Goal: Use online tool/utility: Utilize a website feature to perform a specific function

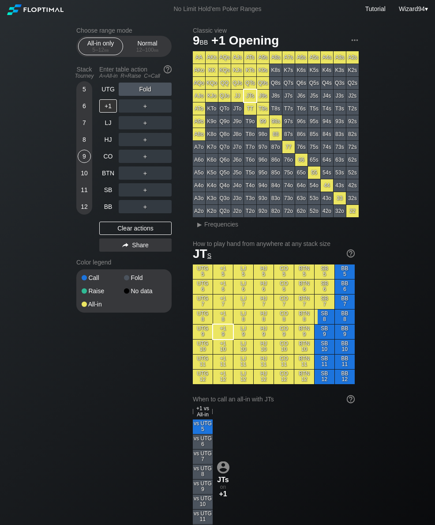
click at [152, 47] on div "Normal 12 – 100 bb" at bounding box center [147, 46] width 41 height 17
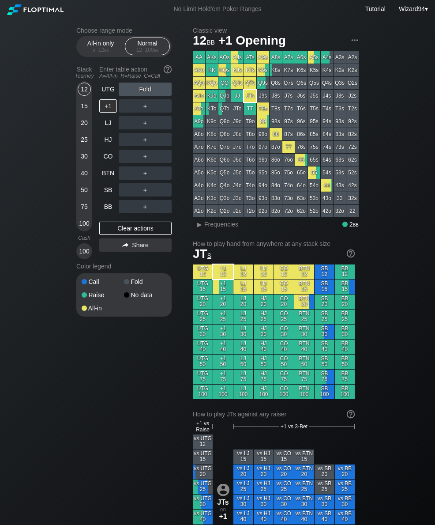
click at [88, 174] on div "40" at bounding box center [84, 172] width 13 height 13
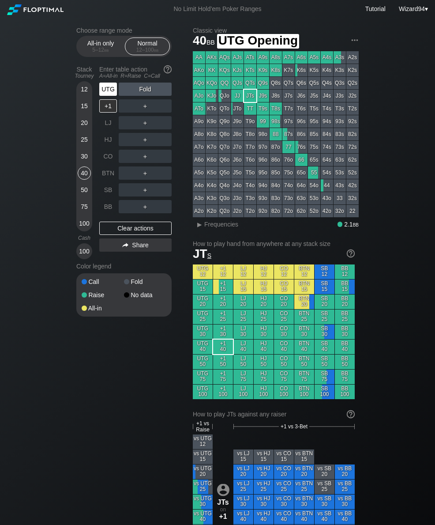
click at [110, 87] on div "UTG" at bounding box center [108, 89] width 18 height 13
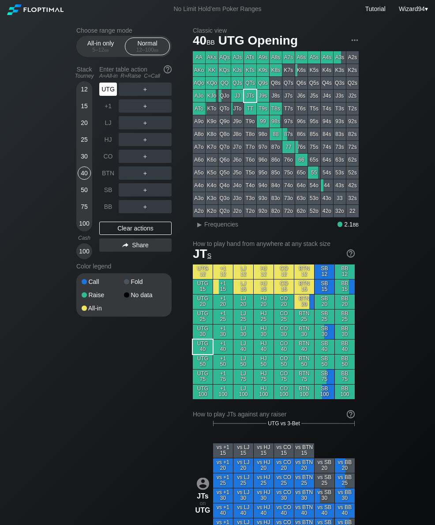
click at [110, 94] on div "UTG" at bounding box center [108, 89] width 18 height 13
click at [81, 194] on div "50" at bounding box center [84, 189] width 13 height 13
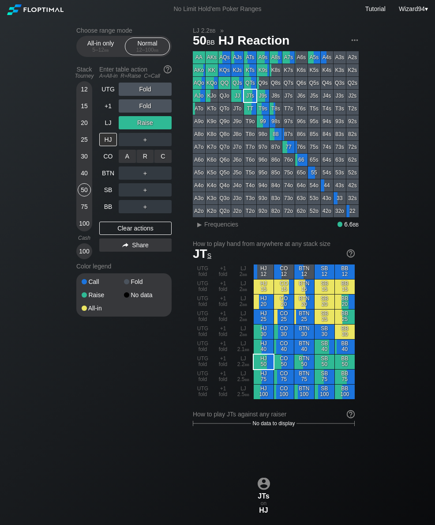
click at [144, 162] on div "R ✕" at bounding box center [145, 156] width 17 height 13
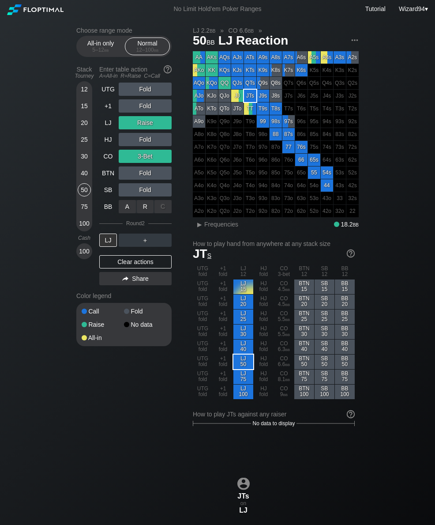
click at [144, 210] on div "R ✕" at bounding box center [145, 206] width 17 height 13
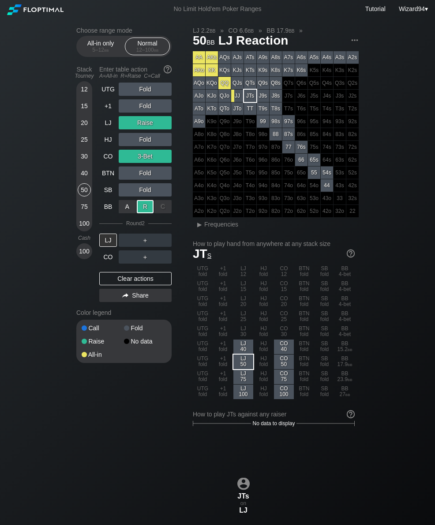
click at [108, 257] on div "CO" at bounding box center [108, 256] width 18 height 13
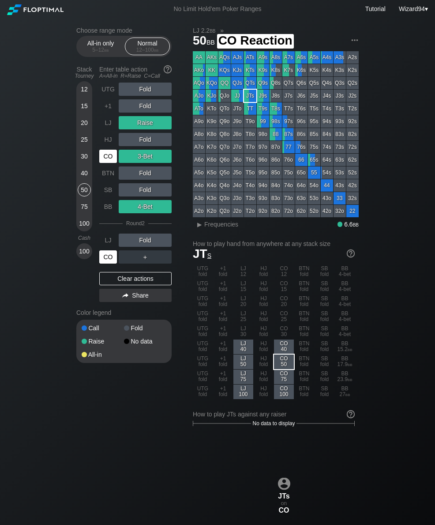
click at [106, 159] on div "CO" at bounding box center [108, 156] width 18 height 13
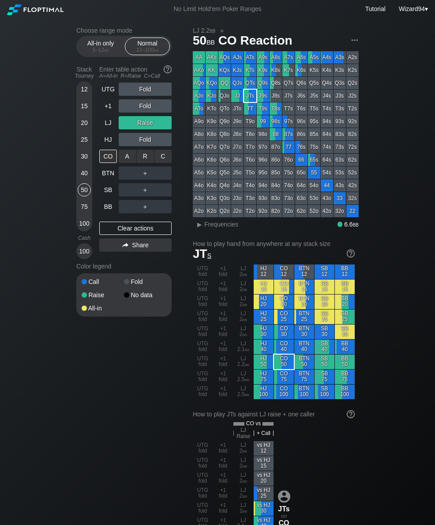
click at [146, 163] on div "R ✕" at bounding box center [145, 156] width 17 height 13
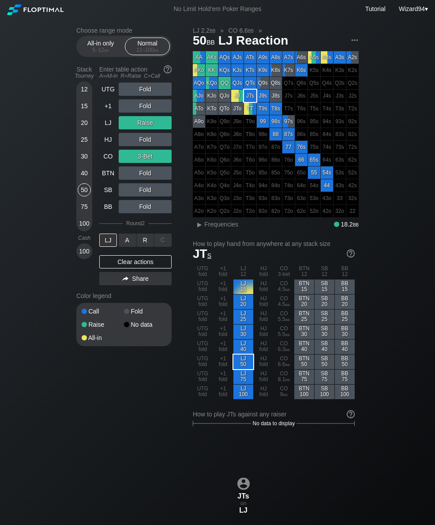
click at [145, 238] on div "R ✕" at bounding box center [145, 240] width 17 height 13
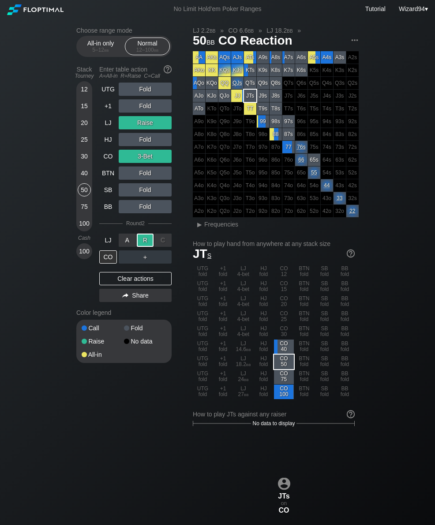
click at [102, 96] on div "UTG" at bounding box center [108, 89] width 18 height 13
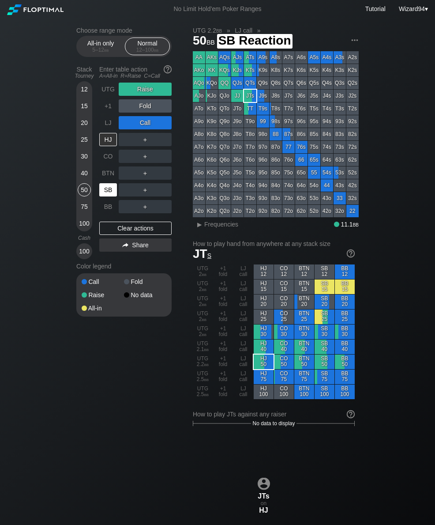
click at [109, 192] on div "SB" at bounding box center [108, 189] width 18 height 13
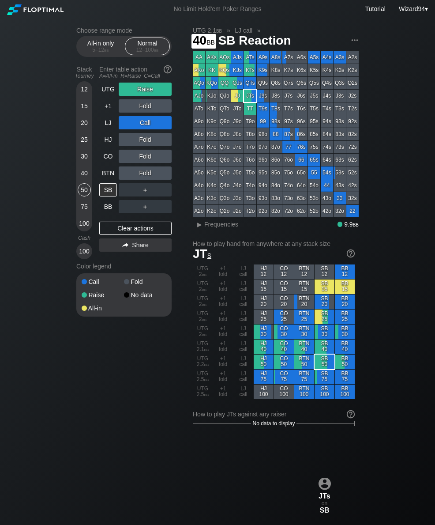
click at [83, 180] on div "40" at bounding box center [84, 172] width 13 height 13
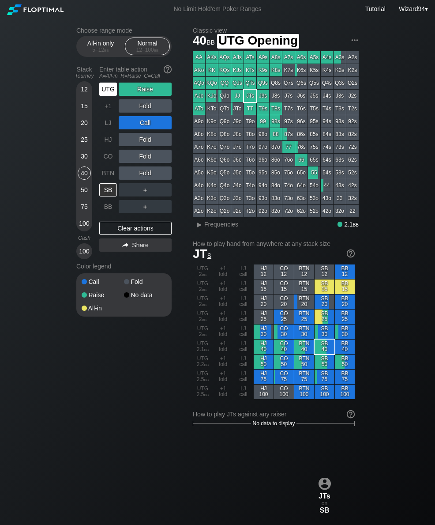
click at [108, 93] on div "UTG" at bounding box center [108, 89] width 18 height 13
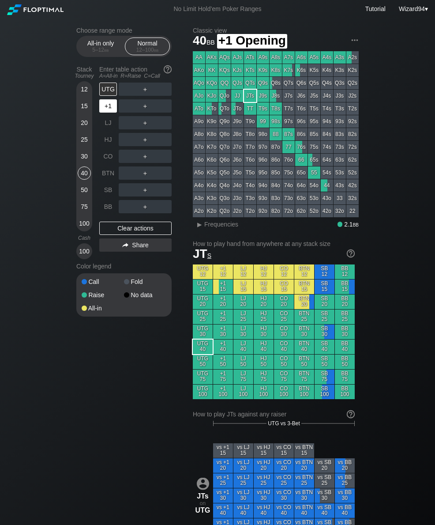
click at [106, 112] on div "+1" at bounding box center [108, 105] width 18 height 13
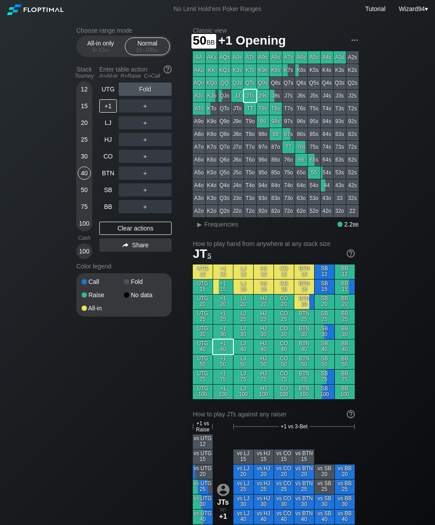
click at [86, 188] on div "50" at bounding box center [84, 189] width 13 height 13
click at [147, 108] on div "R ✕" at bounding box center [145, 105] width 17 height 13
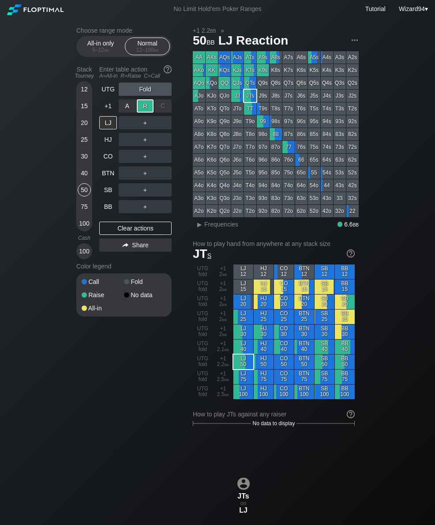
click at [173, 125] on div "Choose range mode All-in only 5 – 12 bb Normal 12 – 100 bb Stack Tourney Enter …" at bounding box center [130, 177] width 109 height 301
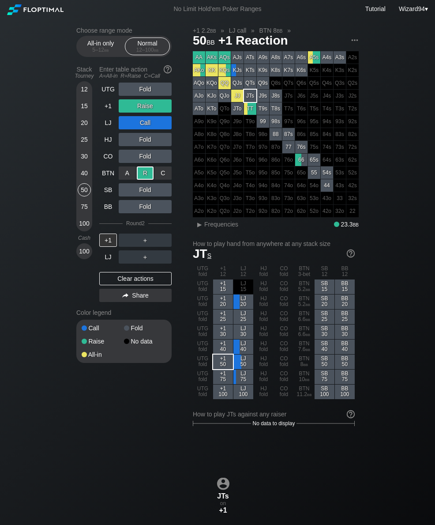
click at [81, 155] on div "30" at bounding box center [84, 156] width 13 height 13
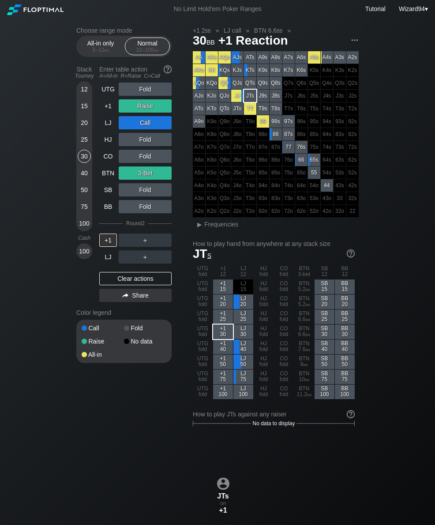
click at [108, 113] on div "+1" at bounding box center [108, 105] width 18 height 13
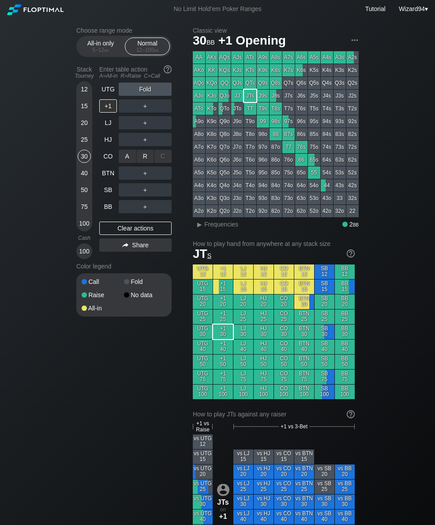
click at [142, 161] on div "R ✕" at bounding box center [145, 156] width 17 height 13
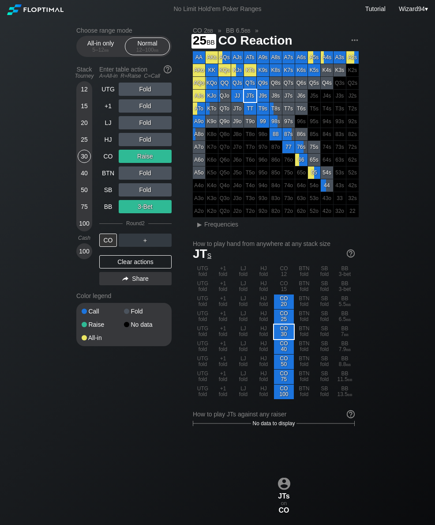
click at [87, 145] on div "25" at bounding box center [84, 139] width 13 height 13
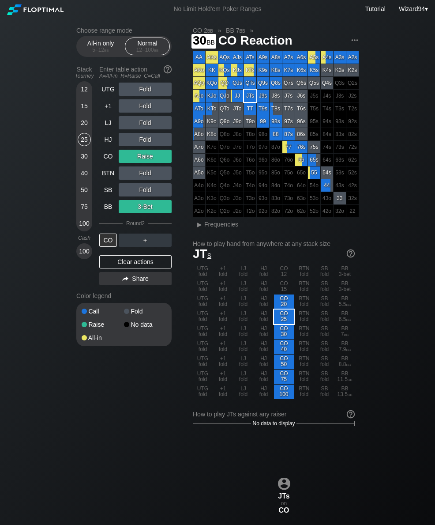
click at [85, 162] on div "30" at bounding box center [84, 156] width 13 height 13
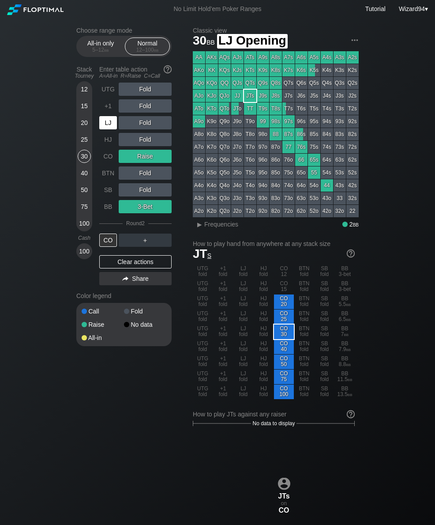
click at [111, 124] on div "LJ" at bounding box center [108, 122] width 18 height 13
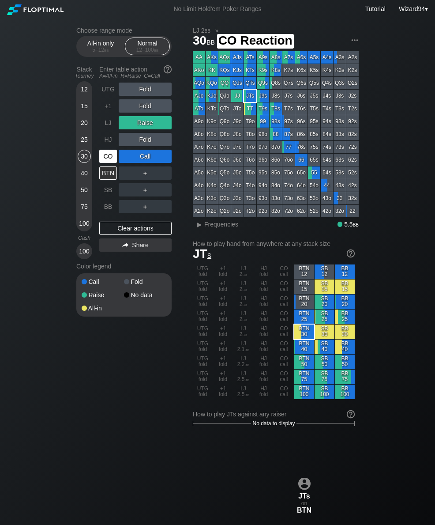
click at [118, 157] on div "CO" at bounding box center [108, 156] width 19 height 17
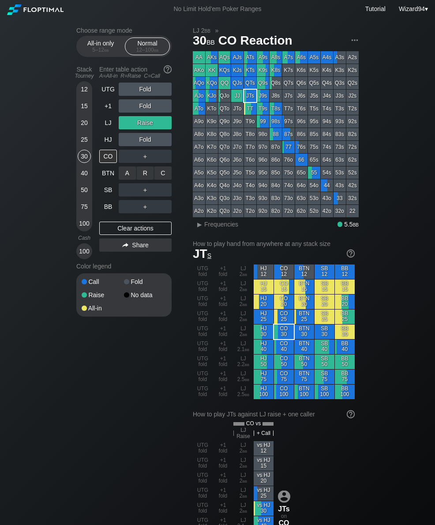
click at [170, 174] on div "C ✕" at bounding box center [162, 172] width 17 height 13
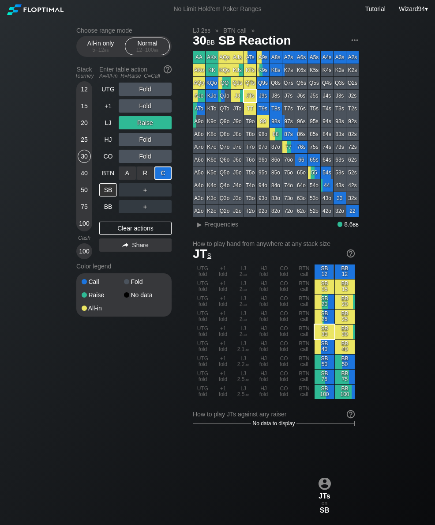
click at [110, 209] on div "BB" at bounding box center [108, 206] width 18 height 13
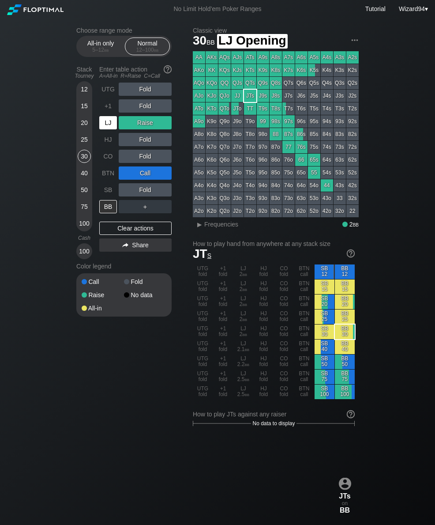
click at [104, 121] on div "LJ" at bounding box center [108, 122] width 18 height 13
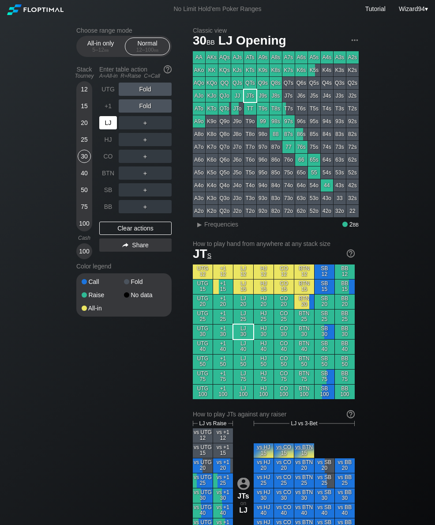
click at [113, 129] on div "LJ" at bounding box center [108, 122] width 18 height 13
click at [146, 178] on div "R ✕" at bounding box center [145, 172] width 17 height 13
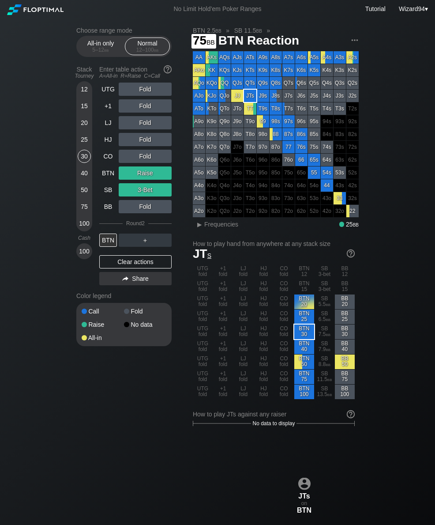
click at [82, 211] on div "75" at bounding box center [84, 206] width 13 height 13
click at [104, 174] on div "BTN" at bounding box center [108, 172] width 18 height 13
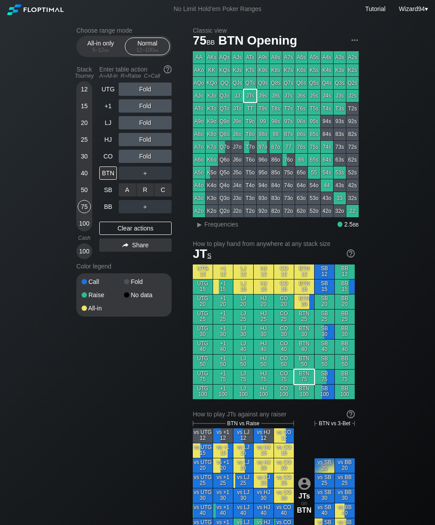
click at [150, 196] on div "R ✕" at bounding box center [145, 189] width 17 height 13
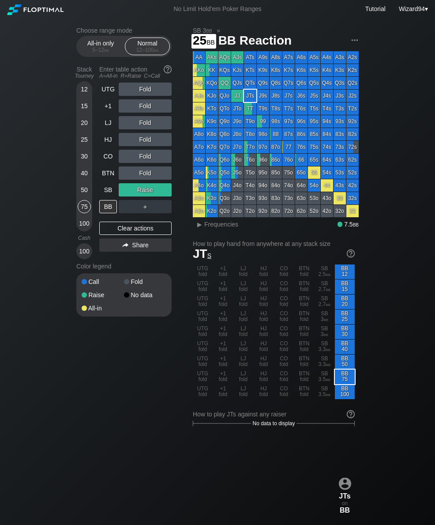
click at [81, 146] on div "25" at bounding box center [84, 139] width 13 height 13
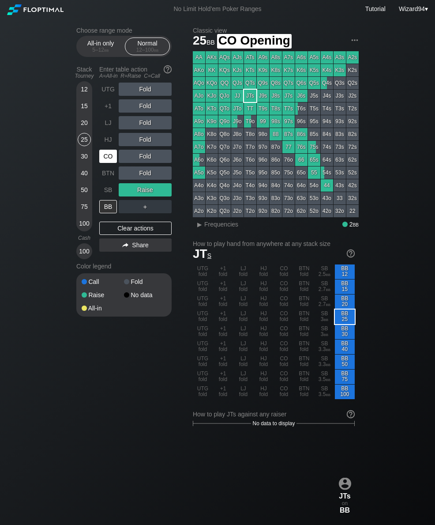
click at [110, 165] on div "CO" at bounding box center [108, 156] width 19 height 17
click at [109, 163] on div "CO" at bounding box center [108, 156] width 18 height 13
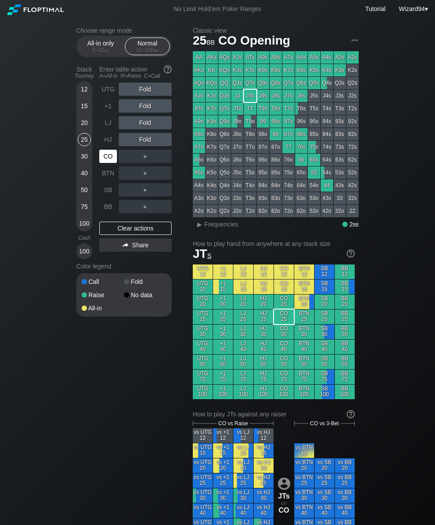
click at [107, 163] on div "CO" at bounding box center [108, 156] width 18 height 13
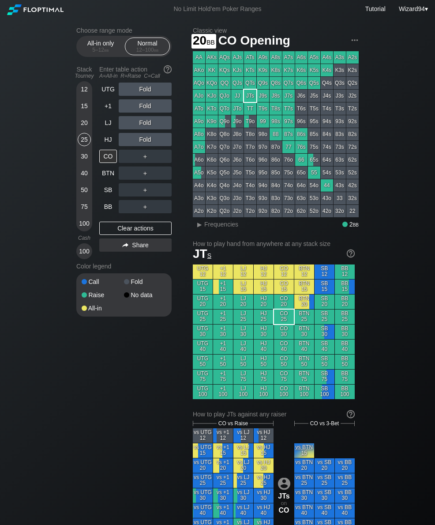
click at [86, 129] on div "20" at bounding box center [84, 122] width 13 height 13
click at [112, 161] on div "CO" at bounding box center [108, 156] width 18 height 13
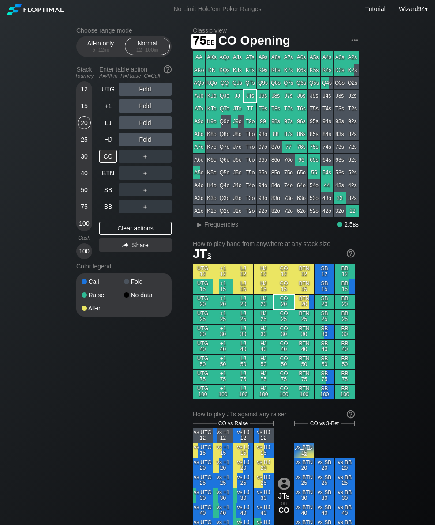
click at [78, 216] on div "75" at bounding box center [84, 208] width 13 height 17
click at [145, 146] on div "R ✕" at bounding box center [145, 139] width 17 height 13
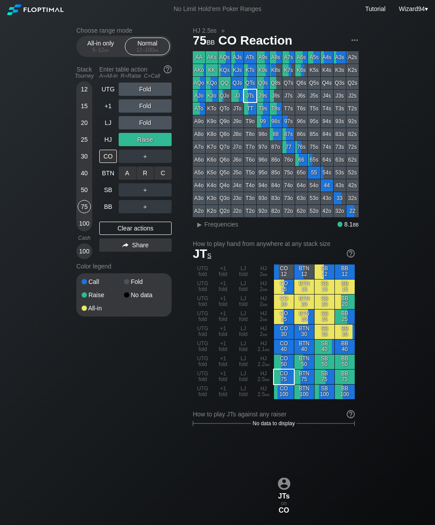
click at [168, 178] on div "C ✕" at bounding box center [162, 172] width 17 height 13
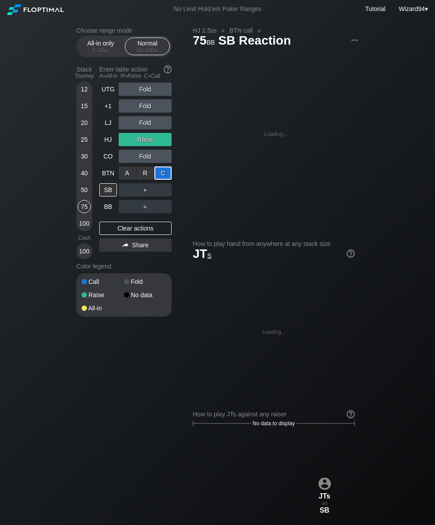
click at [109, 212] on div "BB" at bounding box center [108, 206] width 18 height 13
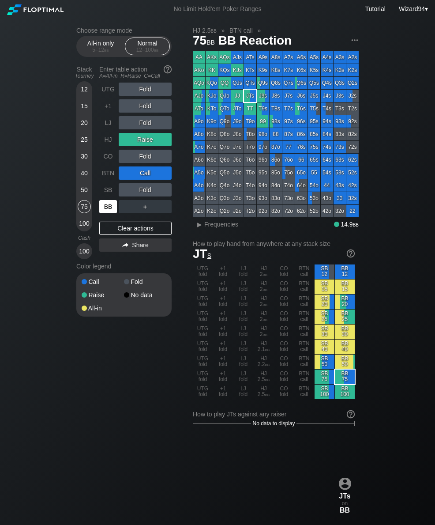
click at [111, 213] on div "BB" at bounding box center [108, 206] width 18 height 13
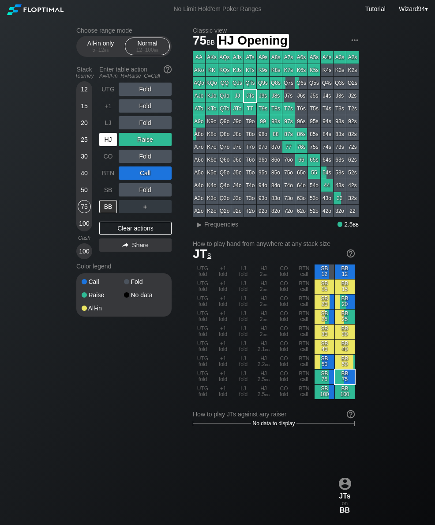
click at [104, 143] on div "HJ" at bounding box center [108, 139] width 18 height 13
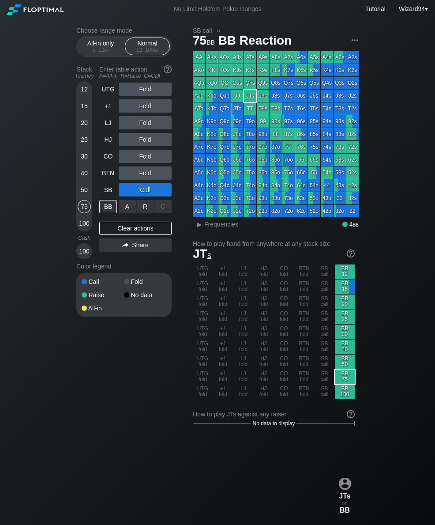
click at [140, 212] on div "R ✕" at bounding box center [145, 206] width 17 height 13
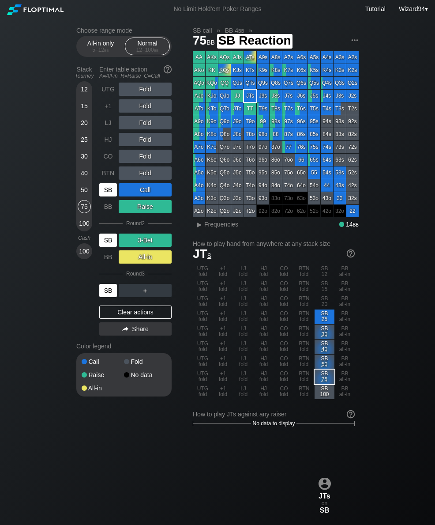
click at [111, 242] on div "SB" at bounding box center [108, 240] width 18 height 13
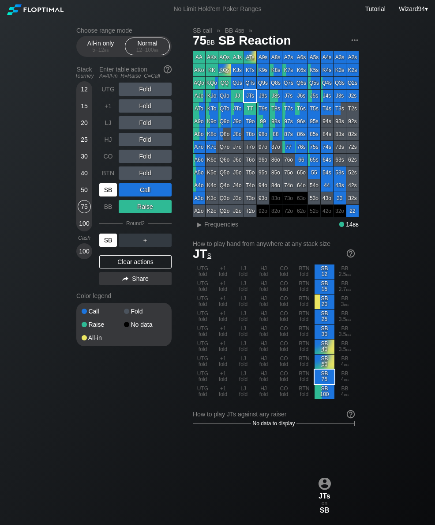
click at [112, 245] on div "SB" at bounding box center [108, 240] width 18 height 13
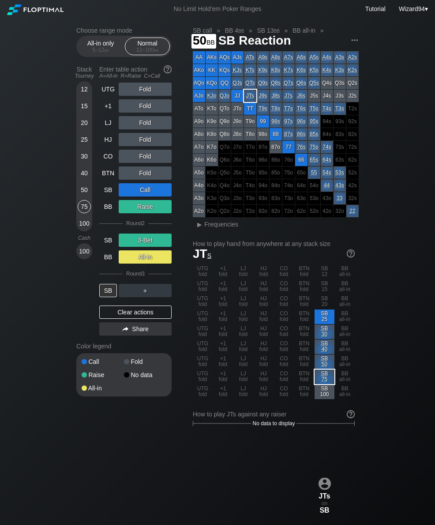
click at [85, 188] on div "50" at bounding box center [84, 189] width 13 height 13
click at [105, 171] on div "BTN" at bounding box center [108, 172] width 18 height 13
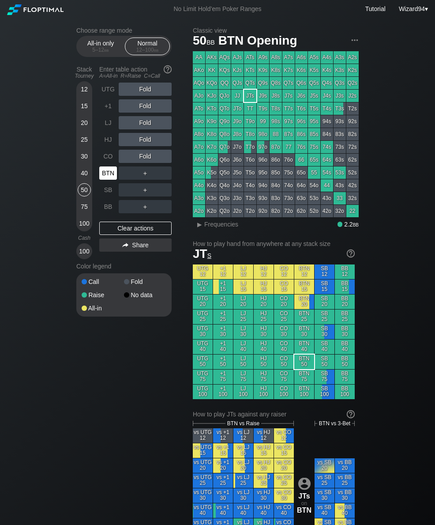
click at [107, 177] on div "BTN" at bounding box center [108, 172] width 18 height 13
click at [83, 156] on div "30" at bounding box center [84, 156] width 13 height 13
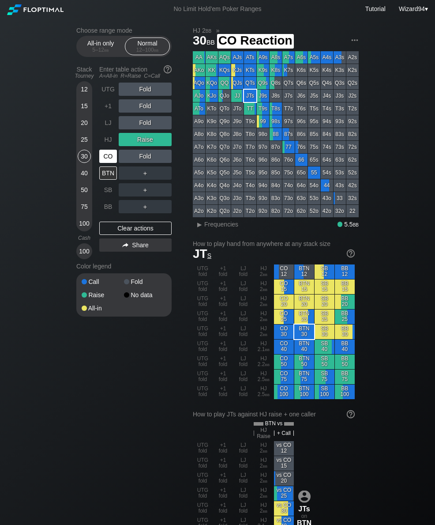
click at [103, 156] on div "CO" at bounding box center [108, 156] width 18 height 13
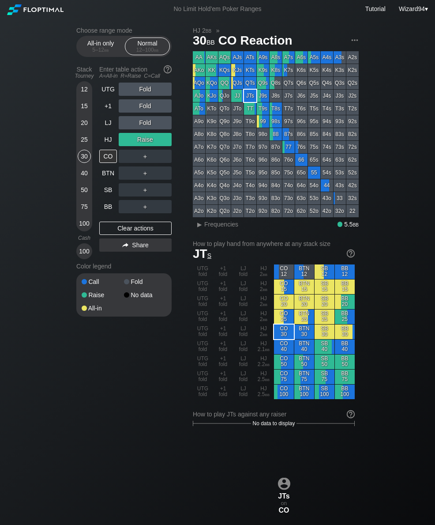
click at [83, 196] on div "50" at bounding box center [84, 189] width 13 height 13
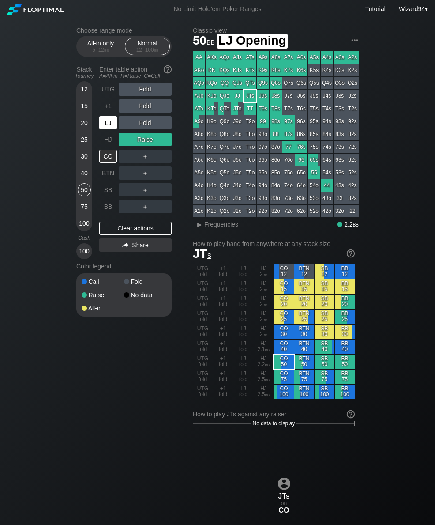
click at [107, 131] on div "LJ" at bounding box center [108, 122] width 19 height 17
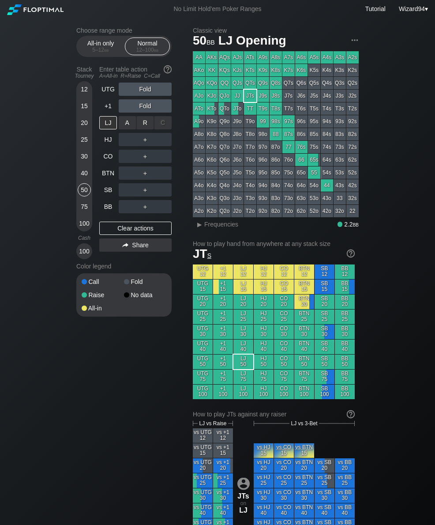
click at [150, 129] on div "R ✕" at bounding box center [145, 122] width 17 height 13
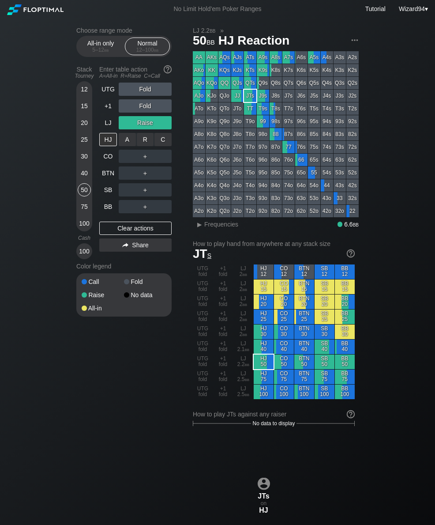
click at [142, 142] on div "R ✕" at bounding box center [145, 139] width 17 height 13
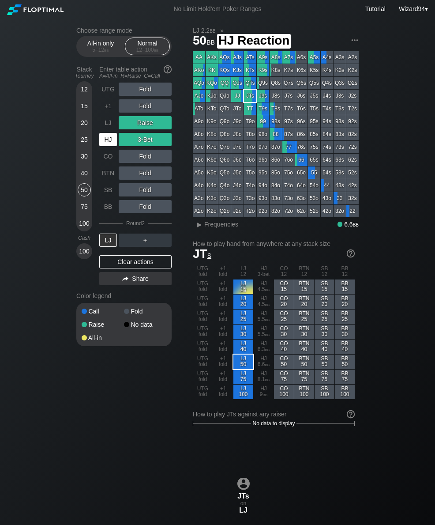
click at [109, 142] on div "HJ" at bounding box center [108, 139] width 18 height 13
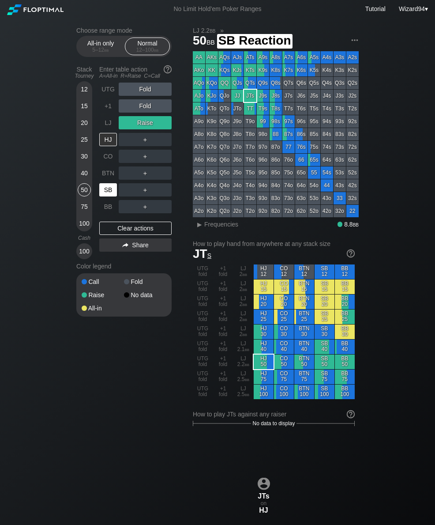
click at [112, 192] on div "SB" at bounding box center [108, 189] width 18 height 13
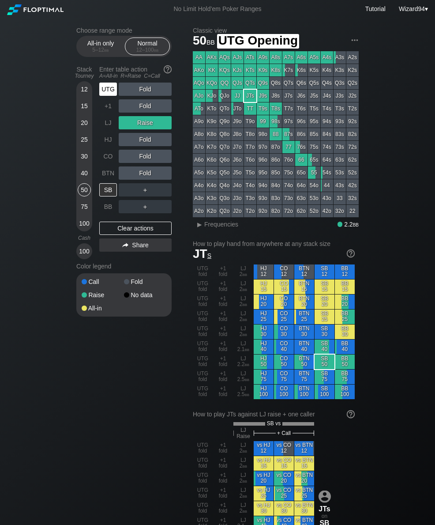
click at [112, 94] on div "UTG" at bounding box center [108, 89] width 18 height 13
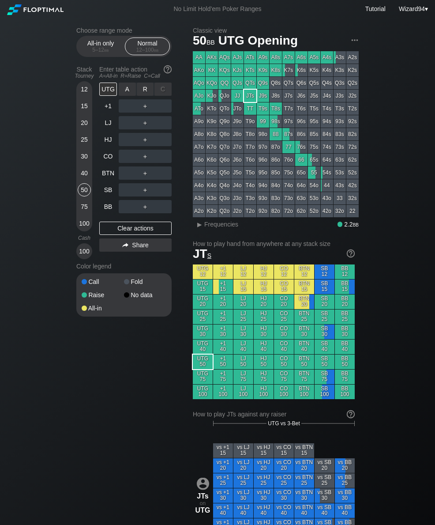
click at [150, 91] on div "R ✕" at bounding box center [145, 89] width 17 height 13
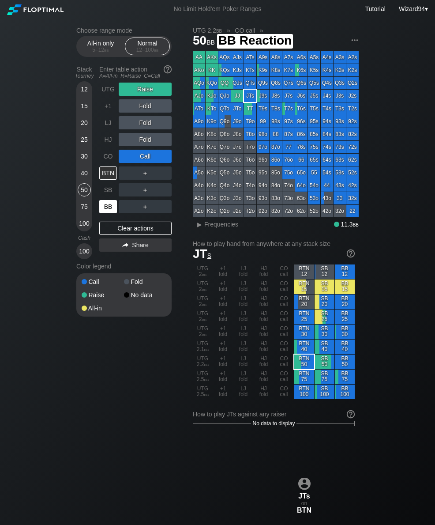
click at [109, 211] on div "BB" at bounding box center [108, 206] width 18 height 13
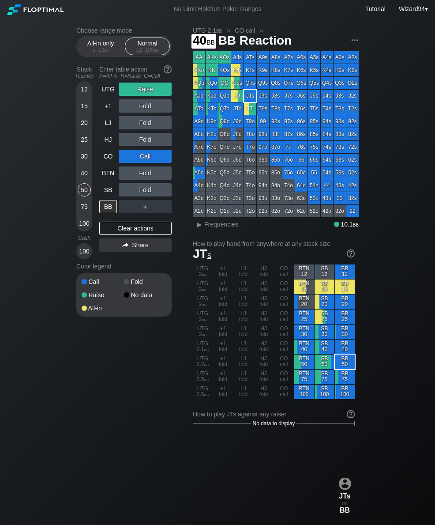
click at [84, 174] on div "40" at bounding box center [84, 172] width 13 height 13
click at [122, 211] on div "A ✕" at bounding box center [127, 206] width 17 height 13
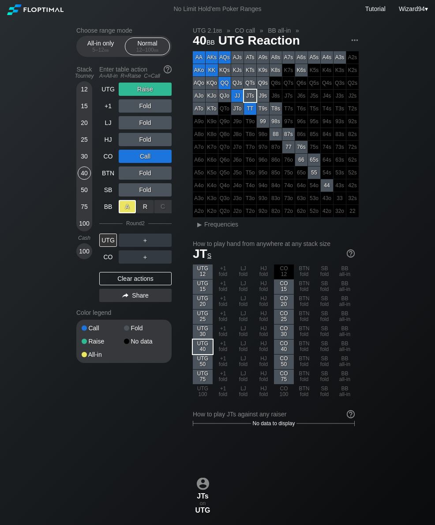
click at [78, 122] on div "20" at bounding box center [84, 124] width 13 height 17
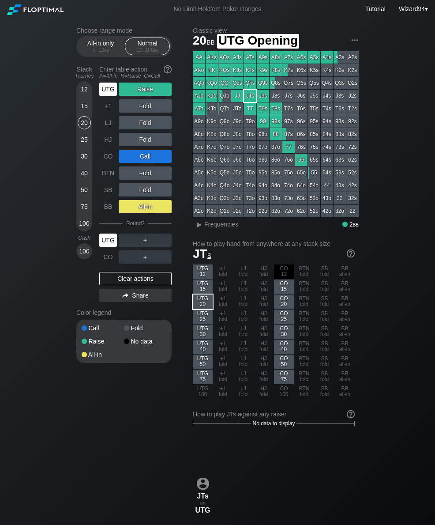
click at [105, 94] on div "UTG" at bounding box center [108, 89] width 18 height 13
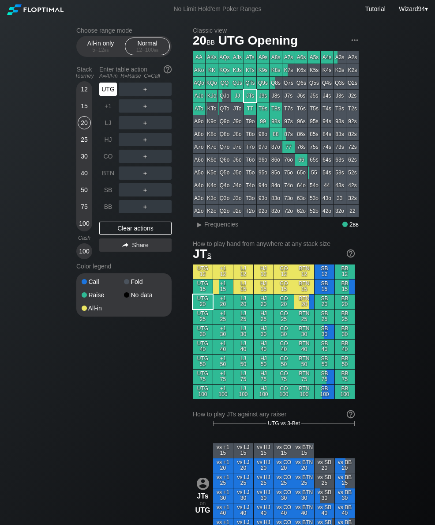
click at [105, 90] on div "UTG" at bounding box center [108, 89] width 18 height 13
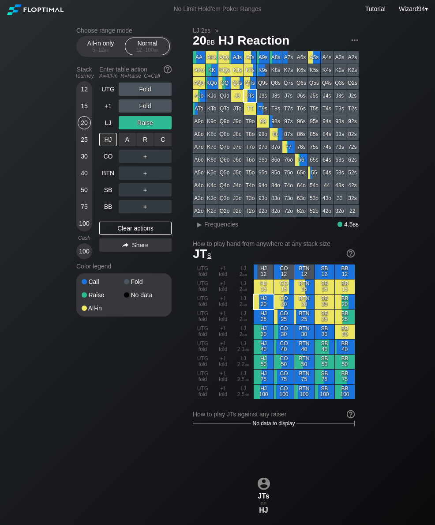
click at [142, 145] on div "R ✕" at bounding box center [145, 139] width 17 height 13
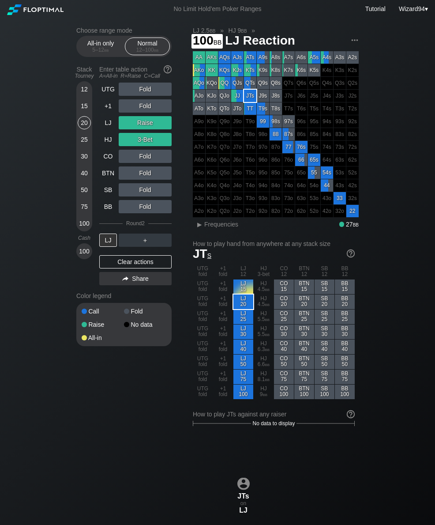
click at [85, 228] on div "100" at bounding box center [84, 223] width 13 height 13
click at [103, 129] on div "LJ" at bounding box center [108, 122] width 18 height 13
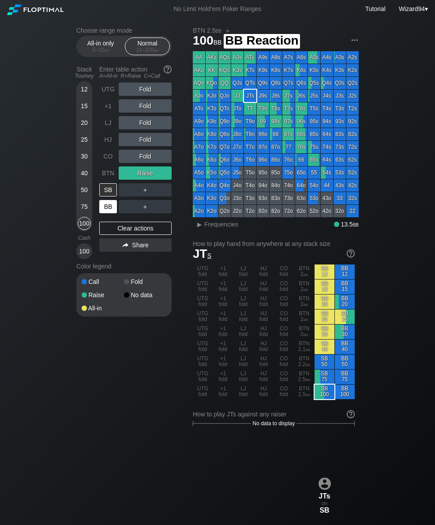
click at [106, 210] on div "BB" at bounding box center [108, 206] width 18 height 13
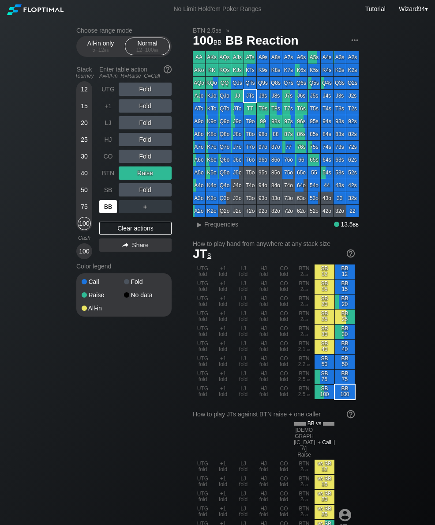
click at [84, 193] on div "50" at bounding box center [84, 189] width 13 height 13
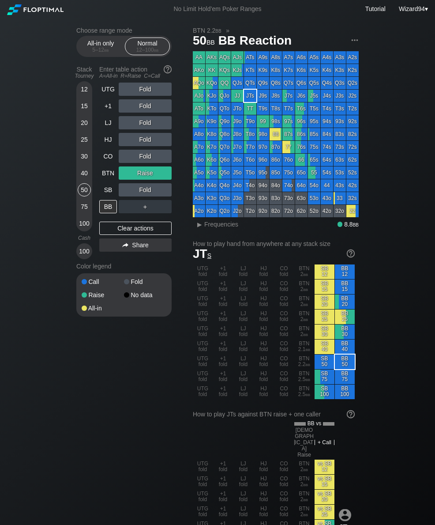
click at [105, 157] on div "CO" at bounding box center [108, 156] width 18 height 13
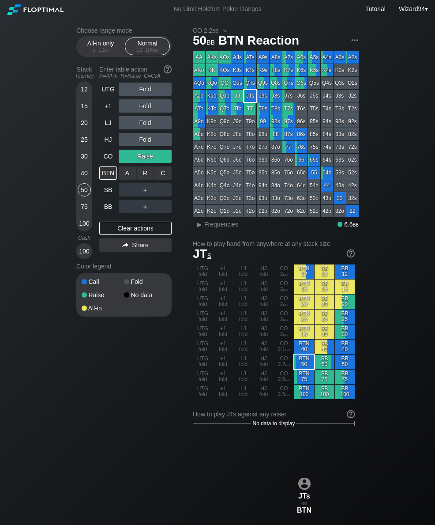
click at [142, 178] on div "R ✕" at bounding box center [145, 172] width 17 height 13
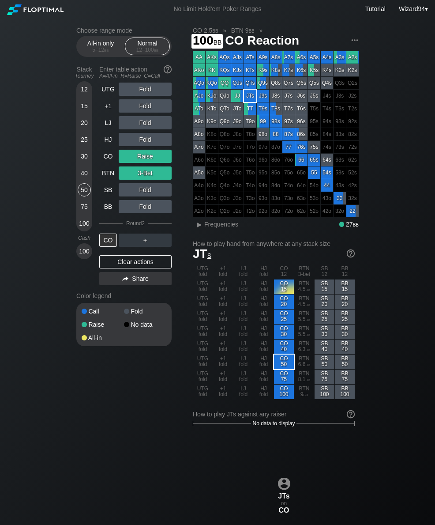
click at [86, 230] on div "100" at bounding box center [84, 223] width 13 height 13
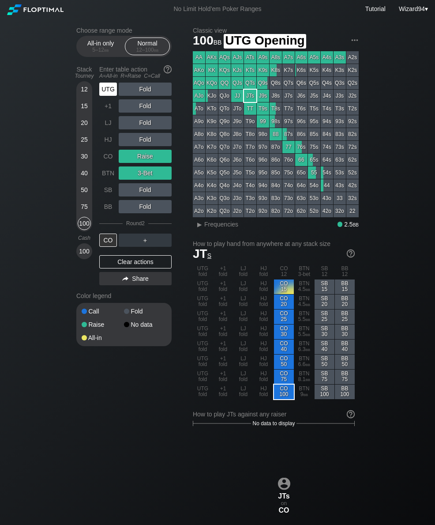
click at [109, 91] on div "UTG" at bounding box center [108, 89] width 18 height 13
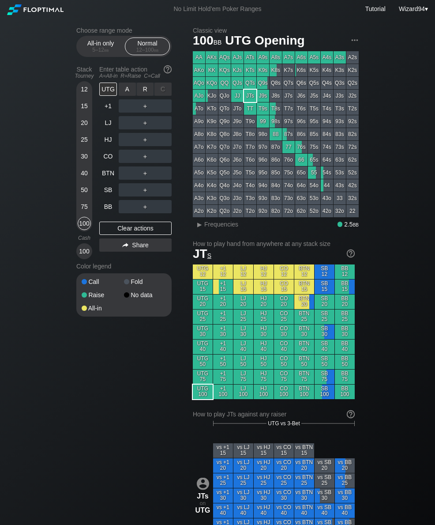
click at [147, 96] on div "R ✕" at bounding box center [145, 89] width 17 height 13
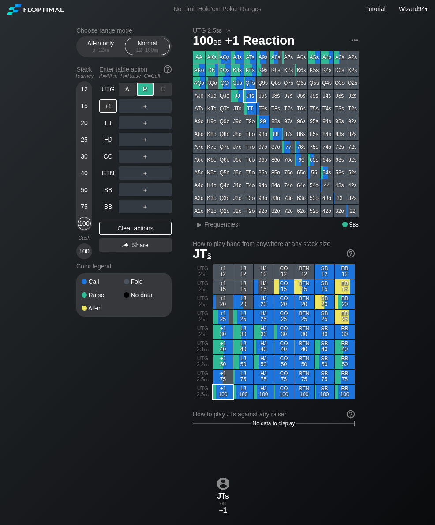
click at [108, 176] on div "BTN" at bounding box center [108, 172] width 18 height 13
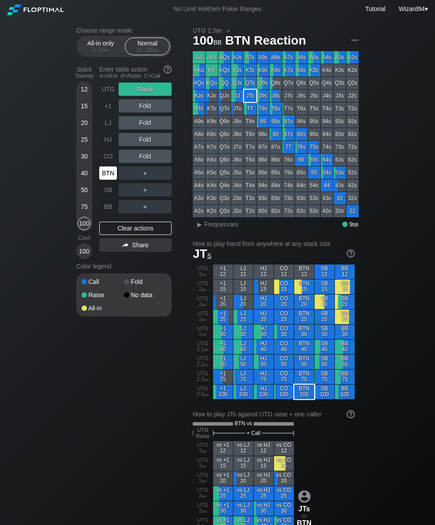
click at [89, 179] on div "40" at bounding box center [84, 172] width 13 height 13
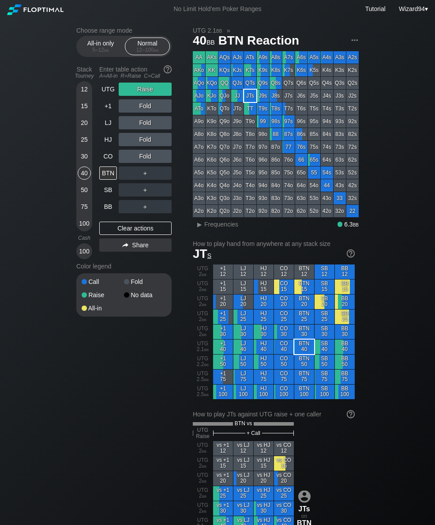
click at [109, 96] on div "UTG" at bounding box center [108, 89] width 18 height 13
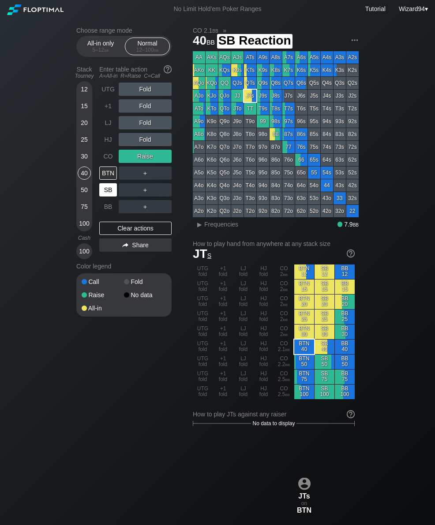
click at [109, 196] on div "SB" at bounding box center [108, 189] width 18 height 13
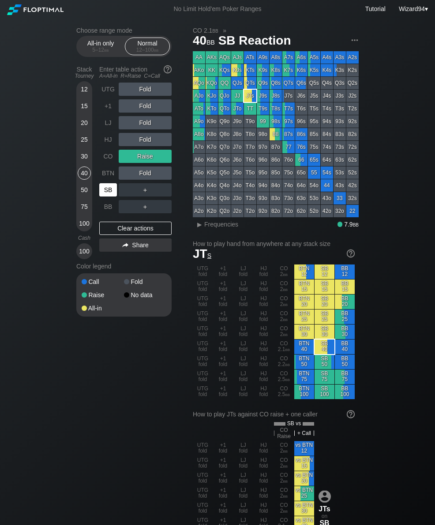
click at [108, 209] on div "BB" at bounding box center [108, 206] width 18 height 13
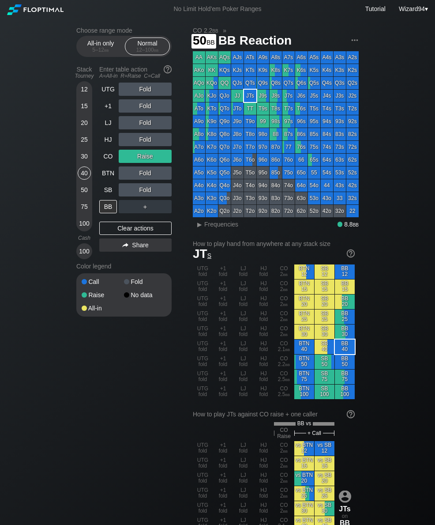
click at [79, 190] on div "50" at bounding box center [84, 189] width 13 height 13
click at [103, 125] on div "LJ" at bounding box center [108, 122] width 18 height 13
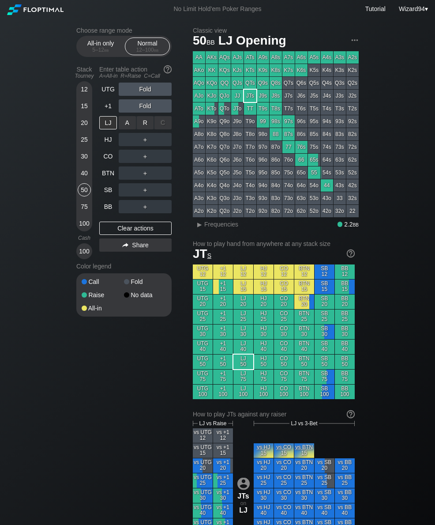
click at [147, 126] on div "R ✕" at bounding box center [145, 122] width 17 height 13
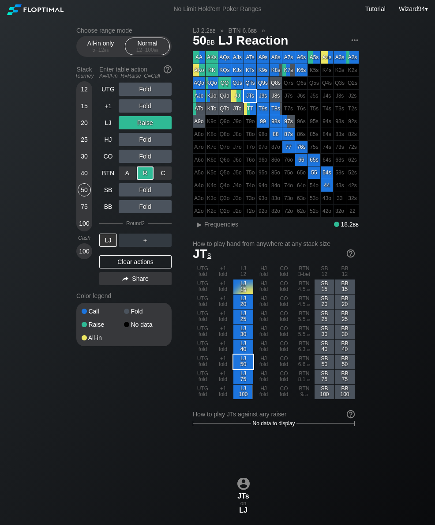
click at [108, 142] on div "HJ" at bounding box center [108, 139] width 18 height 13
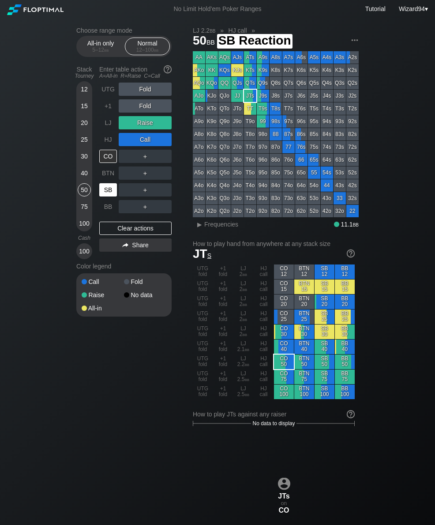
click at [107, 187] on div "SB" at bounding box center [108, 189] width 18 height 13
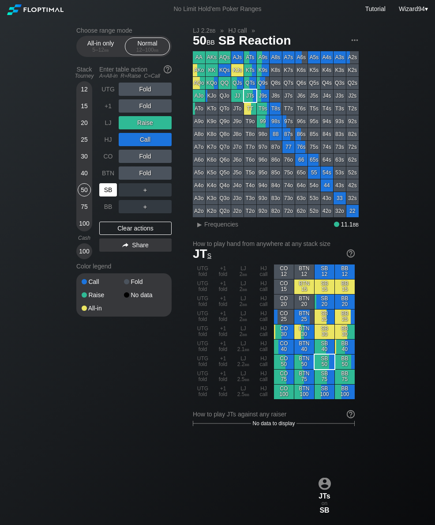
click at [105, 177] on div "BTN" at bounding box center [108, 172] width 18 height 13
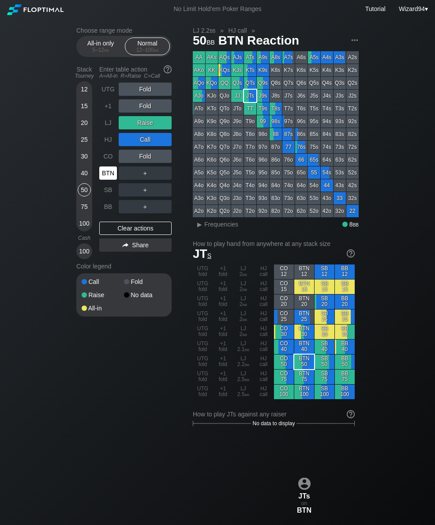
click at [105, 179] on div "BTN" at bounding box center [108, 172] width 18 height 13
click at [89, 208] on div "75" at bounding box center [84, 206] width 13 height 13
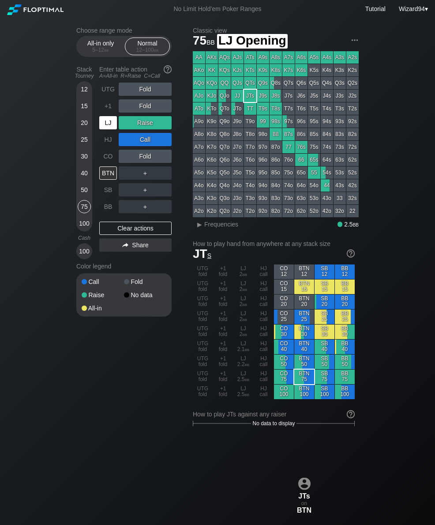
click at [109, 129] on div "LJ" at bounding box center [108, 122] width 18 height 13
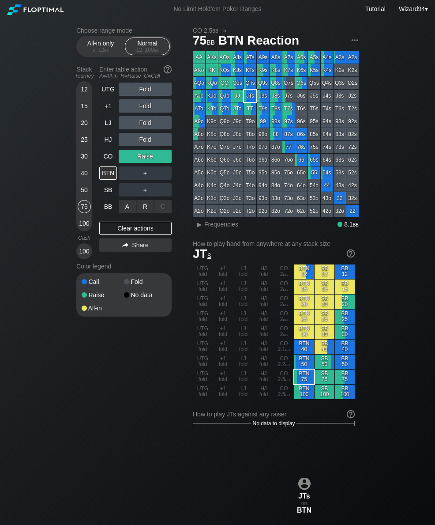
click at [147, 213] on div "R ✕" at bounding box center [145, 206] width 17 height 13
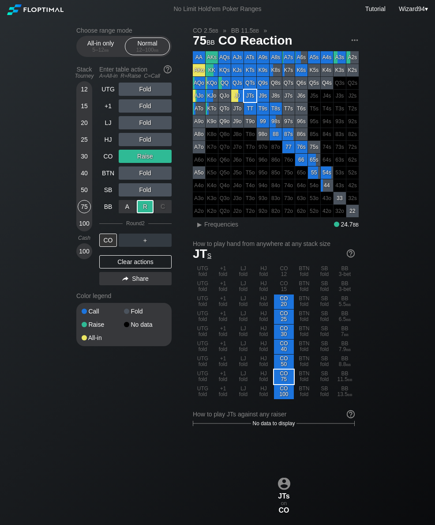
click at [107, 157] on div "CO" at bounding box center [108, 156] width 18 height 13
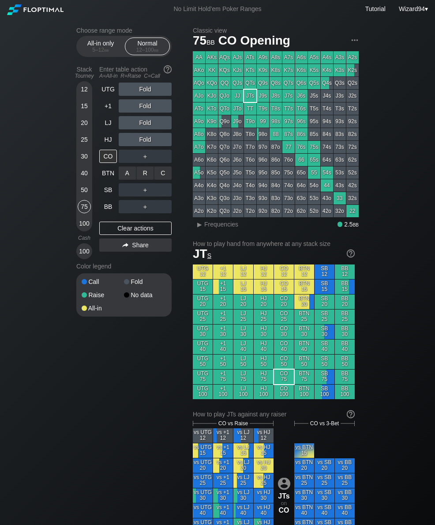
click at [151, 175] on div "R ✕" at bounding box center [145, 172] width 17 height 13
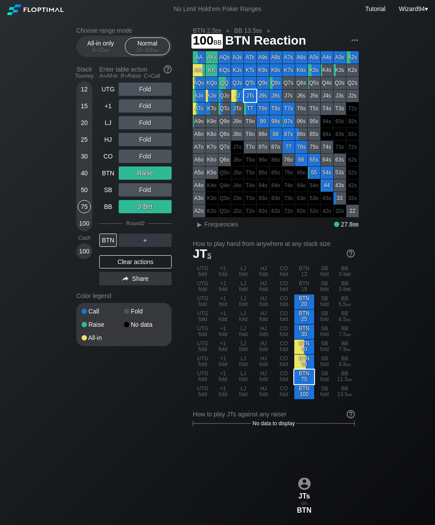
click at [87, 224] on div "100" at bounding box center [84, 223] width 13 height 13
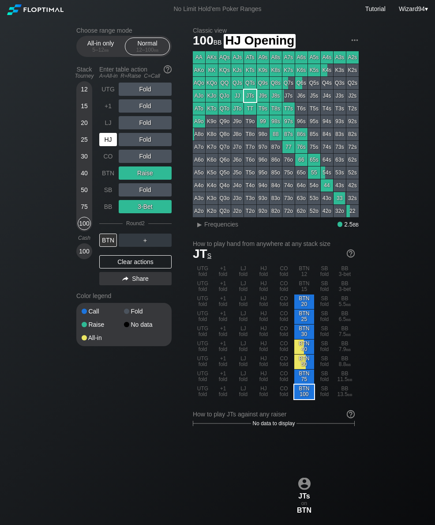
click at [107, 146] on div "HJ" at bounding box center [108, 139] width 18 height 13
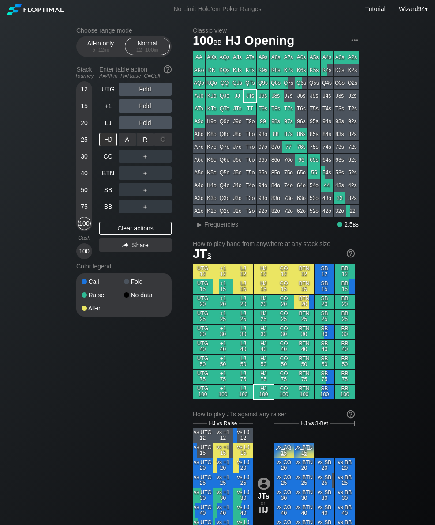
click at [143, 140] on div "R ✕" at bounding box center [145, 139] width 17 height 13
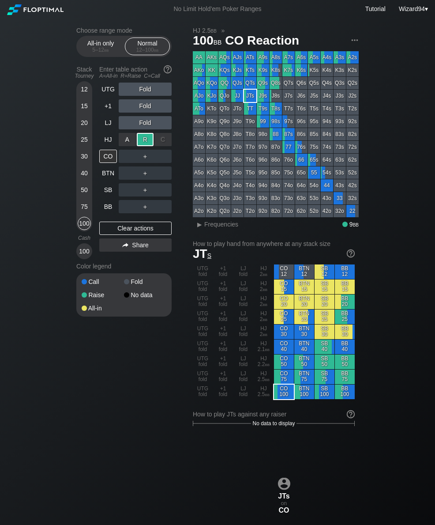
click at [109, 189] on div "SB" at bounding box center [108, 189] width 18 height 13
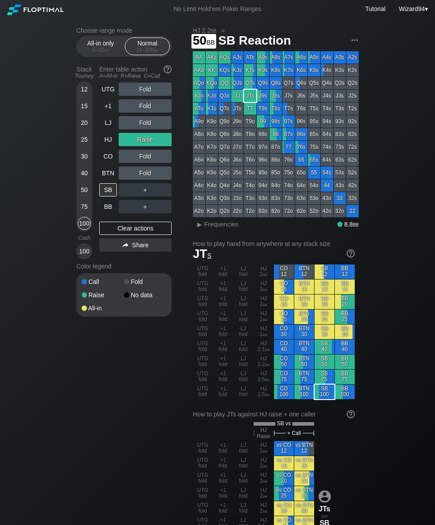
click at [84, 194] on div "50" at bounding box center [84, 189] width 13 height 13
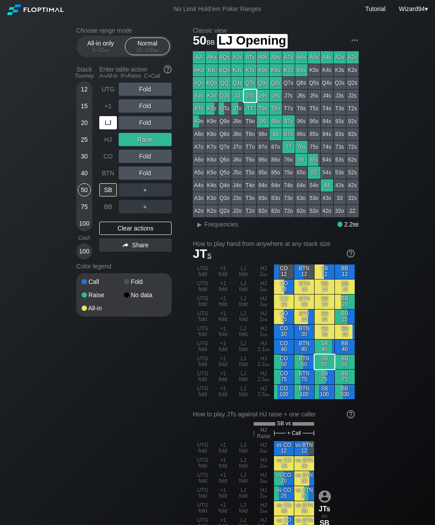
click at [102, 128] on div "LJ" at bounding box center [108, 122] width 18 height 13
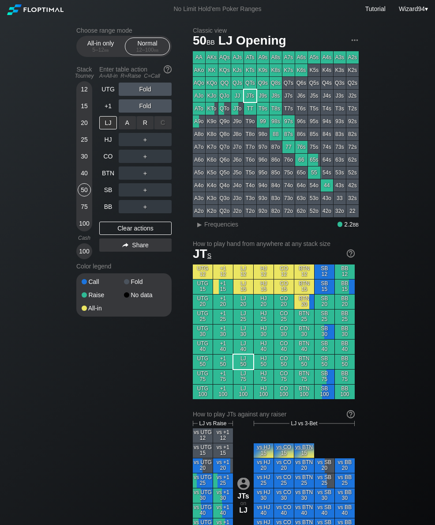
click at [147, 128] on div "R ✕" at bounding box center [145, 122] width 17 height 13
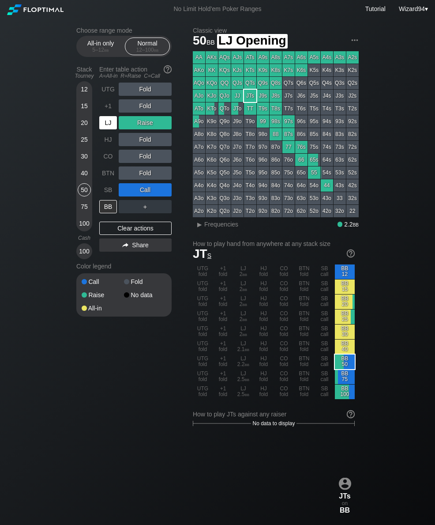
click at [110, 129] on div "LJ" at bounding box center [108, 122] width 18 height 13
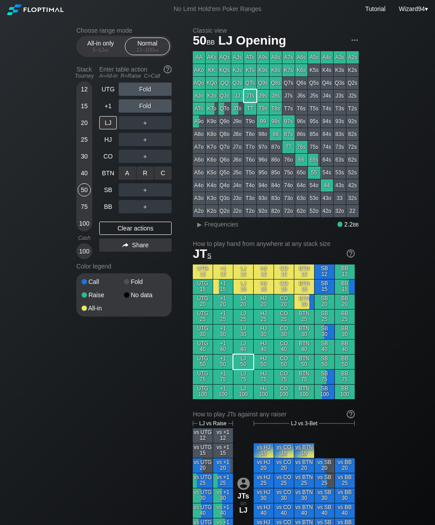
click at [147, 180] on div "R ✕" at bounding box center [145, 172] width 17 height 13
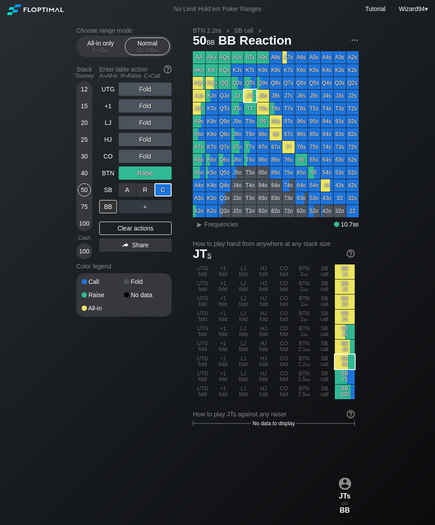
click at [85, 183] on div "40" at bounding box center [84, 174] width 13 height 17
click at [84, 191] on div "50" at bounding box center [84, 189] width 13 height 13
click at [85, 190] on div "50" at bounding box center [84, 189] width 13 height 13
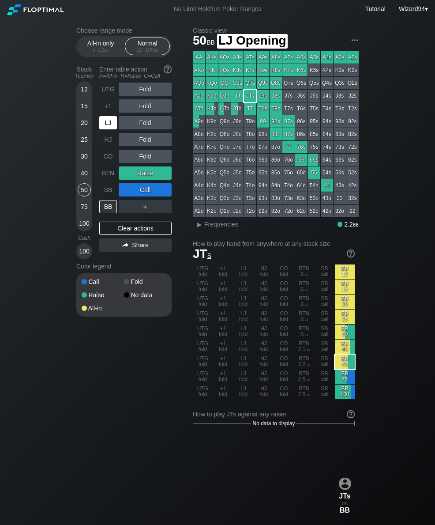
click at [107, 129] on div "LJ" at bounding box center [108, 122] width 18 height 13
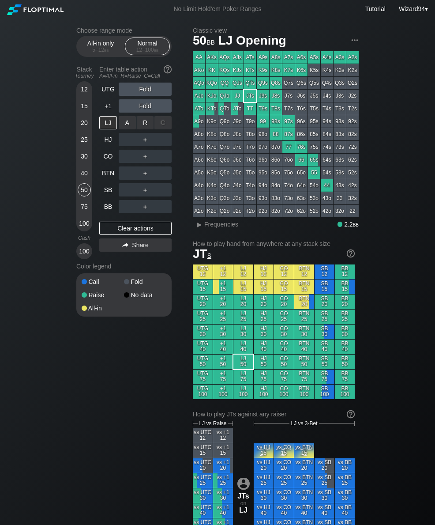
click at [148, 128] on div "R ✕" at bounding box center [145, 122] width 17 height 13
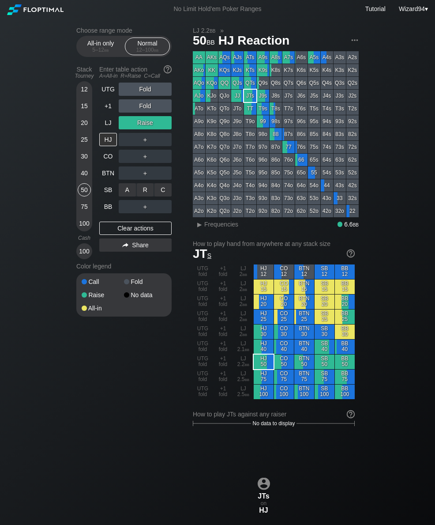
click at [167, 191] on div "C ✕" at bounding box center [162, 189] width 17 height 13
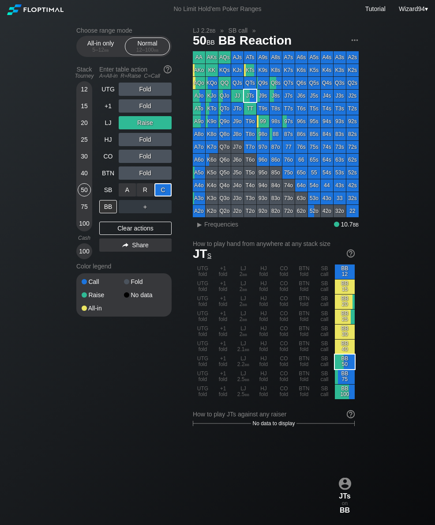
click at [108, 128] on div "LJ" at bounding box center [108, 122] width 18 height 13
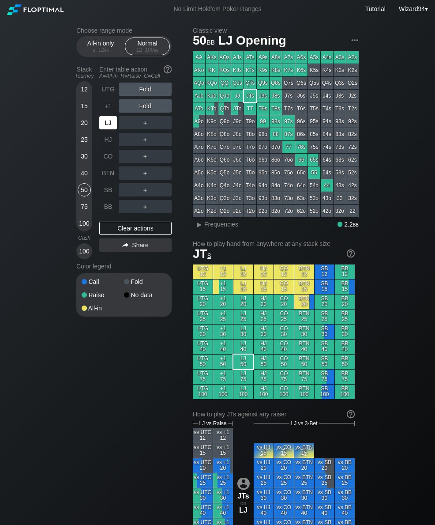
click at [114, 129] on div "LJ" at bounding box center [108, 122] width 18 height 13
click at [84, 158] on div "30" at bounding box center [84, 156] width 13 height 13
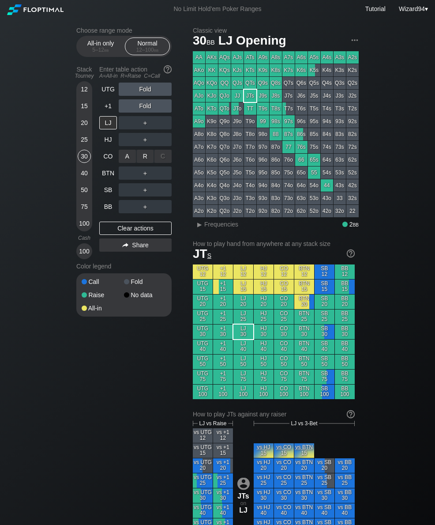
click at [146, 163] on div "R ✕" at bounding box center [145, 156] width 17 height 13
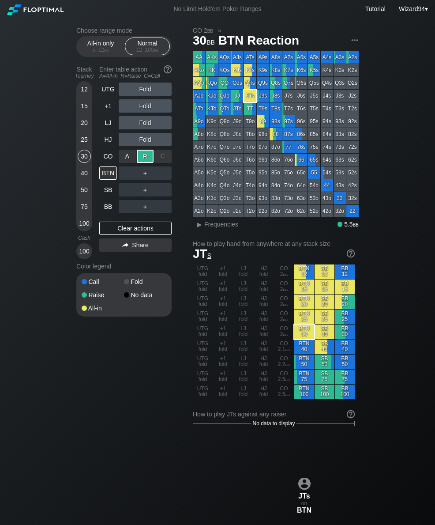
click at [108, 213] on div "BB" at bounding box center [108, 206] width 18 height 13
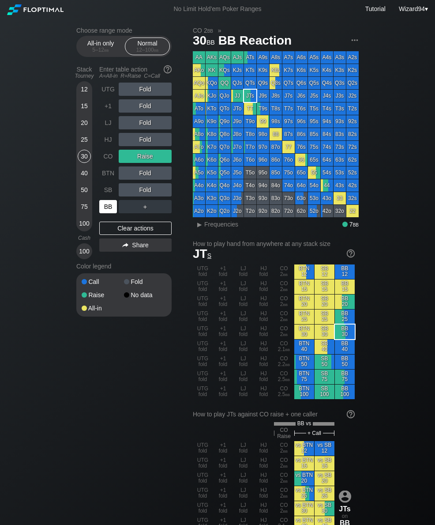
click at [106, 211] on div "BB" at bounding box center [108, 206] width 18 height 13
click at [102, 87] on div "UTG" at bounding box center [108, 89] width 18 height 13
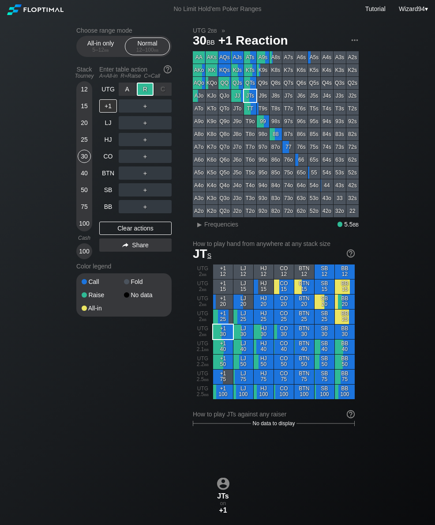
click at [106, 125] on div "LJ" at bounding box center [108, 122] width 18 height 13
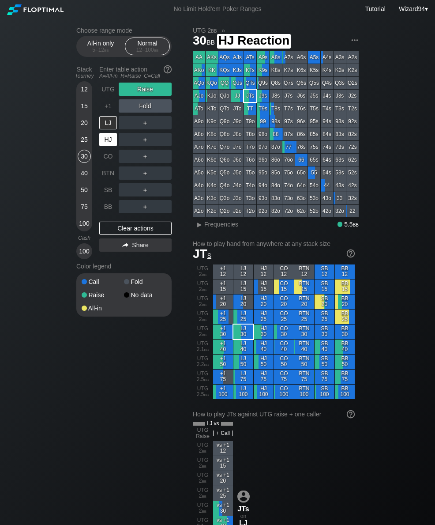
click at [108, 138] on div "HJ" at bounding box center [108, 139] width 18 height 13
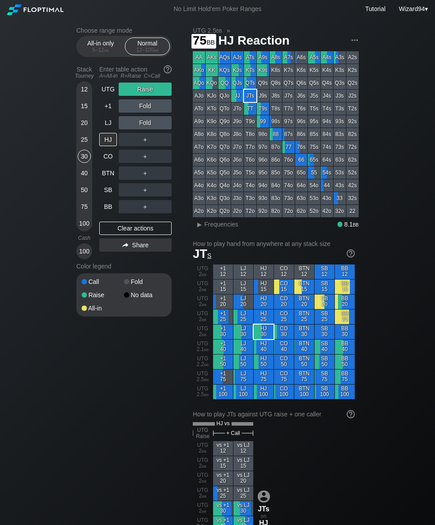
click at [85, 207] on div "75" at bounding box center [84, 206] width 13 height 13
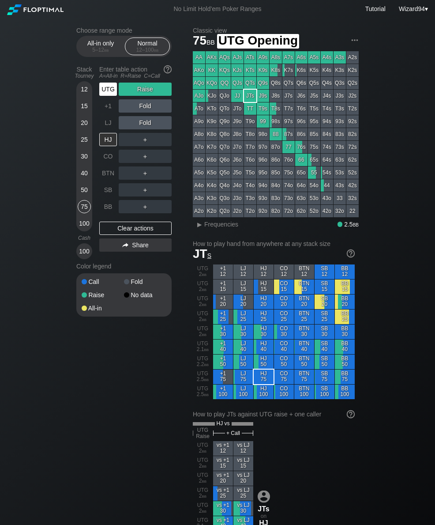
click at [101, 90] on div "UTG" at bounding box center [108, 89] width 18 height 13
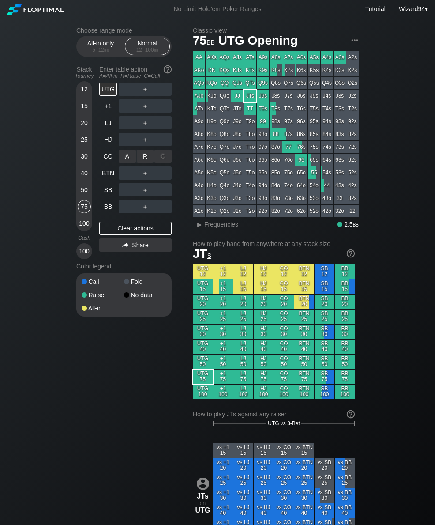
click at [144, 162] on div "R ✕" at bounding box center [145, 156] width 17 height 13
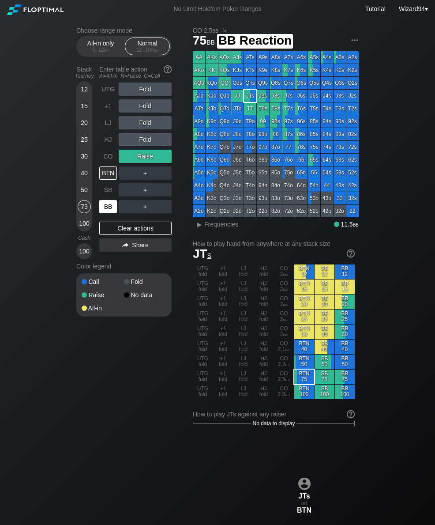
click at [107, 208] on div "BB" at bounding box center [108, 206] width 18 height 13
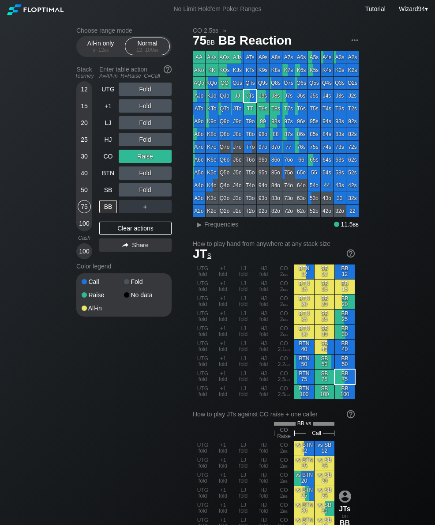
click at [83, 235] on div "Cash" at bounding box center [84, 237] width 23 height 13
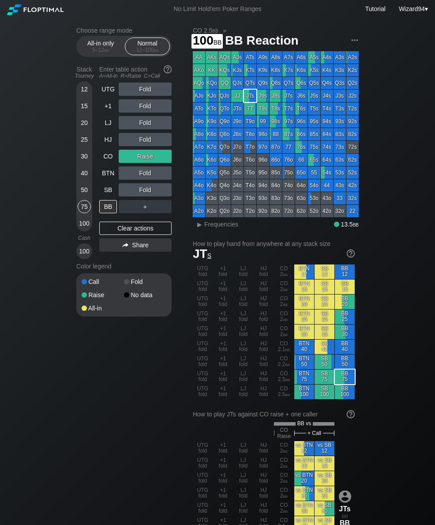
click at [85, 225] on div "100" at bounding box center [84, 223] width 13 height 13
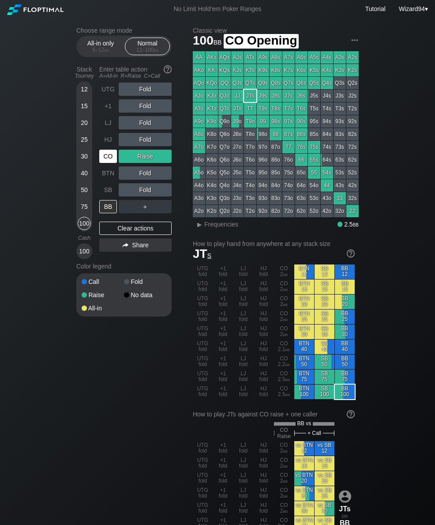
click at [107, 163] on div "CO" at bounding box center [108, 156] width 18 height 13
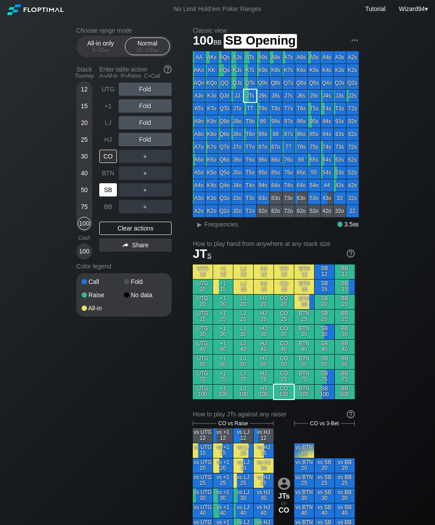
click at [104, 196] on div "SB" at bounding box center [108, 189] width 18 height 13
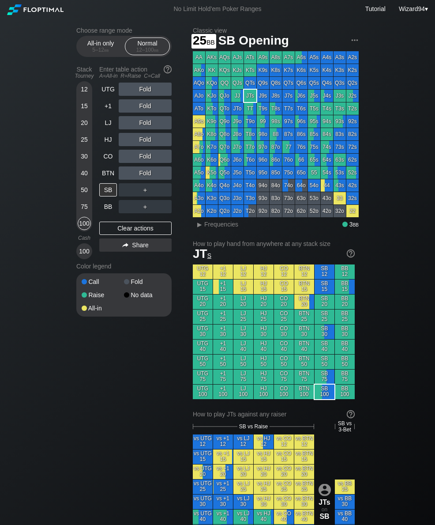
click at [83, 140] on div "25" at bounding box center [84, 139] width 13 height 13
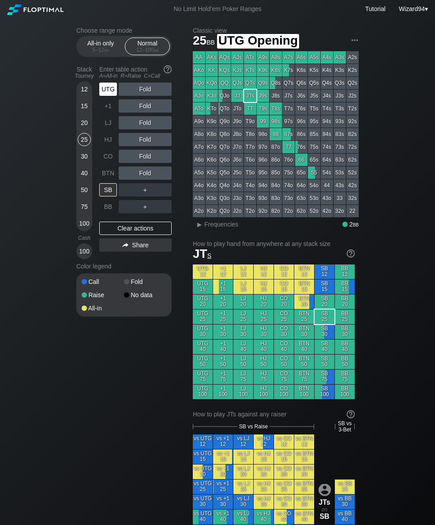
click at [102, 92] on div "UTG" at bounding box center [108, 89] width 18 height 13
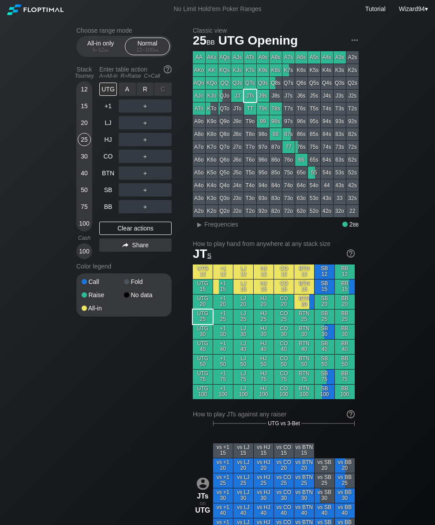
click at [144, 96] on div "R ✕" at bounding box center [145, 89] width 17 height 13
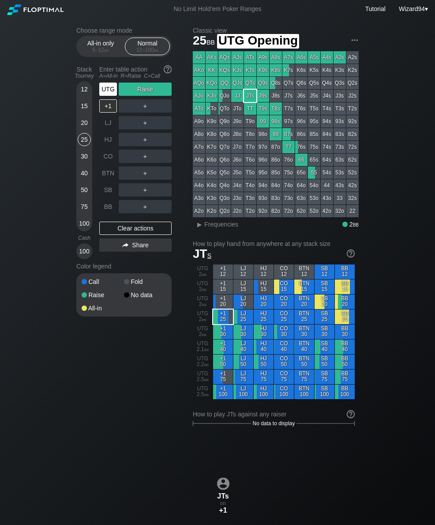
click at [110, 94] on div "UTG" at bounding box center [108, 89] width 18 height 13
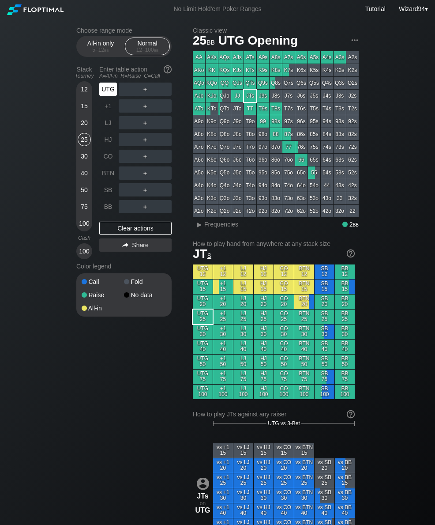
click at [109, 92] on div "UTG" at bounding box center [108, 89] width 18 height 13
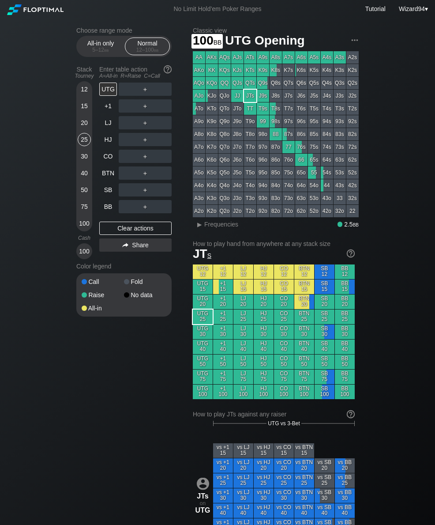
click at [85, 225] on div "100" at bounding box center [84, 223] width 13 height 13
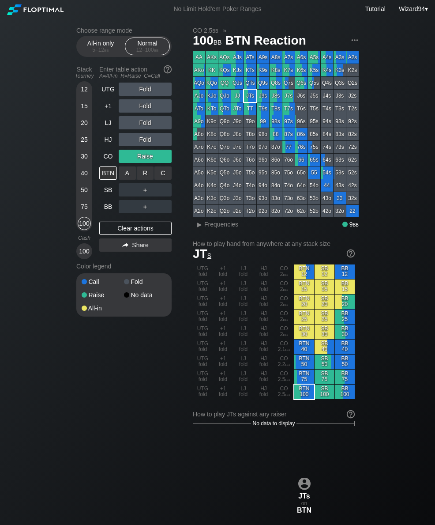
click at [140, 176] on div "R ✕" at bounding box center [145, 172] width 17 height 13
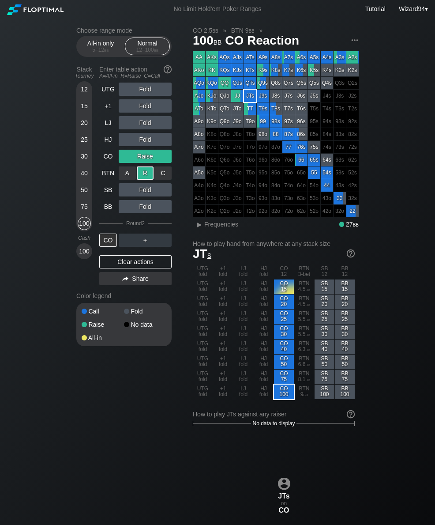
click at [83, 146] on div "25" at bounding box center [84, 139] width 13 height 13
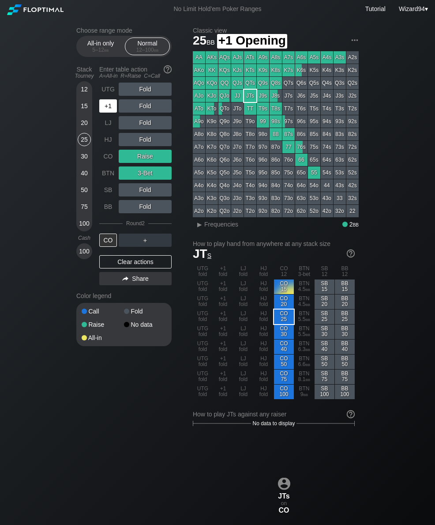
click at [105, 111] on div "+1" at bounding box center [108, 105] width 18 height 13
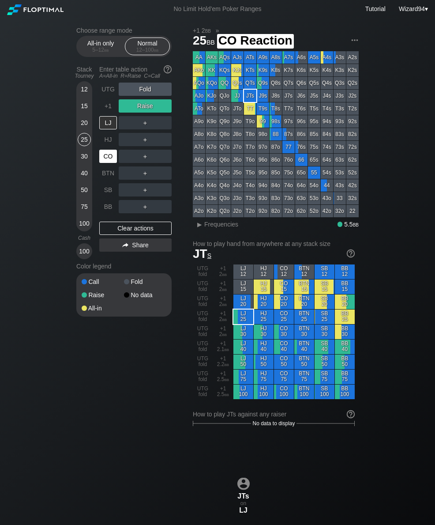
click at [107, 162] on div "CO" at bounding box center [108, 156] width 18 height 13
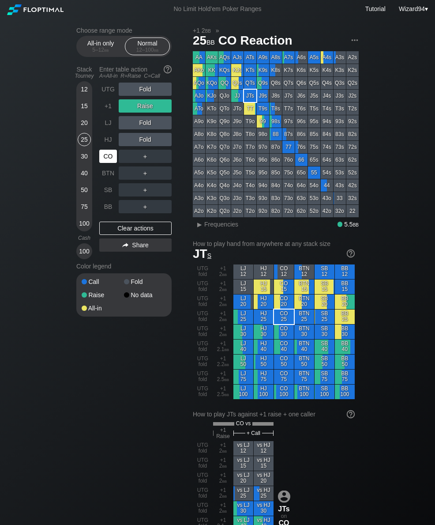
click at [85, 237] on div "Cash" at bounding box center [84, 237] width 23 height 13
click at [75, 239] on div "Cash" at bounding box center [84, 238] width 23 height 6
click at [75, 238] on div "Cash" at bounding box center [84, 238] width 23 height 6
click at [81, 230] on div "100" at bounding box center [84, 223] width 13 height 13
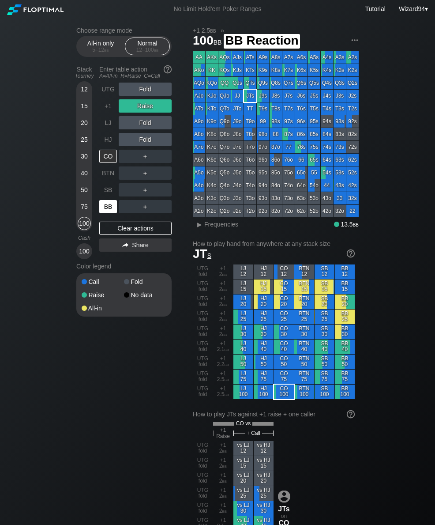
click at [102, 213] on div "BB" at bounding box center [108, 206] width 18 height 13
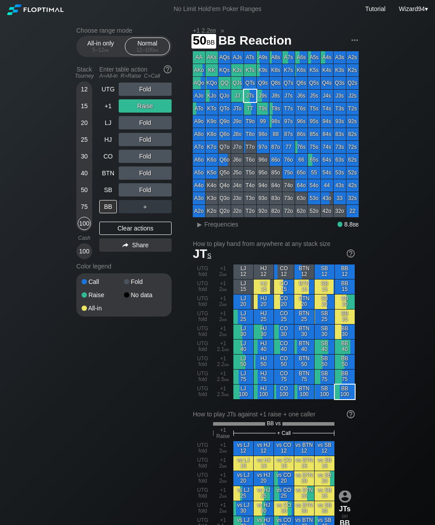
click at [83, 192] on div "50" at bounding box center [84, 189] width 13 height 13
click at [110, 112] on div "+1" at bounding box center [108, 105] width 18 height 13
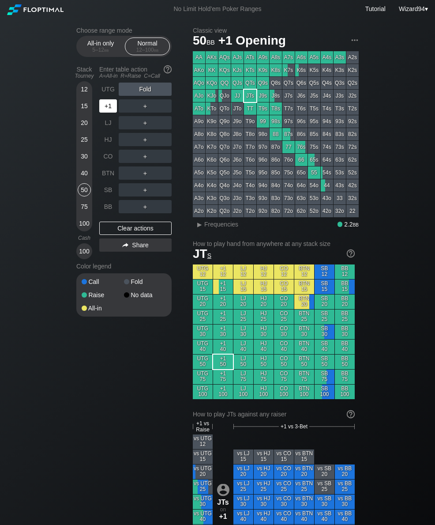
click at [116, 113] on div "+1" at bounding box center [108, 105] width 18 height 13
click at [143, 129] on div "R ✕" at bounding box center [145, 122] width 17 height 13
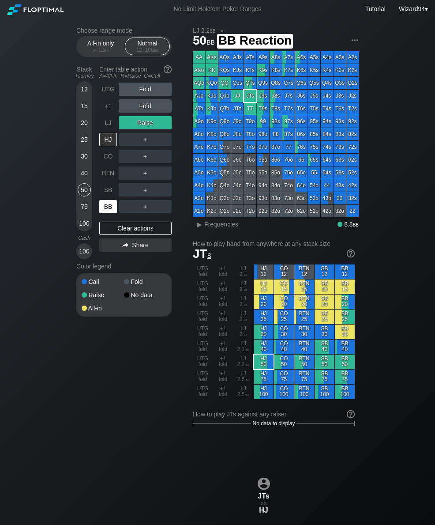
click at [116, 213] on div "BB" at bounding box center [108, 206] width 18 height 13
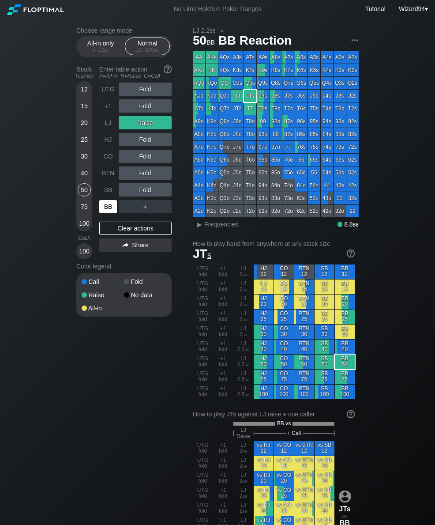
click at [108, 124] on div "LJ" at bounding box center [108, 122] width 18 height 13
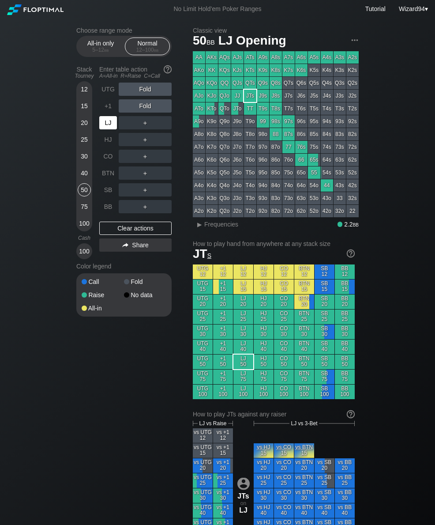
click at [107, 175] on div "BTN" at bounding box center [108, 172] width 18 height 13
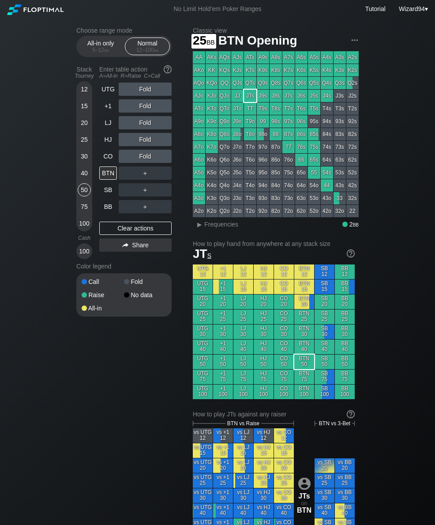
click at [81, 150] on div "25" at bounding box center [84, 141] width 13 height 17
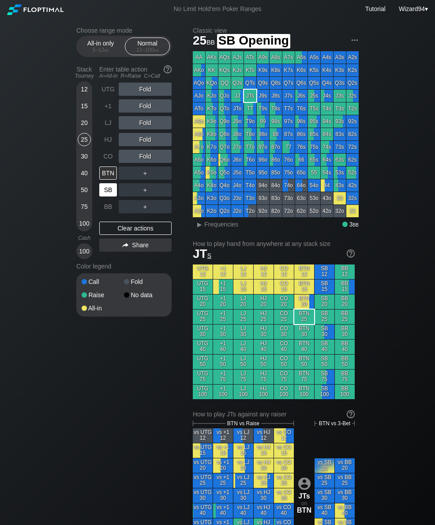
click at [109, 198] on div "SB" at bounding box center [108, 189] width 19 height 17
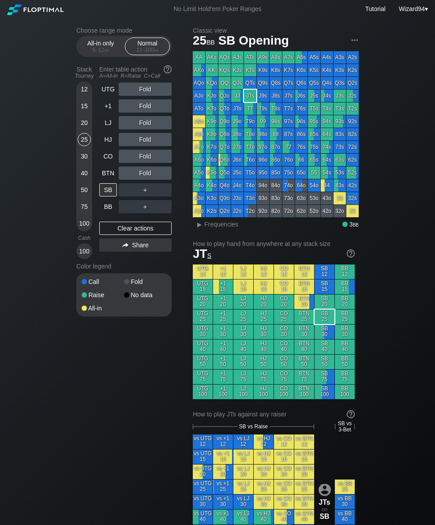
click at [83, 91] on div "12" at bounding box center [84, 89] width 13 height 13
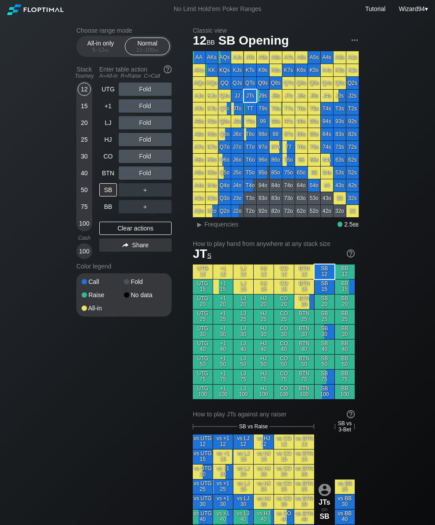
click at [109, 127] on div "LJ" at bounding box center [108, 122] width 18 height 13
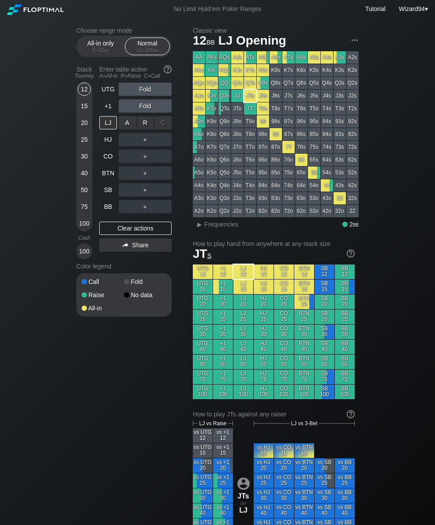
click at [144, 128] on div "R ✕" at bounding box center [145, 122] width 17 height 13
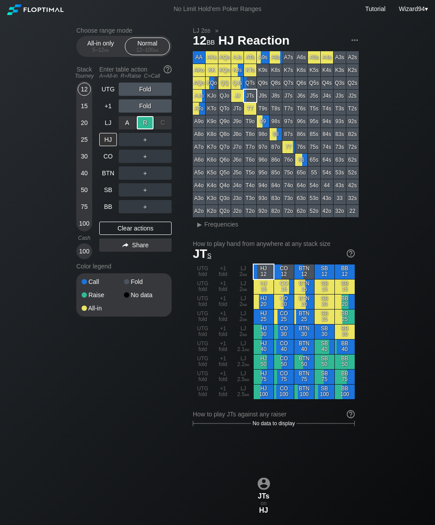
click at [109, 211] on div "BB" at bounding box center [108, 206] width 18 height 13
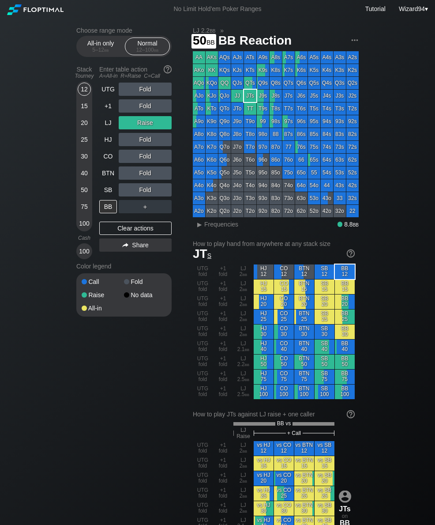
click at [82, 190] on div "50" at bounding box center [84, 189] width 13 height 13
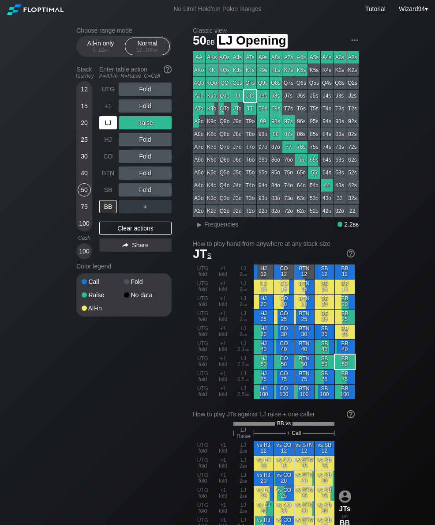
click at [103, 122] on div "LJ" at bounding box center [108, 122] width 18 height 13
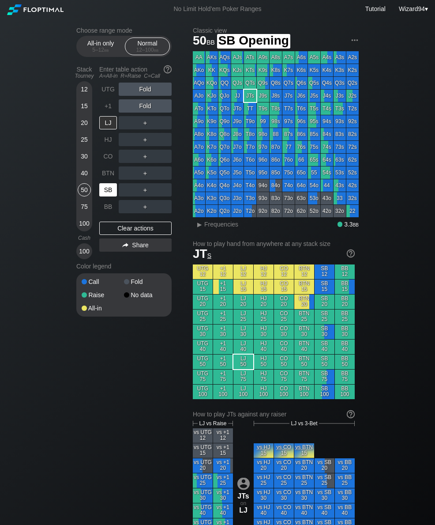
click at [107, 194] on div "SB" at bounding box center [108, 189] width 18 height 13
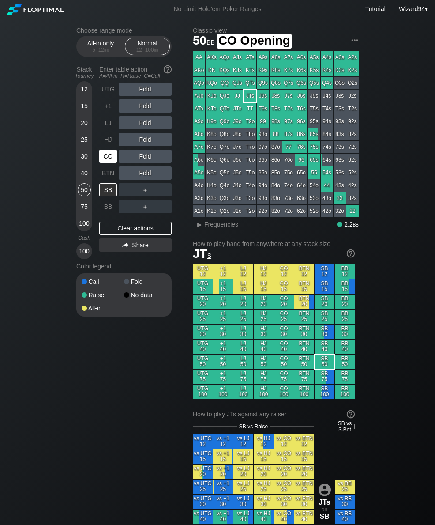
click at [116, 165] on div "CO" at bounding box center [108, 156] width 19 height 17
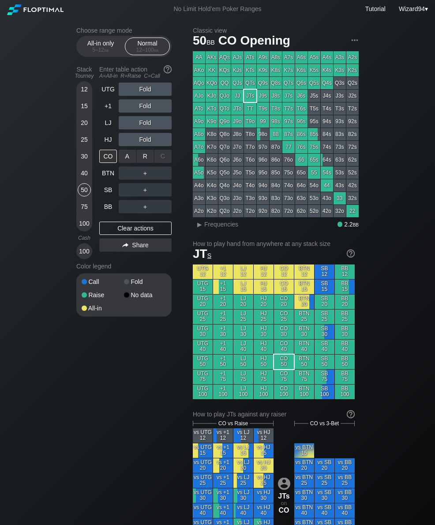
click at [148, 158] on div "R ✕" at bounding box center [145, 156] width 17 height 13
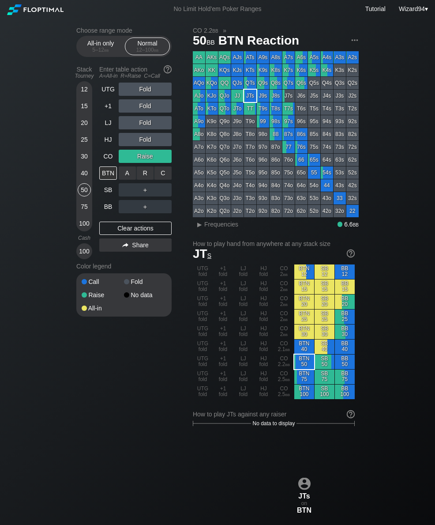
click at [144, 180] on div "R ✕" at bounding box center [145, 172] width 17 height 13
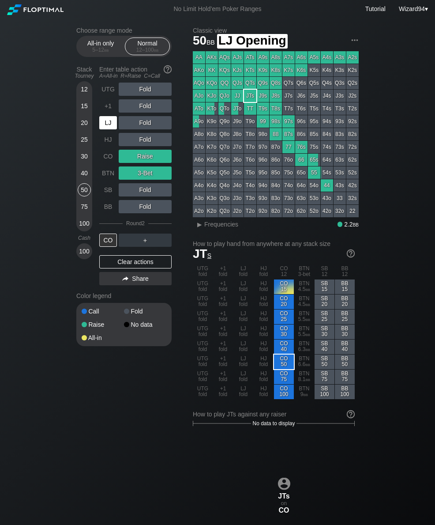
click at [111, 126] on div "LJ" at bounding box center [108, 122] width 18 height 13
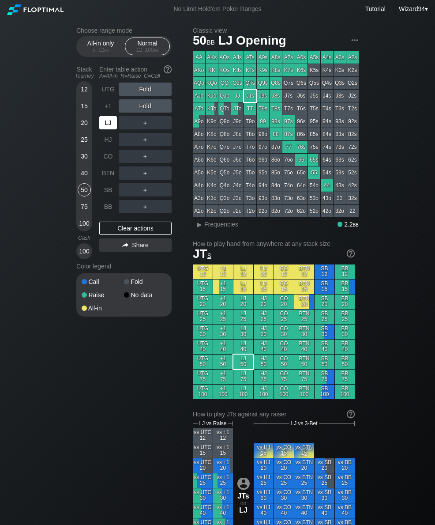
click at [108, 124] on div "LJ" at bounding box center [108, 122] width 18 height 13
click at [149, 143] on div "R ✕" at bounding box center [145, 139] width 17 height 13
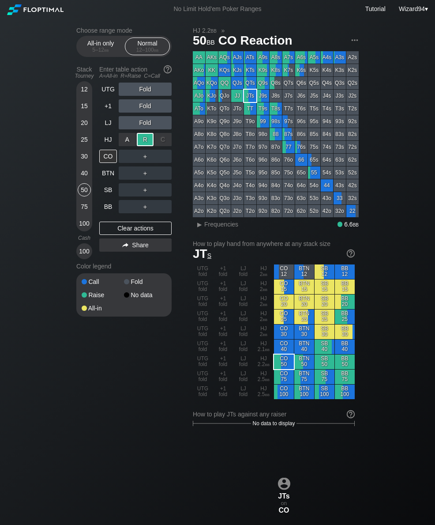
click at [113, 212] on div "BB" at bounding box center [108, 206] width 18 height 13
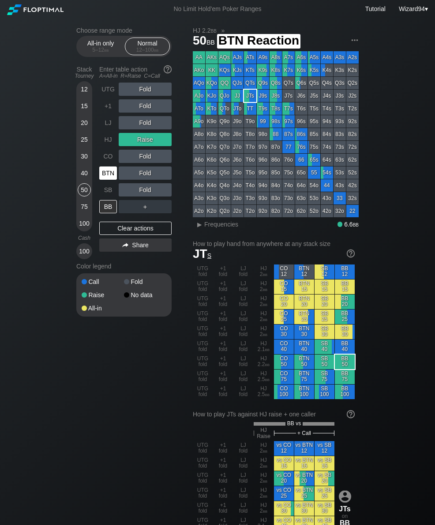
click at [109, 176] on div "BTN" at bounding box center [108, 172] width 18 height 13
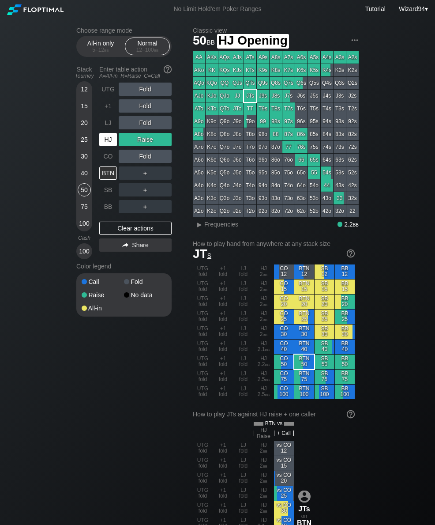
click at [112, 146] on div "HJ" at bounding box center [108, 139] width 18 height 13
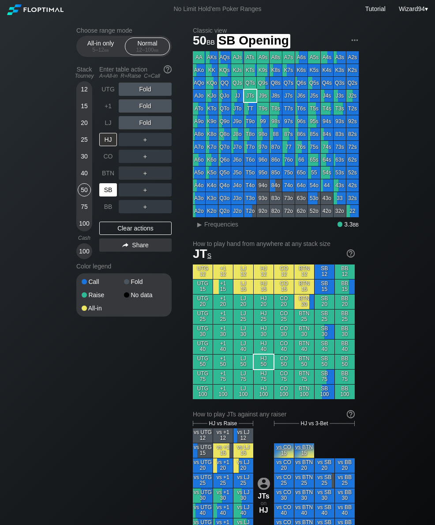
click at [113, 196] on div "SB" at bounding box center [108, 189] width 18 height 13
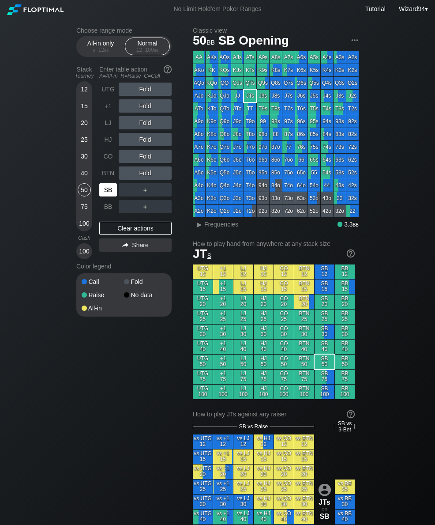
click at [79, 166] on div "30" at bounding box center [84, 158] width 13 height 17
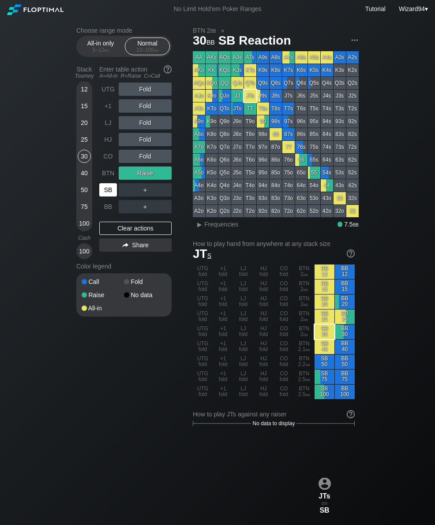
click at [103, 196] on div "SB" at bounding box center [108, 189] width 18 height 13
click at [87, 123] on div "20" at bounding box center [84, 122] width 13 height 13
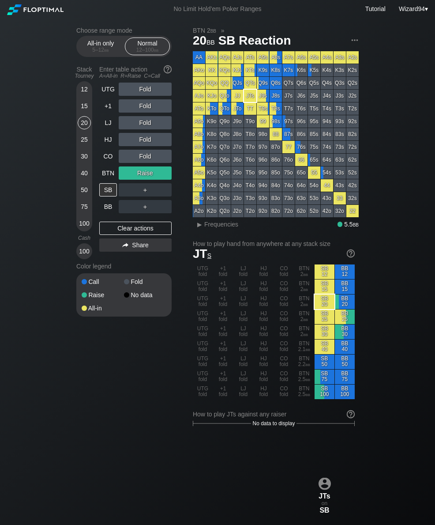
click at [89, 116] on div "15" at bounding box center [84, 107] width 13 height 17
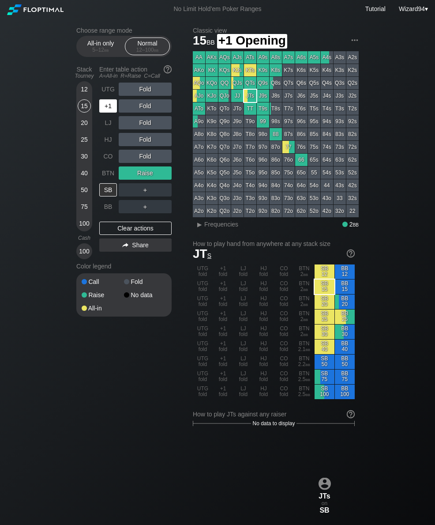
click at [107, 114] on div "+1" at bounding box center [108, 106] width 19 height 17
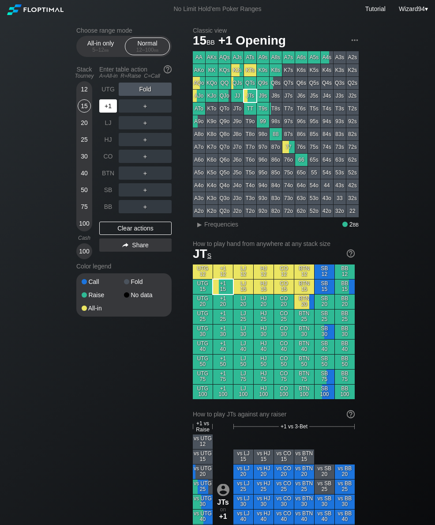
click at [102, 112] on div "+1" at bounding box center [108, 105] width 18 height 13
click at [149, 112] on div "R ✕" at bounding box center [145, 105] width 17 height 13
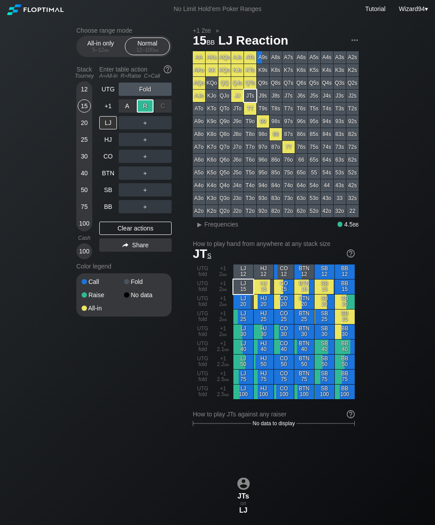
click at [111, 211] on div "BB" at bounding box center [108, 206] width 18 height 13
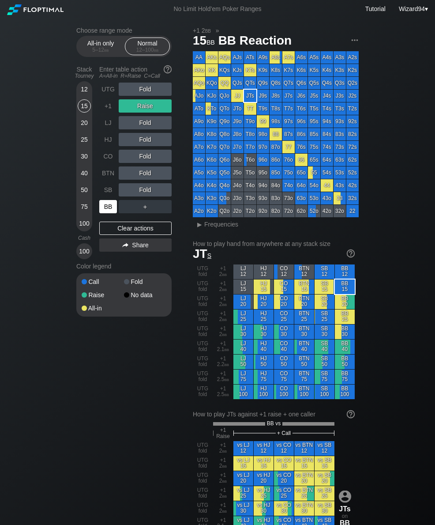
click at [84, 166] on div "30" at bounding box center [84, 158] width 13 height 17
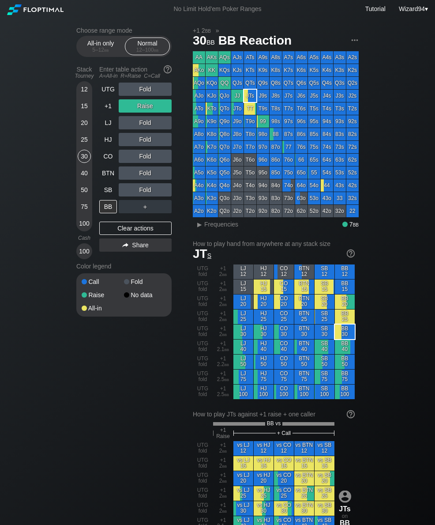
click at [111, 112] on div "+1" at bounding box center [108, 105] width 18 height 13
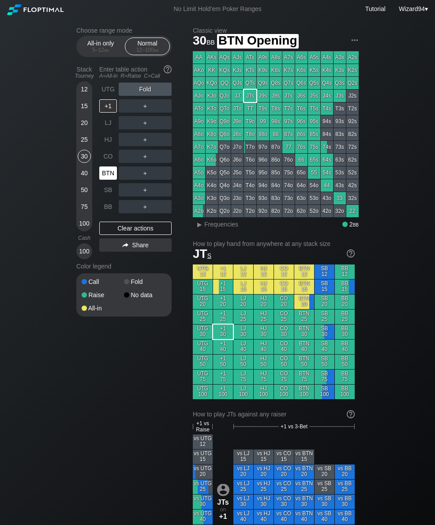
click at [108, 177] on div "BTN" at bounding box center [108, 172] width 18 height 13
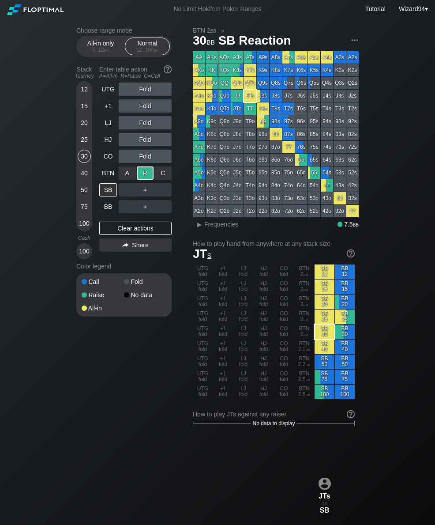
click at [105, 163] on div "CO" at bounding box center [108, 156] width 18 height 13
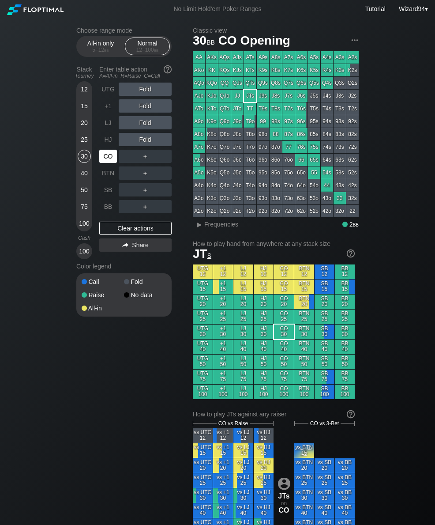
click at [107, 160] on div "CO" at bounding box center [108, 156] width 18 height 13
click at [87, 121] on div "20" at bounding box center [84, 122] width 13 height 13
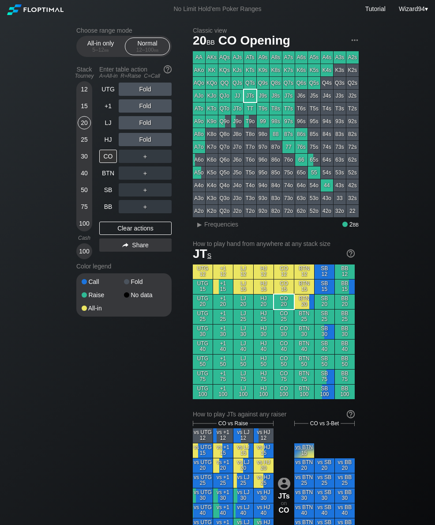
click at [79, 110] on div "15" at bounding box center [84, 105] width 13 height 13
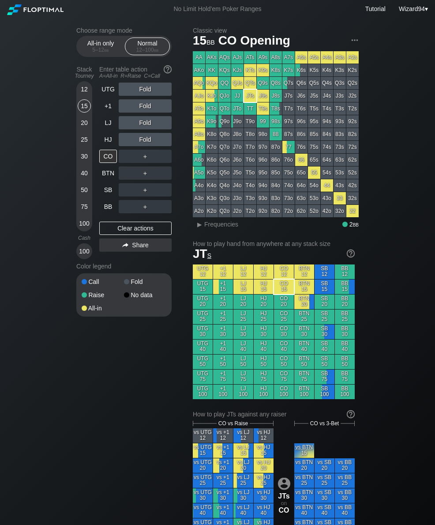
click at [106, 127] on div "LJ" at bounding box center [108, 122] width 18 height 13
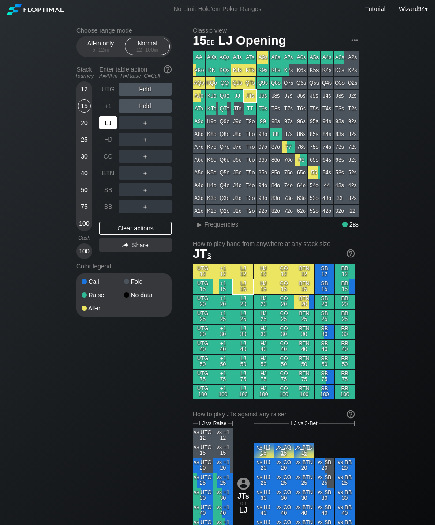
click at [107, 127] on div "LJ" at bounding box center [108, 122] width 18 height 13
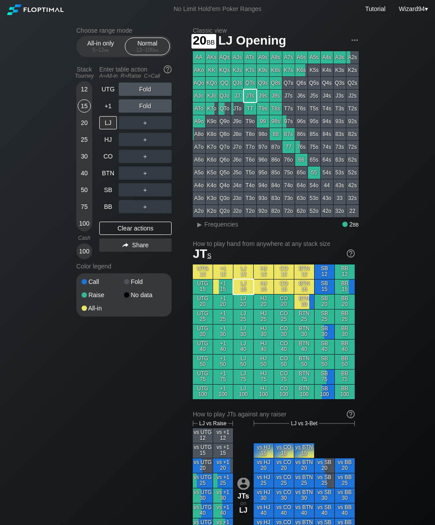
click at [84, 127] on div "20" at bounding box center [84, 122] width 13 height 13
click at [105, 196] on div "SB" at bounding box center [108, 189] width 18 height 13
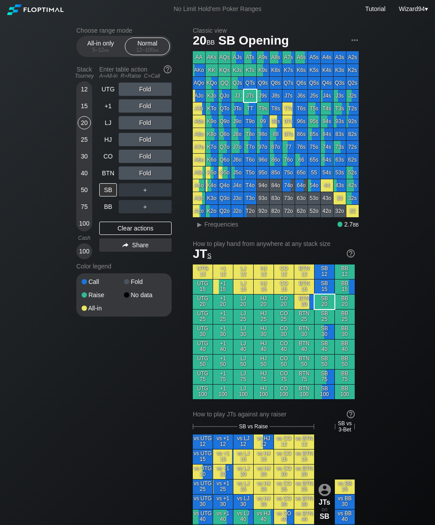
click at [84, 224] on div "100" at bounding box center [84, 223] width 13 height 13
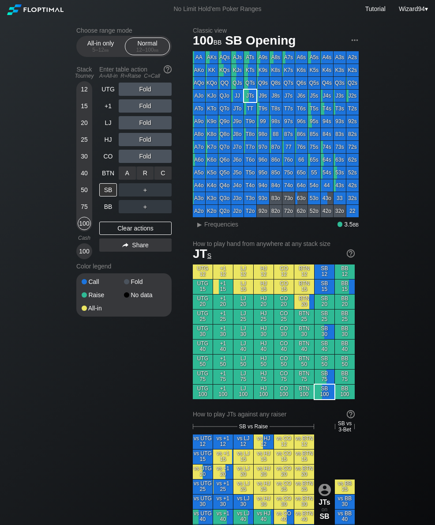
click at [150, 175] on div "R ✕" at bounding box center [145, 172] width 17 height 13
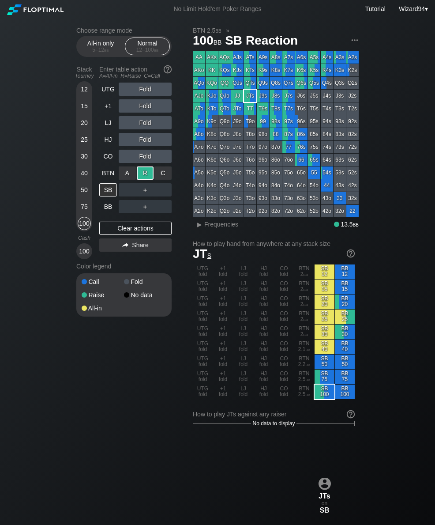
click at [107, 163] on div "CO" at bounding box center [108, 156] width 18 height 13
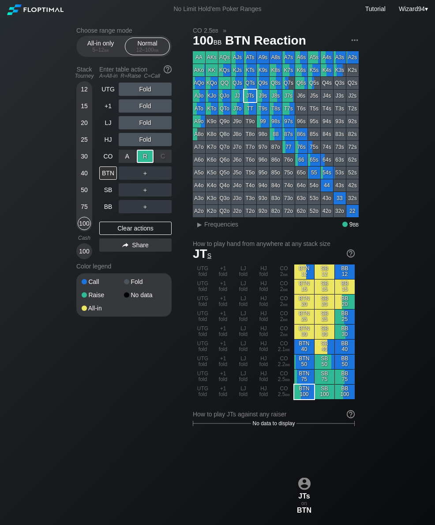
click at [85, 163] on div "30" at bounding box center [84, 156] width 13 height 13
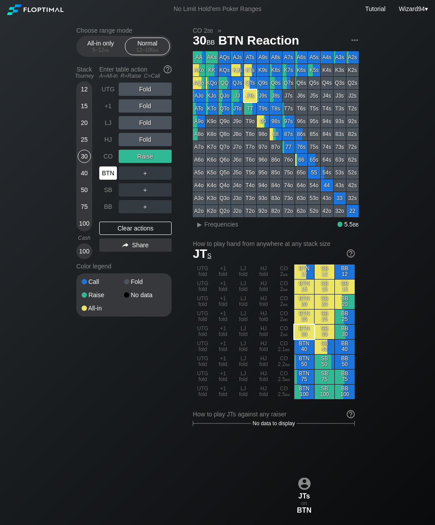
click at [110, 176] on div "BTN" at bounding box center [108, 172] width 18 height 13
click at [101, 174] on div "BTN" at bounding box center [108, 172] width 18 height 13
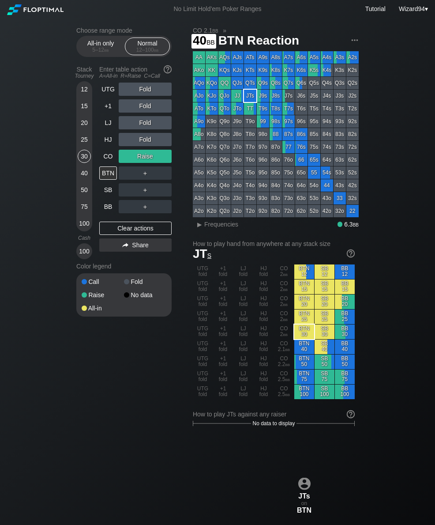
click at [83, 180] on div "40" at bounding box center [84, 172] width 13 height 13
click at [104, 144] on div "HJ" at bounding box center [108, 139] width 18 height 13
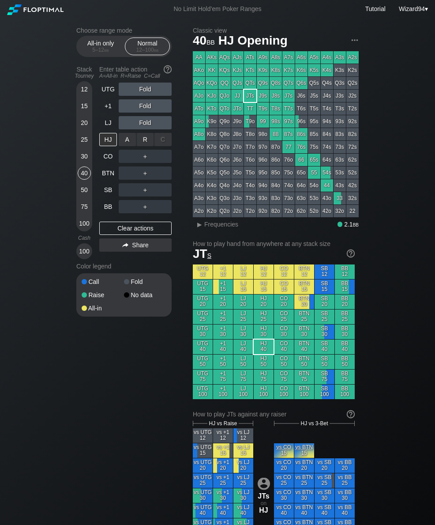
click at [140, 145] on div "R ✕" at bounding box center [145, 139] width 17 height 13
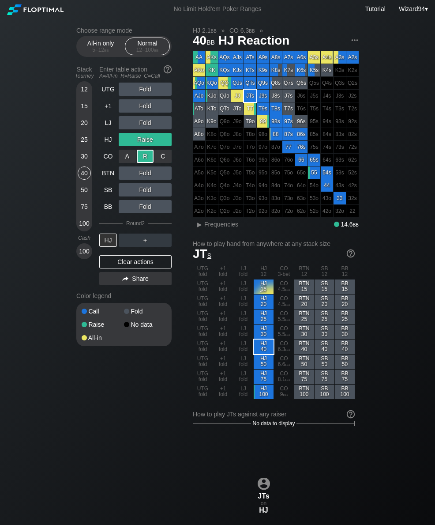
click at [77, 165] on div "12 15 20 25 30 40 50 75 100" at bounding box center [84, 156] width 16 height 150
click at [109, 129] on div "LJ" at bounding box center [108, 122] width 18 height 13
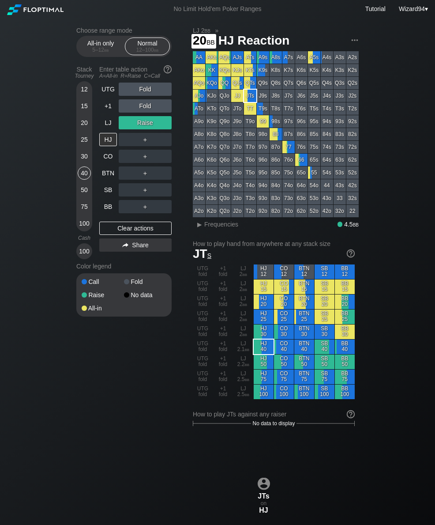
click at [86, 125] on div "20" at bounding box center [84, 122] width 13 height 13
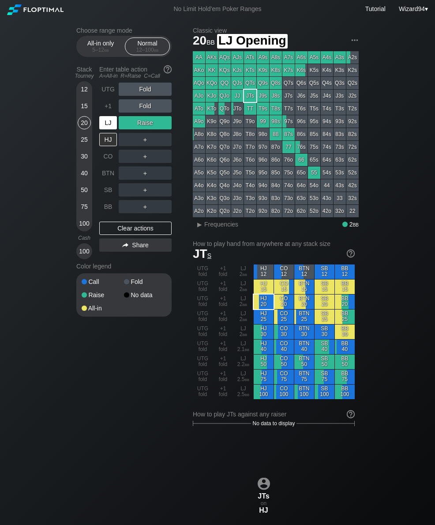
click at [112, 127] on div "LJ" at bounding box center [108, 122] width 18 height 13
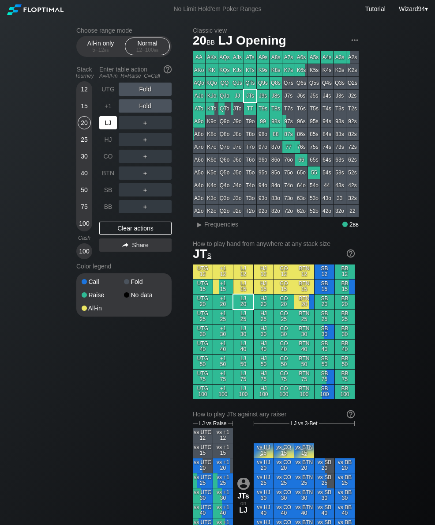
click at [110, 123] on div "LJ" at bounding box center [108, 122] width 18 height 13
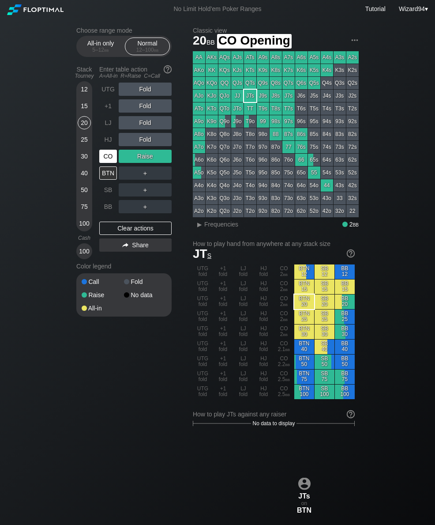
click at [114, 156] on div "CO" at bounding box center [108, 156] width 18 height 13
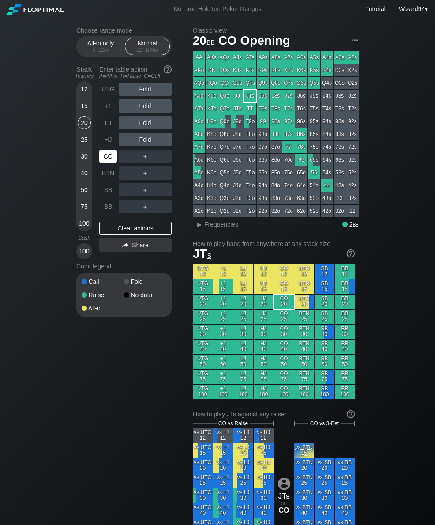
click at [107, 155] on div "CO" at bounding box center [108, 156] width 18 height 13
click at [103, 158] on div "CO" at bounding box center [108, 156] width 18 height 13
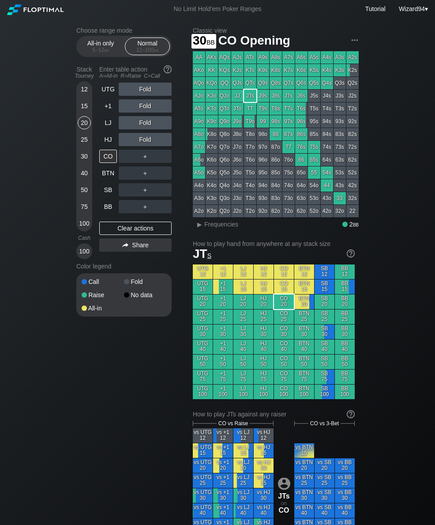
click at [87, 161] on div "30" at bounding box center [84, 156] width 13 height 13
click at [166, 196] on div "C ✕" at bounding box center [162, 189] width 17 height 13
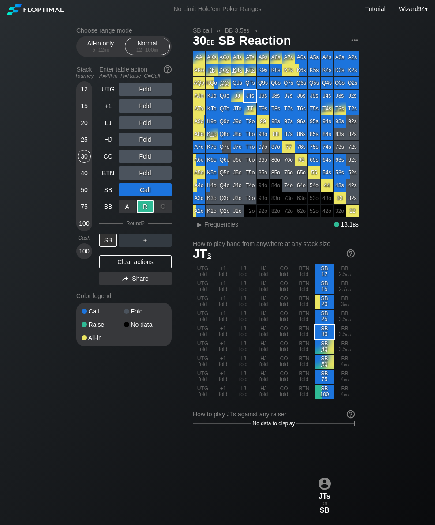
click at [85, 178] on div "40" at bounding box center [84, 172] width 13 height 13
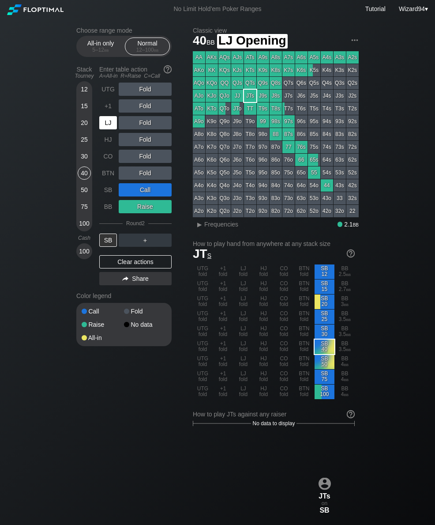
click at [109, 128] on div "LJ" at bounding box center [108, 122] width 18 height 13
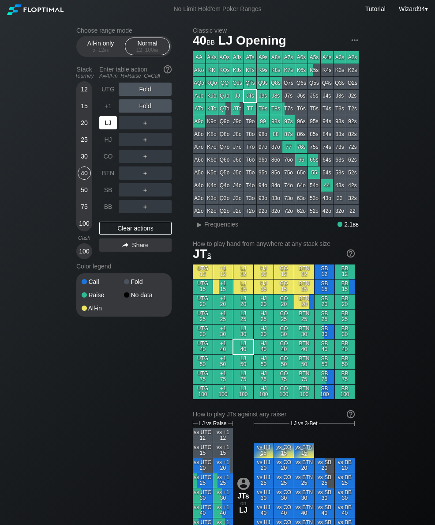
click at [107, 131] on div "LJ" at bounding box center [108, 122] width 19 height 17
click at [140, 124] on div "R ✕" at bounding box center [145, 122] width 17 height 13
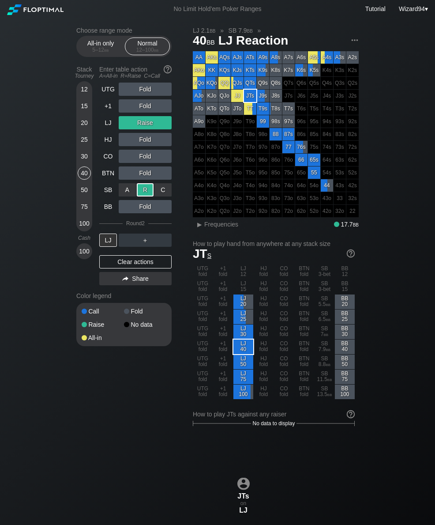
click at [87, 127] on div "20" at bounding box center [84, 122] width 13 height 13
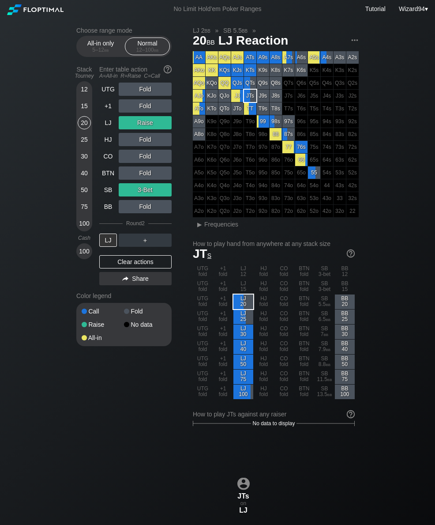
click at [111, 129] on div "LJ" at bounding box center [108, 122] width 18 height 13
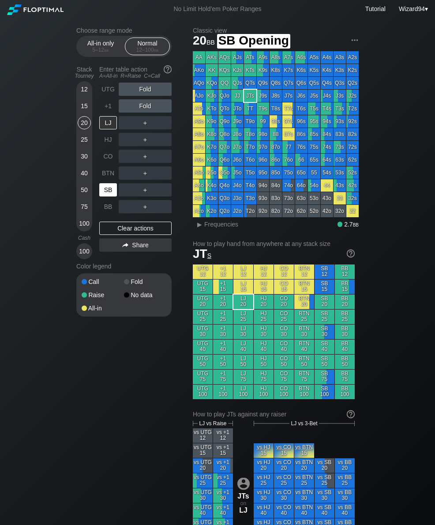
click at [106, 193] on div "SB" at bounding box center [108, 189] width 18 height 13
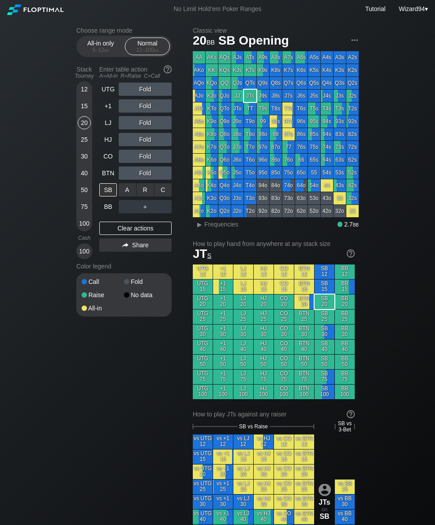
click at [169, 194] on div "C ✕" at bounding box center [162, 189] width 17 height 13
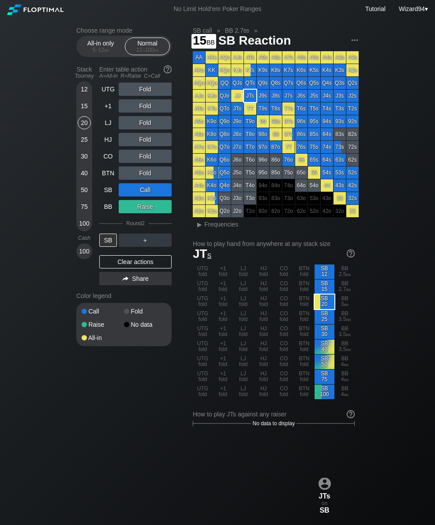
click at [83, 105] on div "15" at bounding box center [84, 105] width 13 height 13
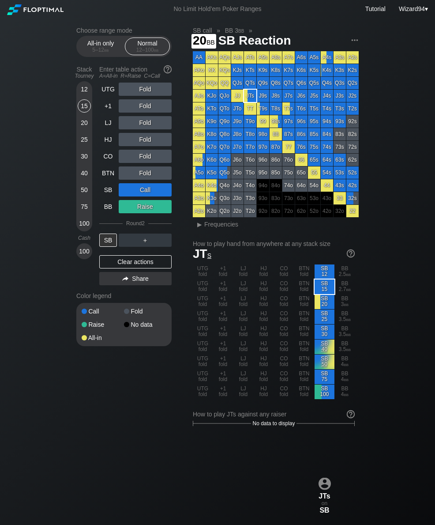
click at [86, 124] on div "20" at bounding box center [84, 122] width 13 height 13
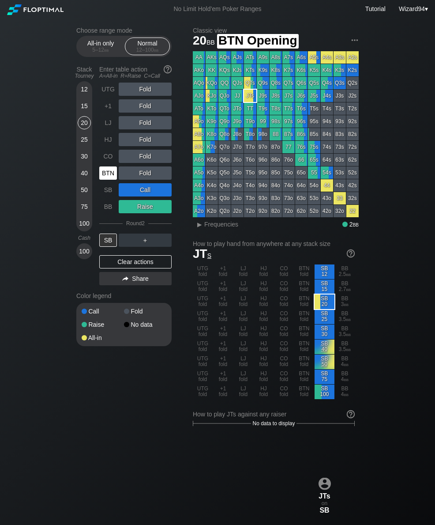
click at [111, 180] on div "BTN" at bounding box center [108, 172] width 18 height 13
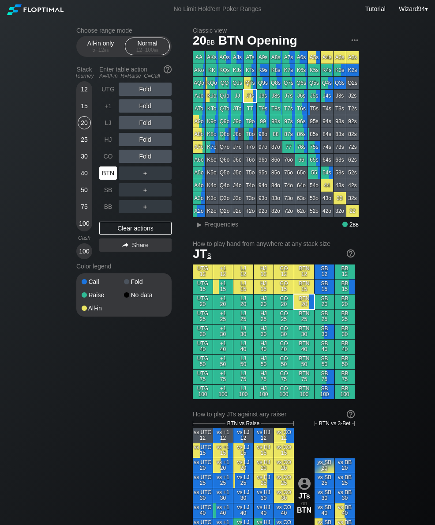
click at [109, 178] on div "BTN" at bounding box center [108, 172] width 18 height 13
click at [130, 178] on div "A ✕" at bounding box center [127, 172] width 17 height 13
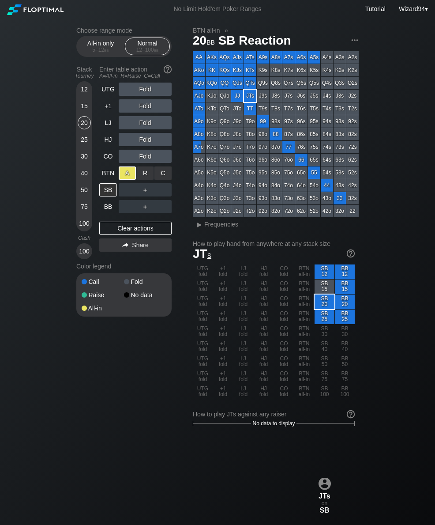
click at [87, 116] on div "15" at bounding box center [84, 107] width 13 height 17
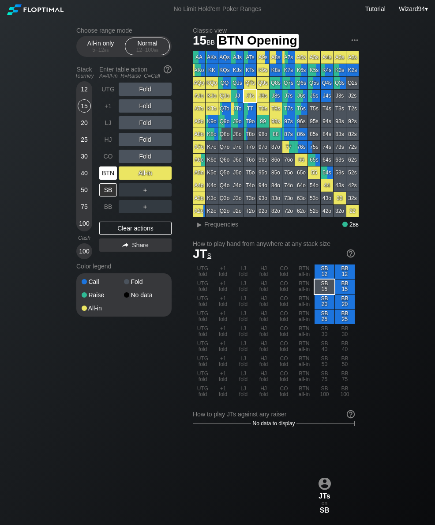
click at [109, 177] on div "BTN" at bounding box center [108, 172] width 18 height 13
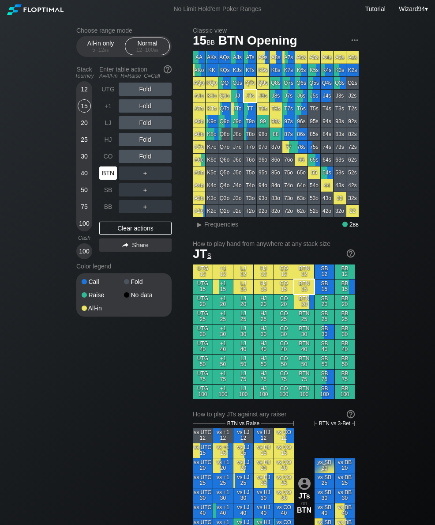
click at [87, 129] on div "20" at bounding box center [84, 122] width 13 height 13
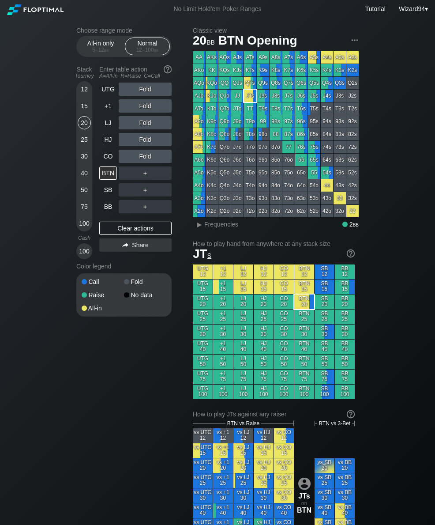
click at [86, 108] on div "15" at bounding box center [84, 105] width 13 height 13
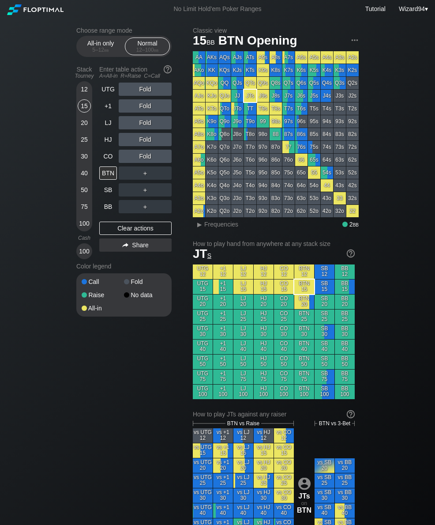
click at [84, 122] on div "20" at bounding box center [84, 122] width 13 height 13
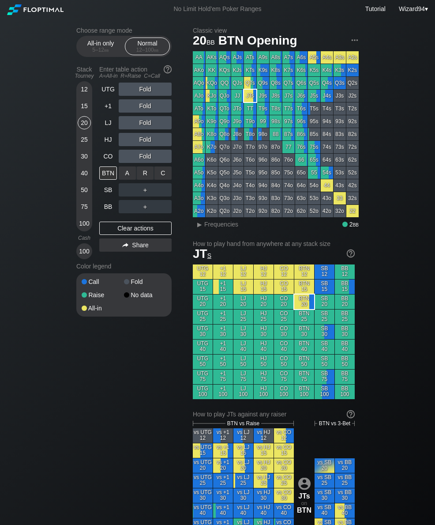
click at [125, 175] on div "A ✕" at bounding box center [127, 172] width 17 height 13
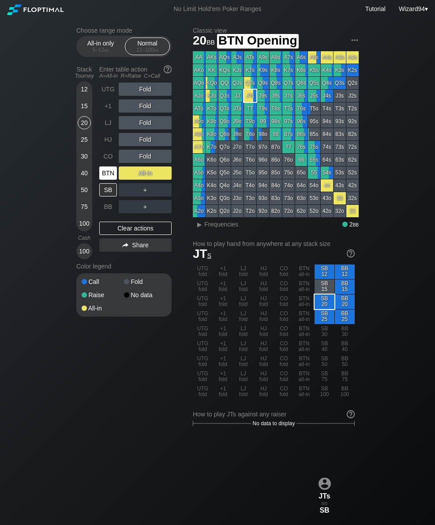
click at [109, 168] on div "BTN" at bounding box center [108, 173] width 19 height 17
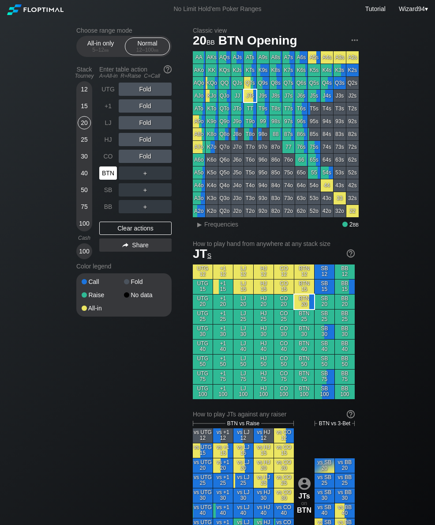
click at [108, 165] on div "CO" at bounding box center [108, 156] width 19 height 17
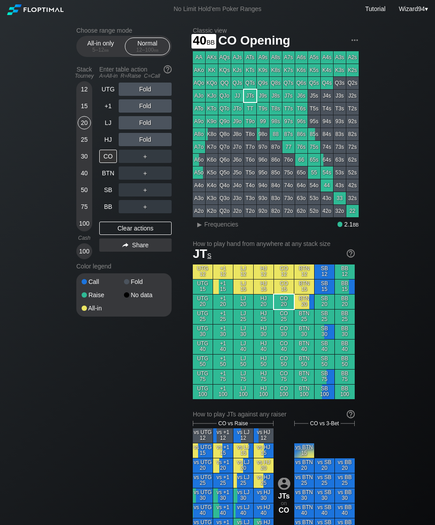
click at [88, 172] on div "40" at bounding box center [84, 172] width 13 height 13
click at [140, 176] on div "R ✕" at bounding box center [145, 172] width 17 height 13
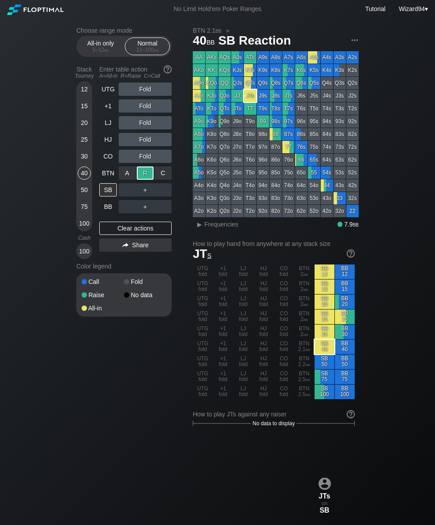
click at [109, 213] on div "BB" at bounding box center [108, 206] width 18 height 13
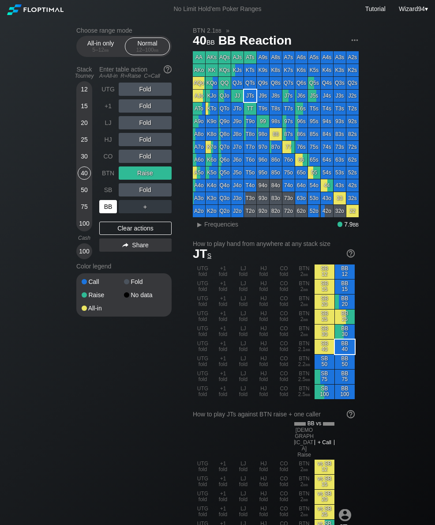
click at [85, 124] on div "20" at bounding box center [84, 122] width 13 height 13
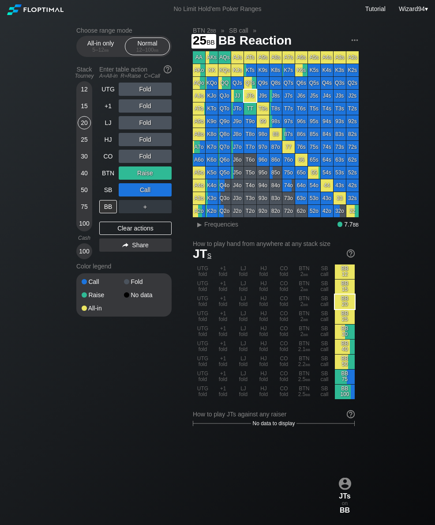
click at [87, 143] on div "25" at bounding box center [84, 139] width 13 height 13
click at [110, 198] on div "SB" at bounding box center [108, 189] width 19 height 17
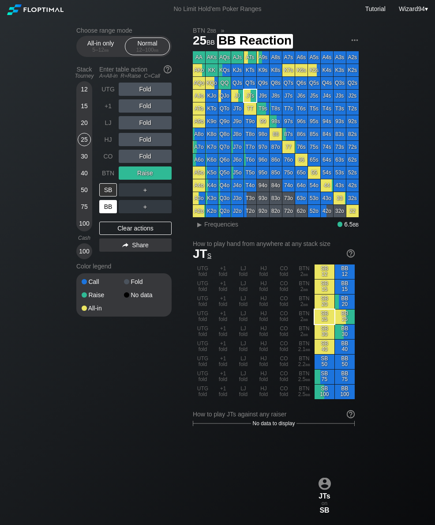
click at [109, 213] on div "BB" at bounding box center [108, 206] width 18 height 13
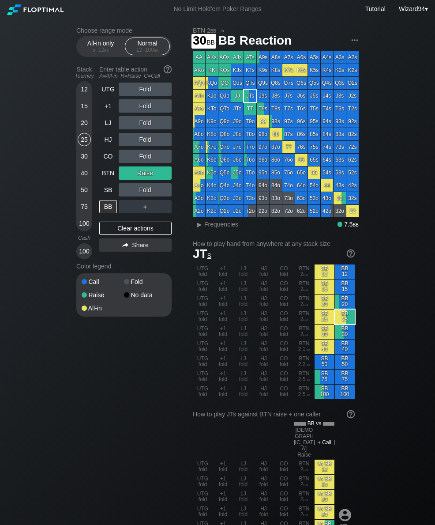
click at [83, 159] on div "30" at bounding box center [84, 156] width 13 height 13
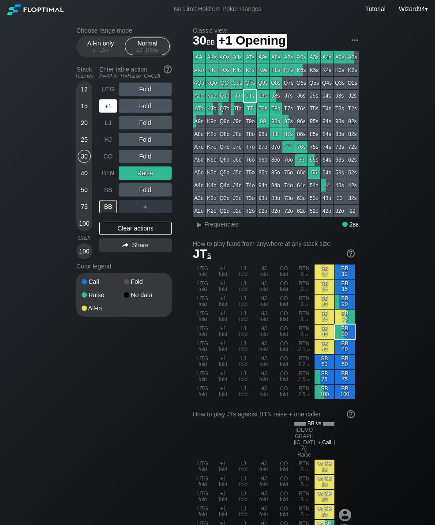
click at [109, 113] on div "+1" at bounding box center [108, 105] width 18 height 13
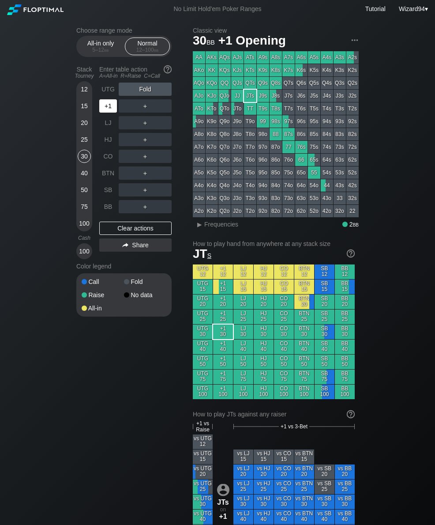
click at [107, 129] on div "LJ" at bounding box center [108, 122] width 18 height 13
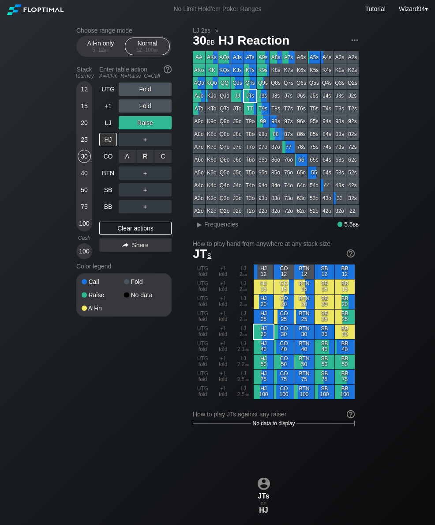
click at [139, 151] on div "A ✕ R ✕ C ✕ ＋" at bounding box center [145, 156] width 53 height 20
click at [151, 146] on div "R ✕" at bounding box center [145, 139] width 17 height 13
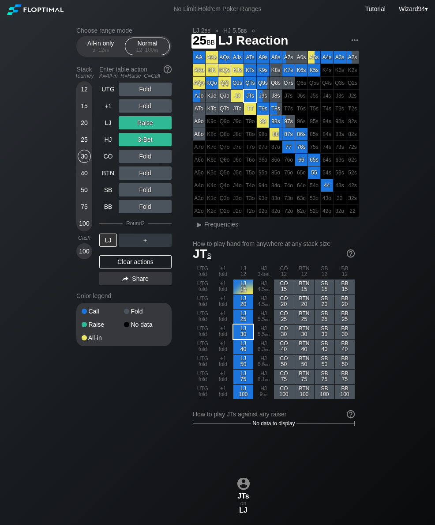
click at [87, 146] on div "25" at bounding box center [84, 139] width 13 height 13
click at [107, 95] on div "UTG" at bounding box center [108, 89] width 18 height 13
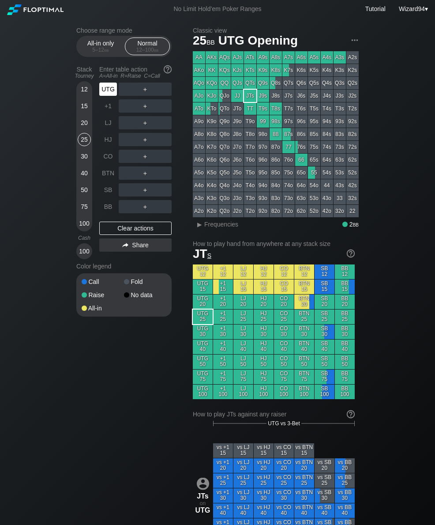
click at [108, 93] on div "UTG" at bounding box center [108, 89] width 18 height 13
click at [85, 159] on div "30" at bounding box center [84, 156] width 13 height 13
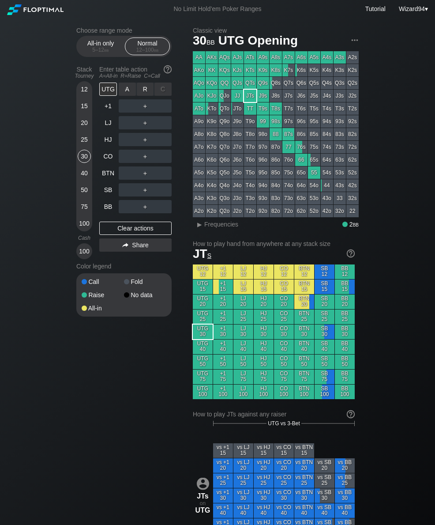
click at [143, 92] on div "R ✕" at bounding box center [145, 89] width 17 height 13
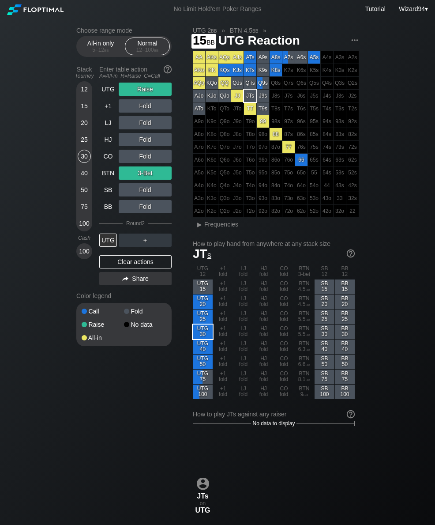
click at [79, 110] on div "15" at bounding box center [84, 105] width 13 height 13
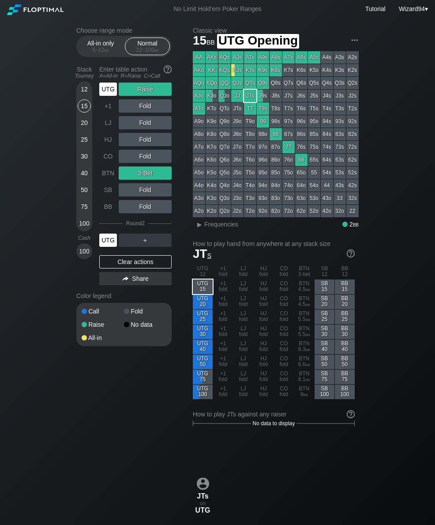
click at [105, 96] on div "UTG" at bounding box center [108, 89] width 18 height 13
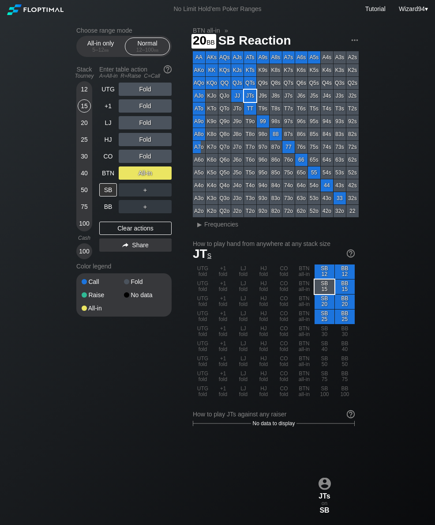
click at [84, 129] on div "20" at bounding box center [84, 122] width 13 height 13
click at [85, 146] on div "25" at bounding box center [84, 139] width 13 height 13
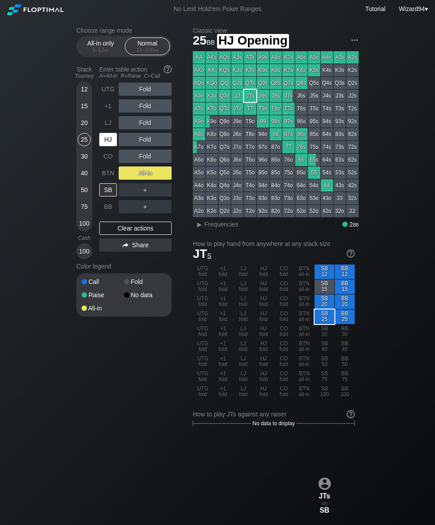
click at [109, 140] on div "HJ" at bounding box center [108, 139] width 18 height 13
click at [108, 140] on div "HJ" at bounding box center [108, 139] width 18 height 13
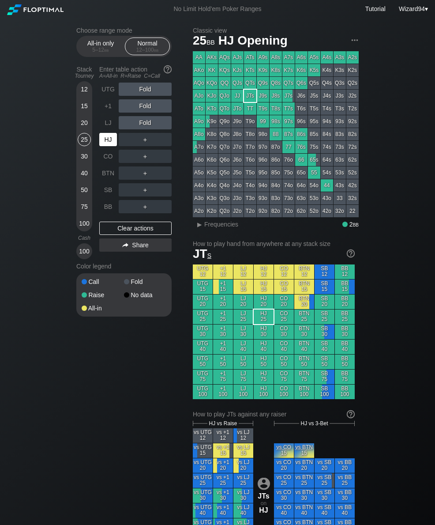
click at [107, 143] on div "HJ" at bounding box center [108, 139] width 18 height 13
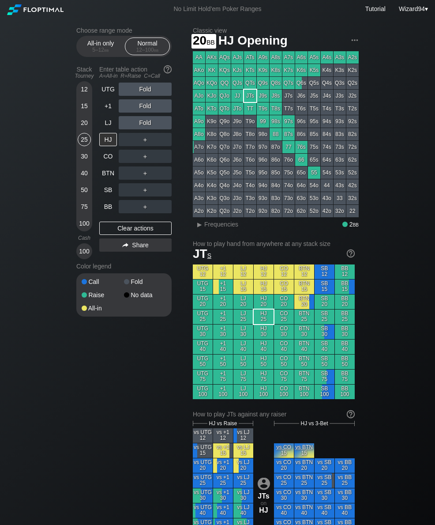
click at [83, 127] on div "20" at bounding box center [84, 122] width 13 height 13
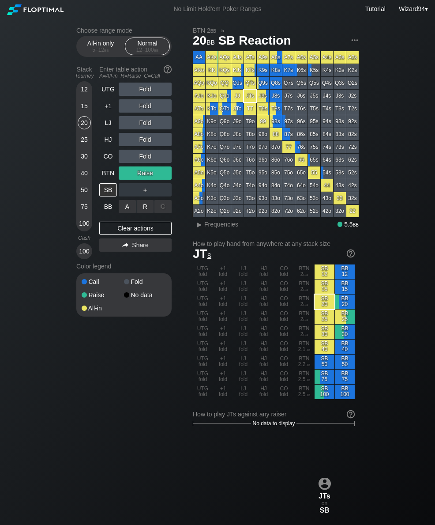
click at [143, 205] on div "R ✕" at bounding box center [145, 206] width 17 height 13
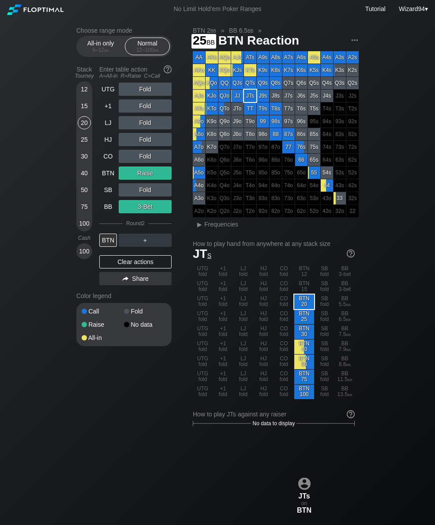
click at [88, 146] on div "25" at bounding box center [84, 139] width 13 height 13
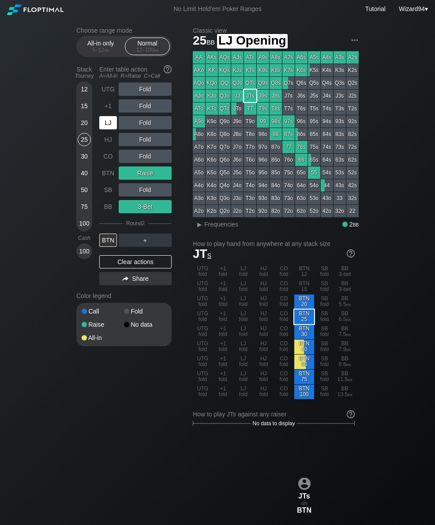
click at [115, 129] on div "LJ" at bounding box center [108, 122] width 18 height 13
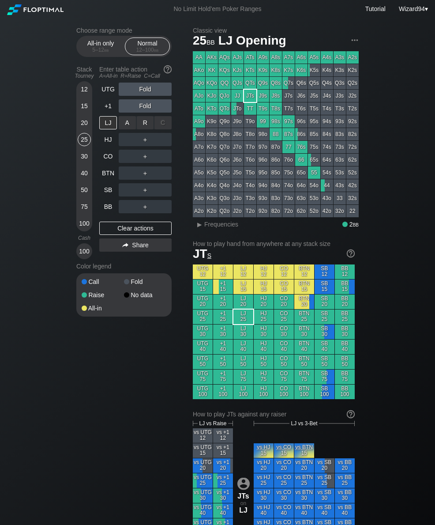
click at [145, 128] on div "R ✕" at bounding box center [145, 122] width 17 height 13
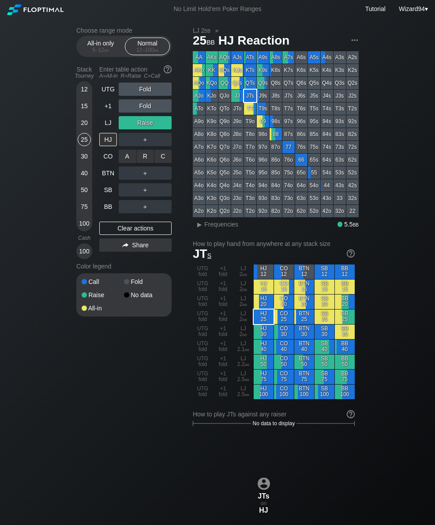
click at [148, 158] on div "R ✕" at bounding box center [145, 156] width 17 height 13
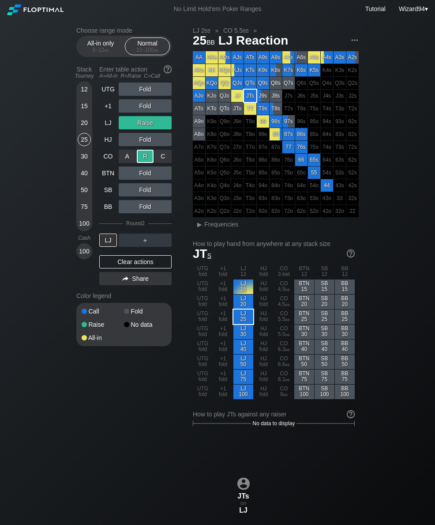
click at [83, 129] on div "20" at bounding box center [84, 122] width 13 height 13
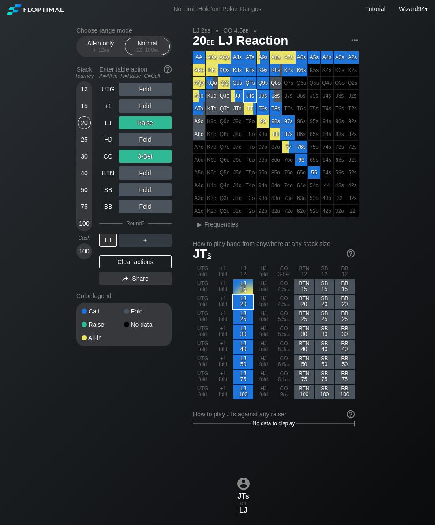
click at [110, 125] on div "LJ" at bounding box center [108, 122] width 18 height 13
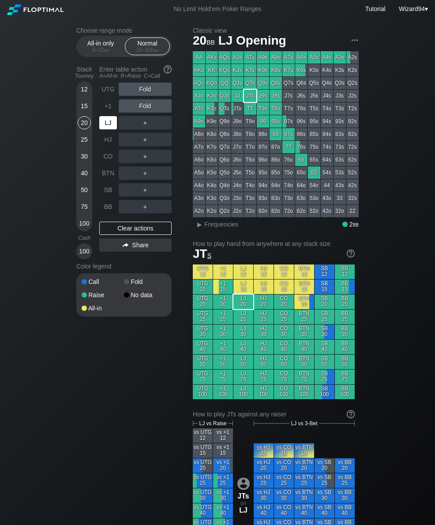
click at [106, 121] on div "LJ" at bounding box center [108, 122] width 18 height 13
click at [145, 157] on div "R ✕" at bounding box center [145, 156] width 17 height 13
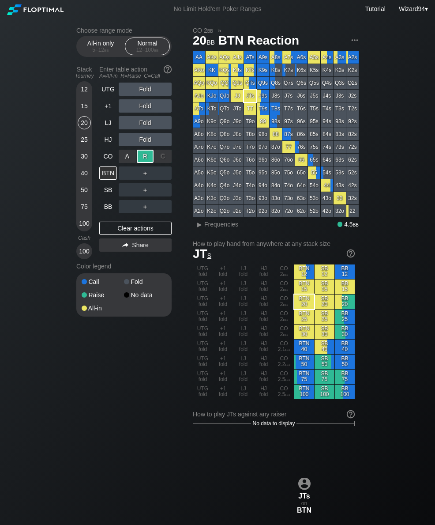
click at [110, 208] on div "BB" at bounding box center [108, 206] width 18 height 13
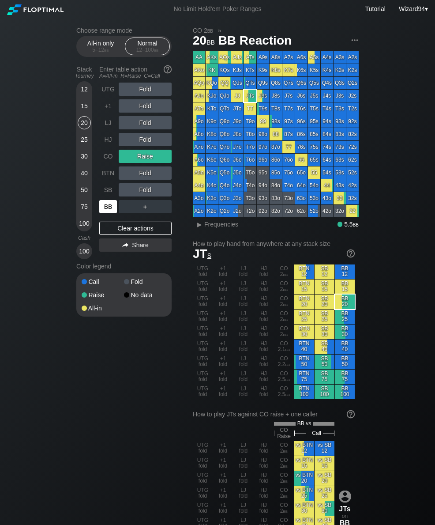
click at [106, 163] on div "CO" at bounding box center [108, 156] width 18 height 13
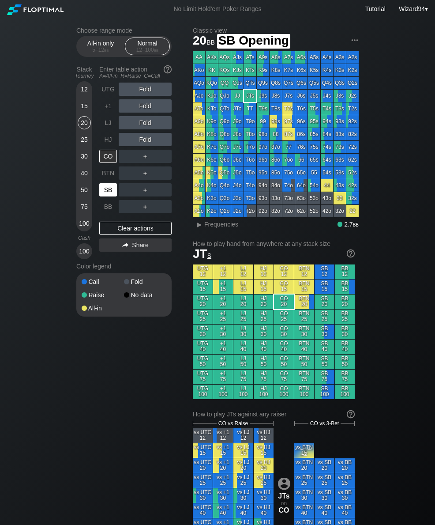
click at [109, 198] on div "SB" at bounding box center [108, 189] width 19 height 17
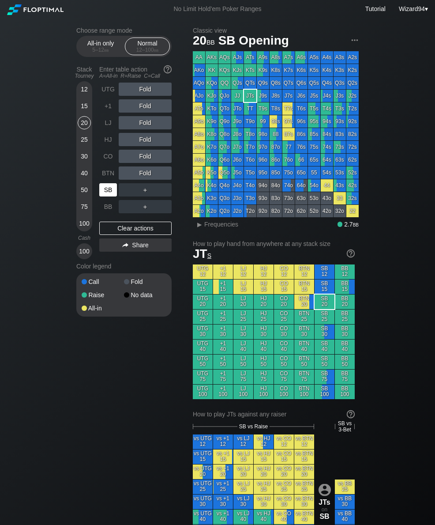
click at [112, 192] on div "SB" at bounding box center [108, 189] width 18 height 13
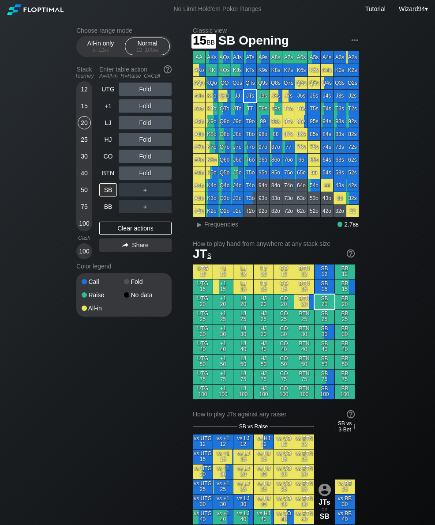
click at [87, 110] on div "15" at bounding box center [84, 105] width 13 height 13
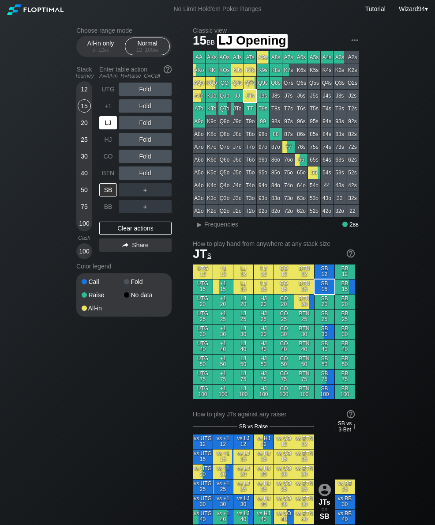
click at [107, 127] on div "LJ" at bounding box center [108, 122] width 18 height 13
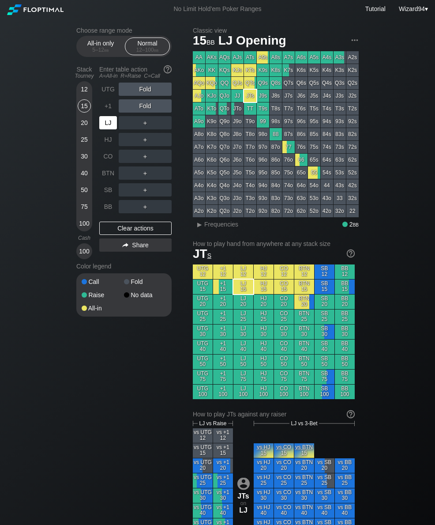
click at [102, 128] on div "LJ" at bounding box center [108, 122] width 18 height 13
click at [106, 129] on div "LJ" at bounding box center [108, 122] width 18 height 13
click at [102, 129] on div "LJ" at bounding box center [108, 122] width 18 height 13
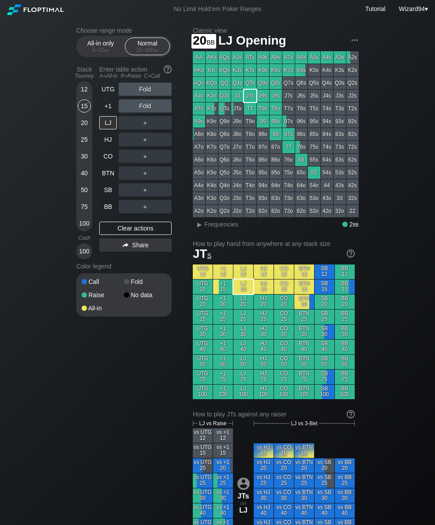
click at [86, 126] on div "20" at bounding box center [84, 122] width 13 height 13
click at [104, 88] on div "UTG" at bounding box center [108, 89] width 18 height 13
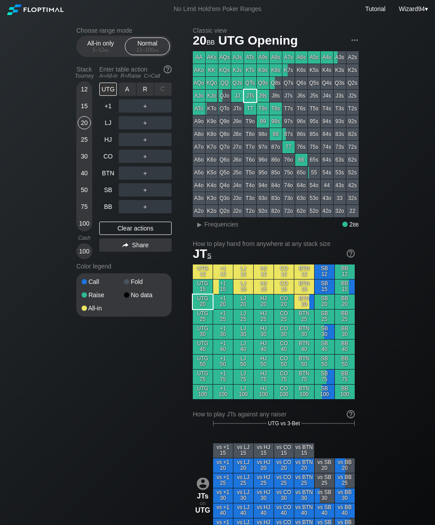
click at [139, 95] on div "R ✕" at bounding box center [145, 89] width 17 height 13
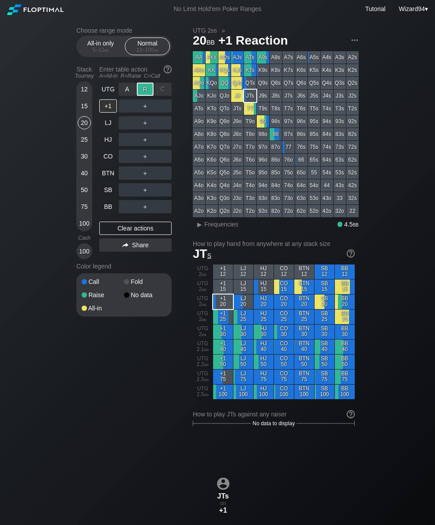
click at [82, 159] on div "30" at bounding box center [84, 156] width 13 height 13
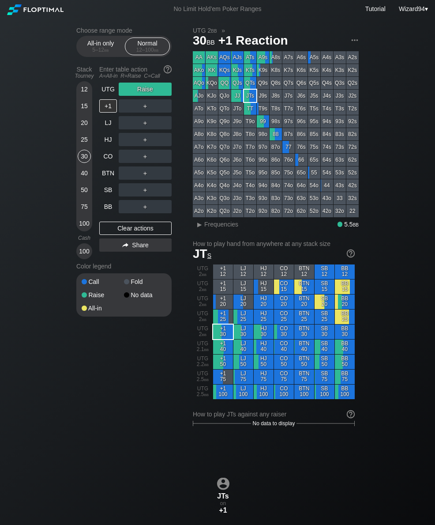
click at [81, 159] on div "30" at bounding box center [84, 156] width 13 height 13
click at [82, 155] on div "30" at bounding box center [84, 156] width 13 height 13
click at [108, 92] on div "UTG" at bounding box center [108, 89] width 18 height 13
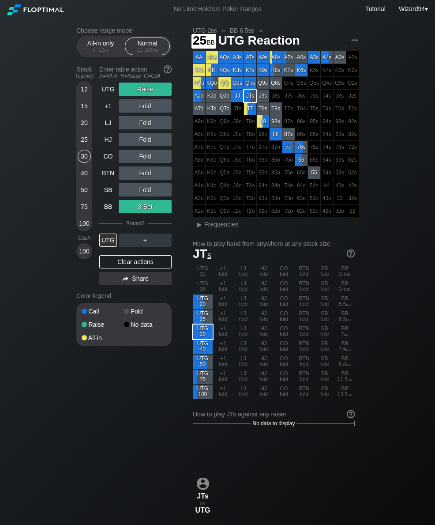
click at [85, 144] on div "25" at bounding box center [84, 139] width 13 height 13
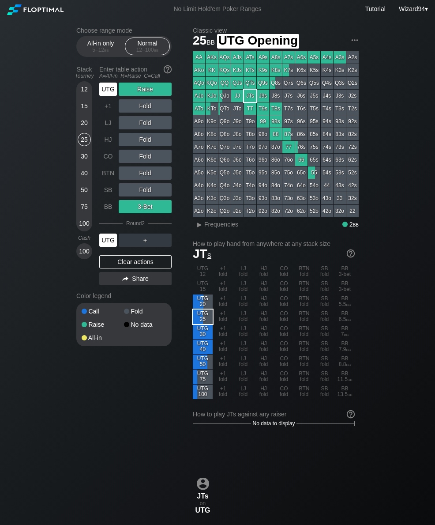
click at [105, 96] on div "UTG" at bounding box center [108, 89] width 18 height 13
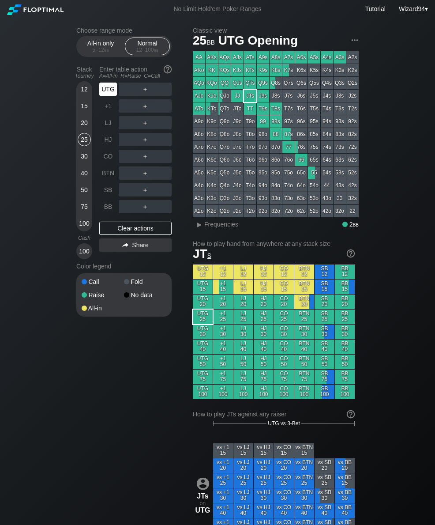
click at [104, 93] on div "UTG" at bounding box center [108, 89] width 18 height 13
click at [103, 93] on div "UTG" at bounding box center [108, 89] width 18 height 13
click at [96, 90] on div "Stack Tourney Enter table action A=All-in R=Raise C=Call [PHONE_NUMBER] [PHONE_…" at bounding box center [123, 160] width 95 height 197
click at [143, 126] on div "R ✕" at bounding box center [145, 122] width 17 height 13
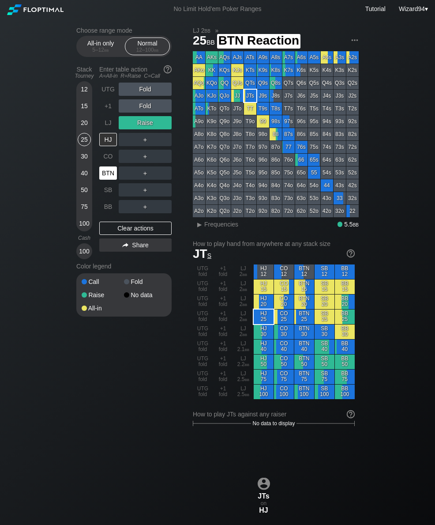
click at [109, 179] on div "BTN" at bounding box center [108, 172] width 18 height 13
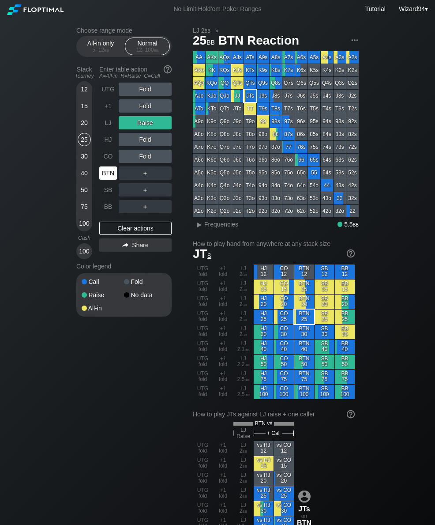
click at [85, 124] on div "20" at bounding box center [84, 122] width 13 height 13
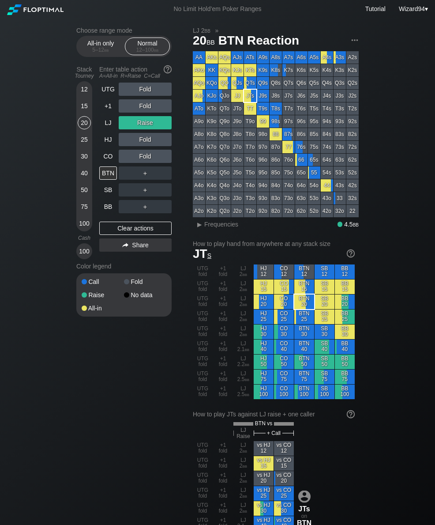
click at [83, 146] on div "25" at bounding box center [84, 139] width 13 height 13
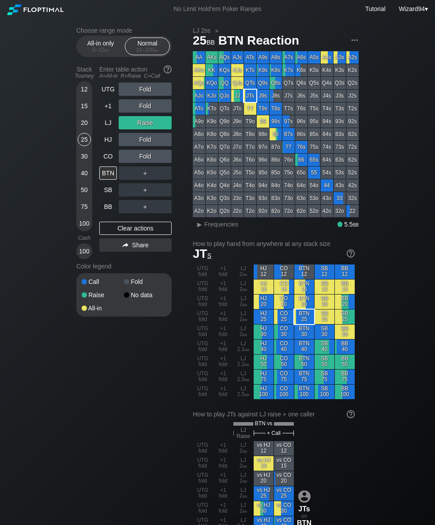
click at [107, 196] on div "SB" at bounding box center [108, 189] width 18 height 13
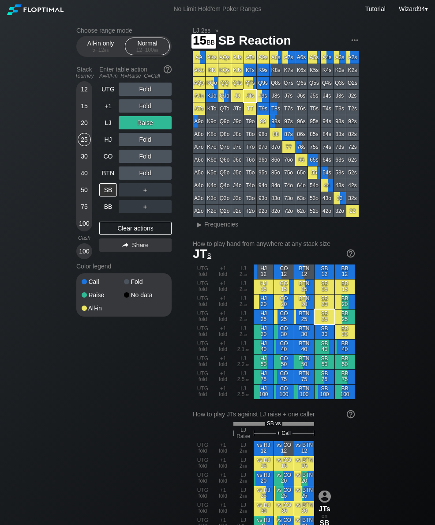
click at [79, 106] on div "15" at bounding box center [84, 105] width 13 height 13
click at [110, 127] on div "LJ" at bounding box center [108, 122] width 18 height 13
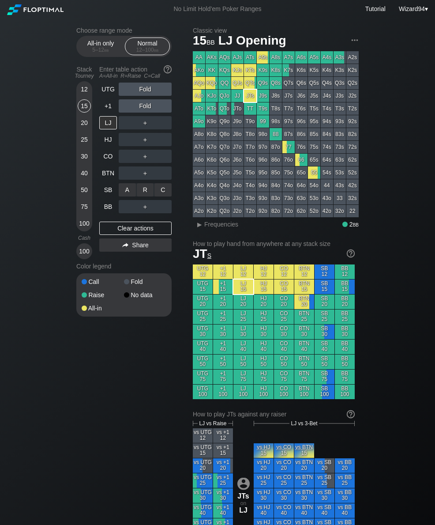
click at [166, 193] on div "C ✕" at bounding box center [162, 189] width 17 height 13
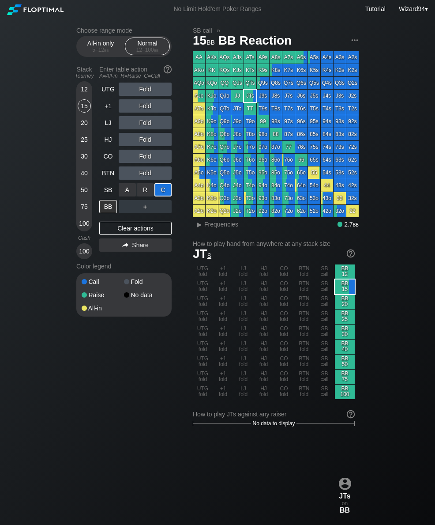
click at [105, 193] on div "SB" at bounding box center [108, 189] width 18 height 13
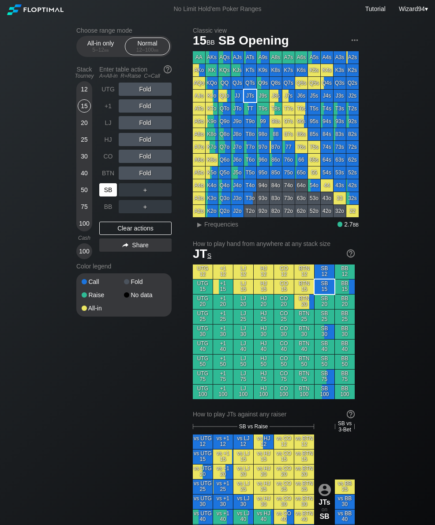
click at [108, 192] on div "SB" at bounding box center [108, 189] width 18 height 13
click at [107, 193] on div "SB" at bounding box center [108, 189] width 18 height 13
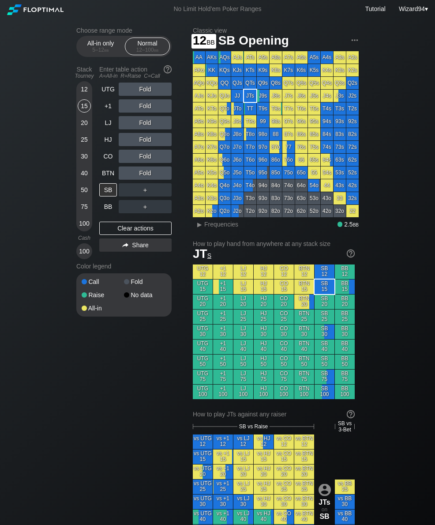
click at [82, 96] on div "12" at bounding box center [84, 89] width 13 height 13
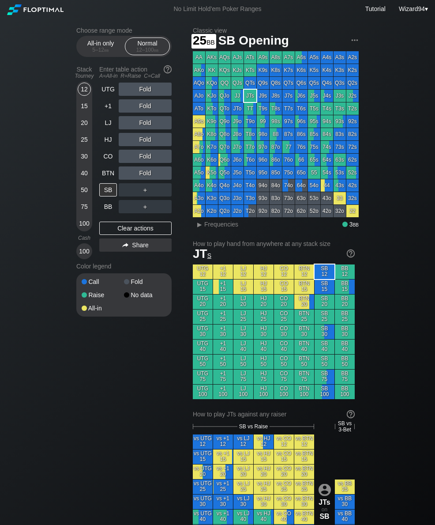
click at [87, 146] on div "25" at bounding box center [84, 139] width 13 height 13
click at [104, 128] on div "LJ" at bounding box center [108, 122] width 18 height 13
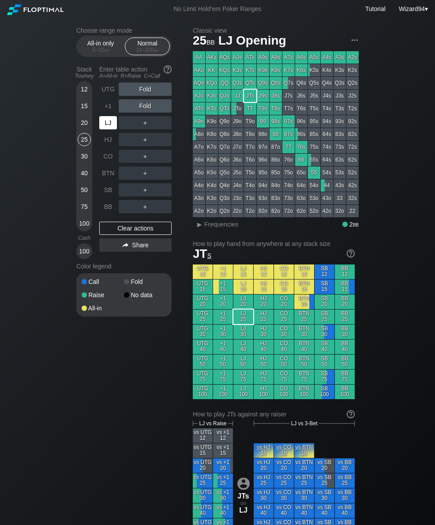
click at [103, 128] on div "LJ" at bounding box center [108, 122] width 18 height 13
click at [109, 128] on div "LJ" at bounding box center [108, 122] width 18 height 13
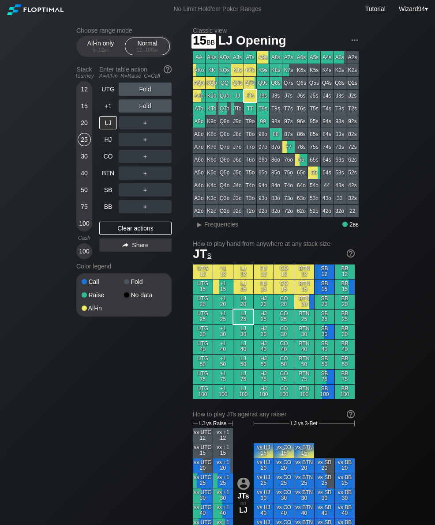
click at [90, 108] on div "15" at bounding box center [84, 105] width 13 height 13
click at [112, 159] on div "CO" at bounding box center [108, 156] width 18 height 13
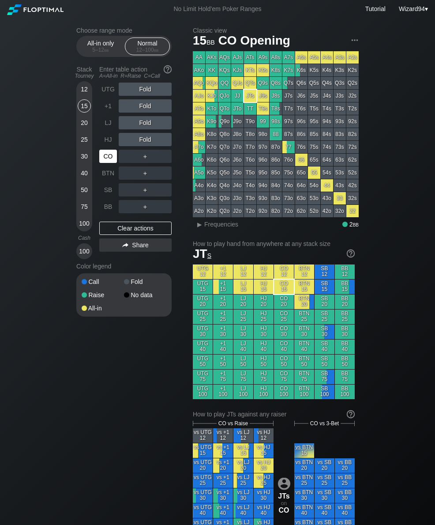
click at [84, 173] on div "40" at bounding box center [84, 172] width 13 height 13
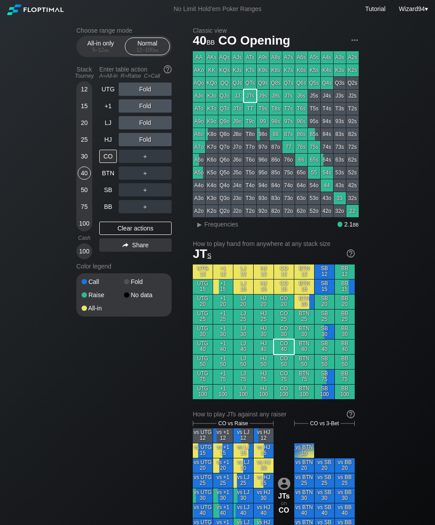
click at [84, 113] on div "15" at bounding box center [84, 105] width 13 height 13
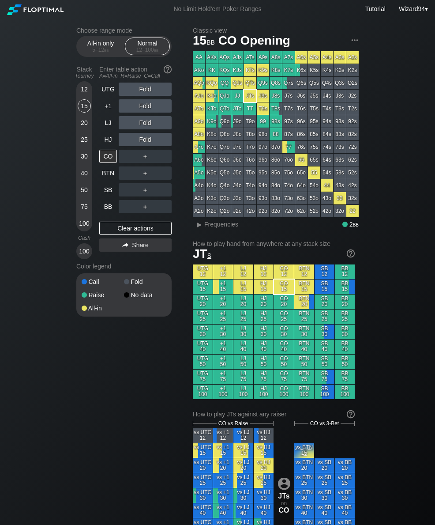
click at [109, 124] on div "LJ" at bounding box center [108, 122] width 18 height 13
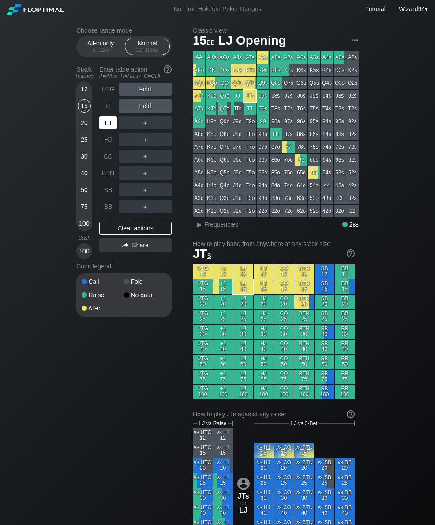
click at [114, 122] on div "LJ" at bounding box center [108, 122] width 18 height 13
click at [143, 126] on div "R ✕" at bounding box center [145, 122] width 17 height 13
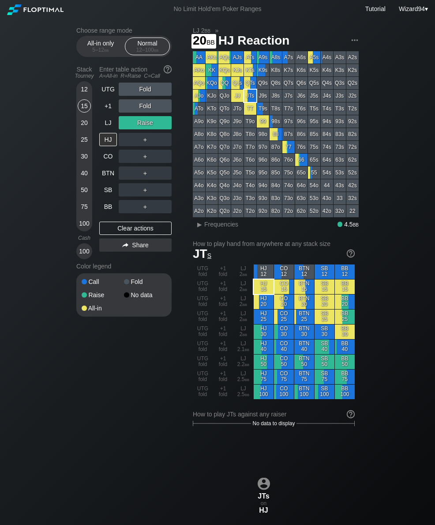
click at [81, 124] on div "20" at bounding box center [84, 122] width 13 height 13
click at [105, 113] on div "+1" at bounding box center [108, 105] width 18 height 13
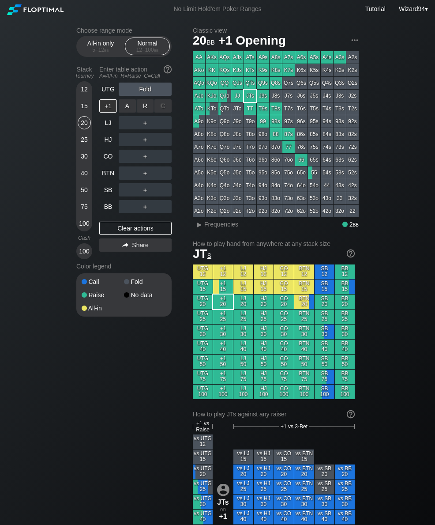
click at [145, 113] on div "R ✕" at bounding box center [145, 105] width 17 height 13
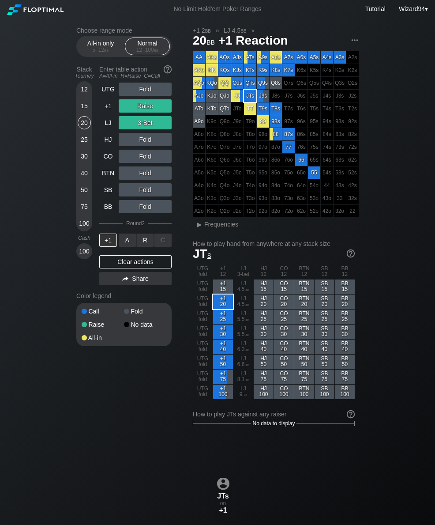
click at [125, 247] on div "A ✕" at bounding box center [127, 240] width 17 height 13
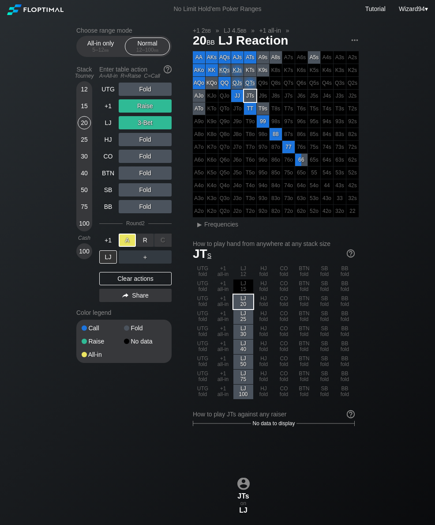
click at [83, 146] on div "25" at bounding box center [84, 139] width 13 height 13
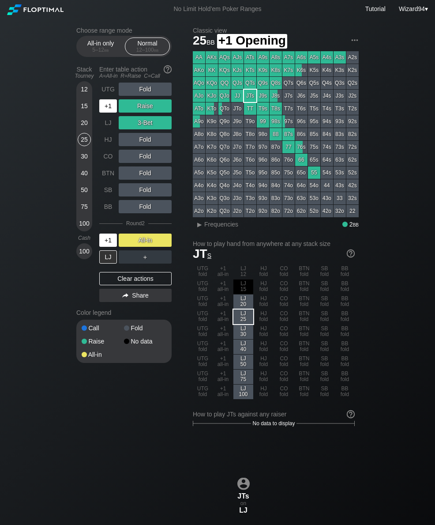
click at [114, 113] on div "+1" at bounding box center [108, 105] width 18 height 13
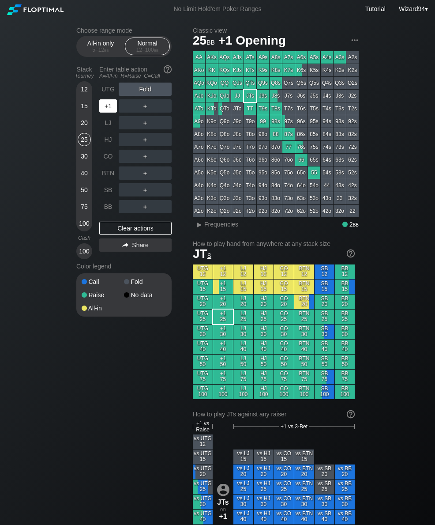
click at [107, 109] on div "+1" at bounding box center [108, 105] width 18 height 13
click at [139, 143] on div "R ✕" at bounding box center [145, 139] width 17 height 13
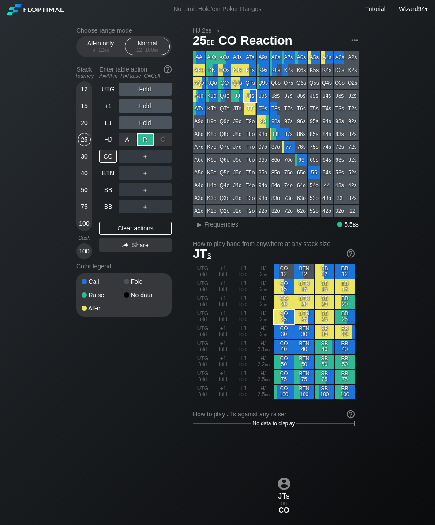
click at [105, 205] on div "BB" at bounding box center [108, 206] width 18 height 13
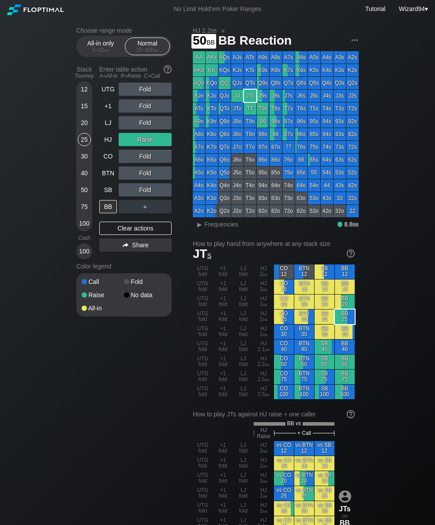
click at [85, 193] on div "50" at bounding box center [84, 189] width 13 height 13
click at [105, 128] on div "LJ" at bounding box center [108, 122] width 18 height 13
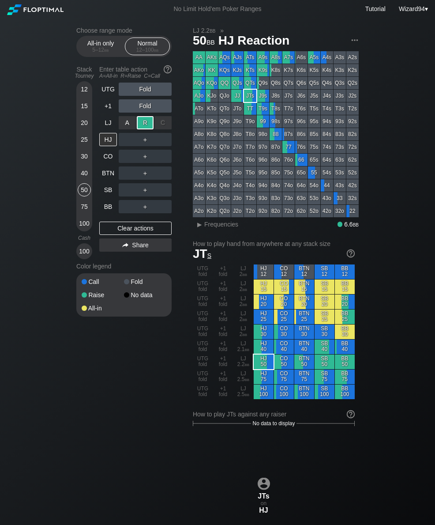
click at [114, 208] on div "BB" at bounding box center [108, 206] width 18 height 13
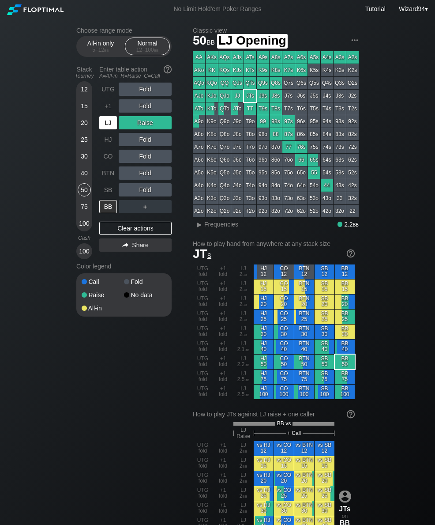
click at [104, 131] on div "LJ" at bounding box center [108, 122] width 19 height 17
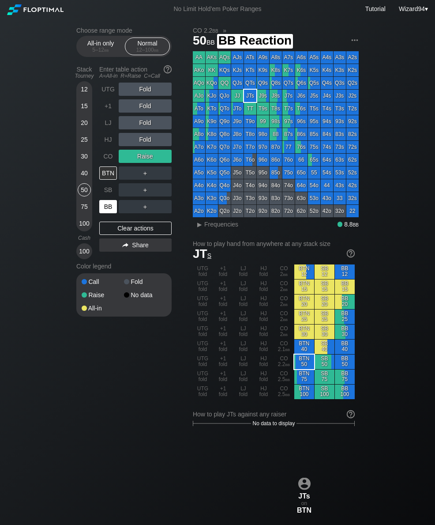
click at [110, 202] on div "BB" at bounding box center [108, 206] width 19 height 17
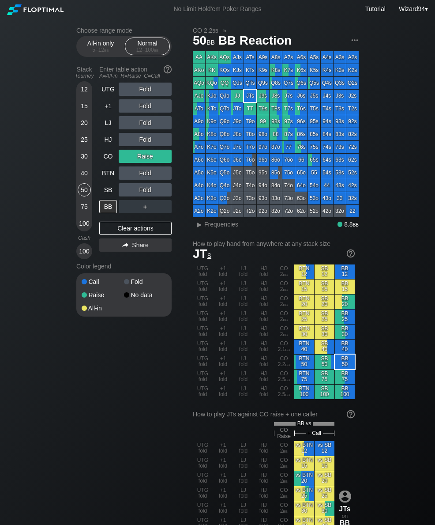
click at [105, 220] on div "UTG Fold +1 Fold LJ Fold HJ Fold CO Raise BTN Fold SB Fold BB ＋ Clear actions S…" at bounding box center [135, 171] width 72 height 177
click at [108, 213] on div "BB" at bounding box center [108, 206] width 18 height 13
click at [76, 129] on div "12 15 20 25 30 40 50 75 100" at bounding box center [84, 156] width 16 height 150
click at [102, 125] on div "LJ" at bounding box center [108, 122] width 18 height 13
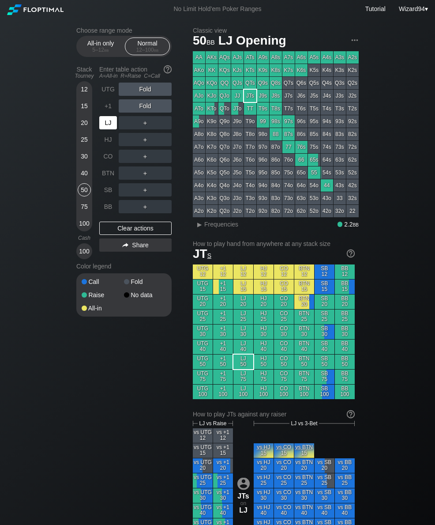
click at [84, 124] on div "20" at bounding box center [84, 122] width 13 height 13
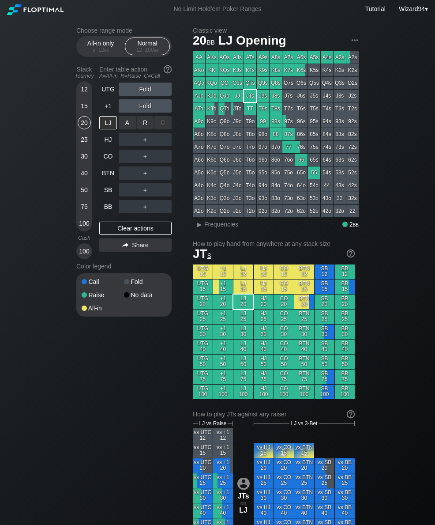
click at [147, 129] on div "R ✕" at bounding box center [145, 122] width 17 height 13
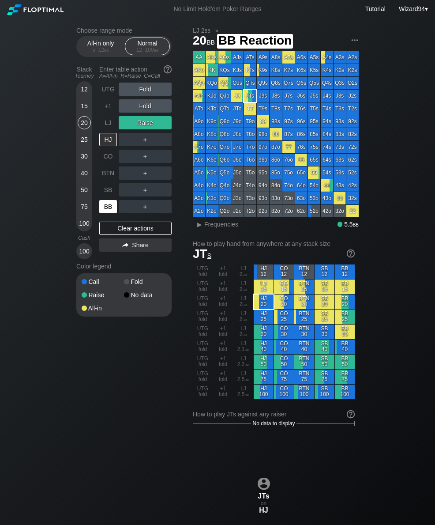
click at [112, 211] on div "BB" at bounding box center [108, 206] width 18 height 13
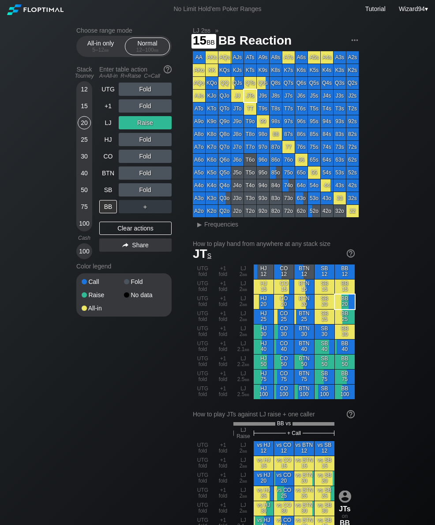
click at [85, 113] on div "15" at bounding box center [84, 105] width 13 height 13
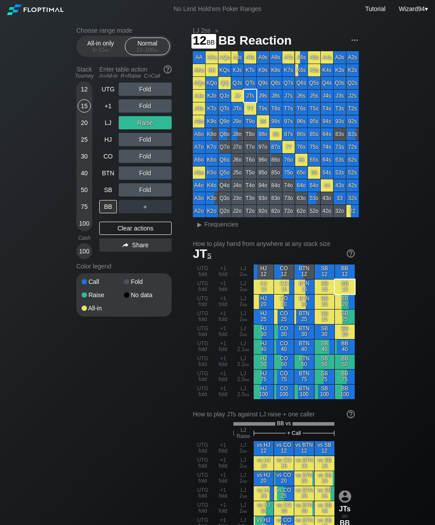
click at [82, 89] on div "12" at bounding box center [84, 89] width 13 height 13
click at [105, 128] on div "LJ" at bounding box center [108, 122] width 18 height 13
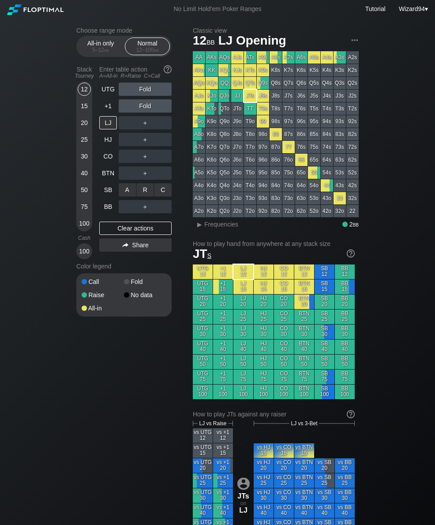
click at [163, 194] on div "C ✕" at bounding box center [162, 189] width 17 height 13
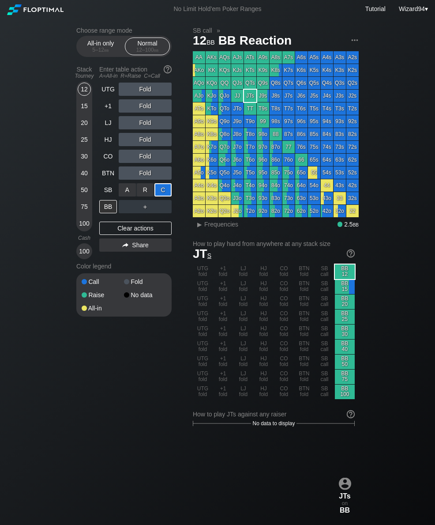
click at [154, 4] on div "No Limit Hold’em Poker Ranges Tutorial Wizard94 ▾" at bounding box center [217, 9] width 435 height 18
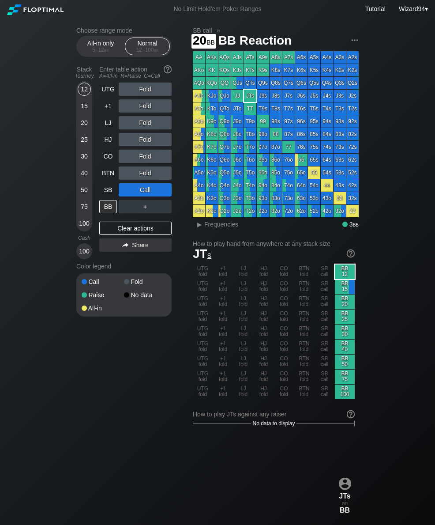
click at [110, 159] on div "CO" at bounding box center [108, 156] width 18 height 13
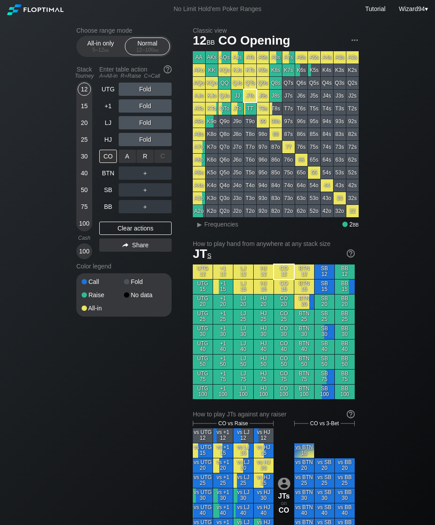
click at [143, 158] on div "R ✕" at bounding box center [145, 156] width 17 height 13
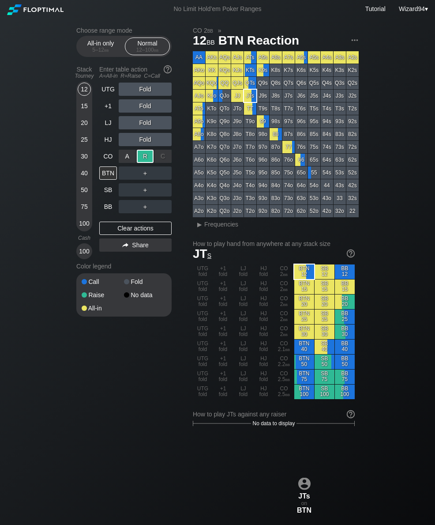
click at [104, 161] on div "CO" at bounding box center [108, 156] width 18 height 13
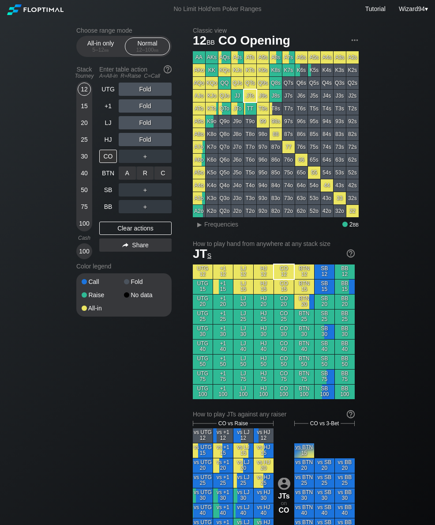
click at [150, 175] on div "R ✕" at bounding box center [145, 172] width 17 height 13
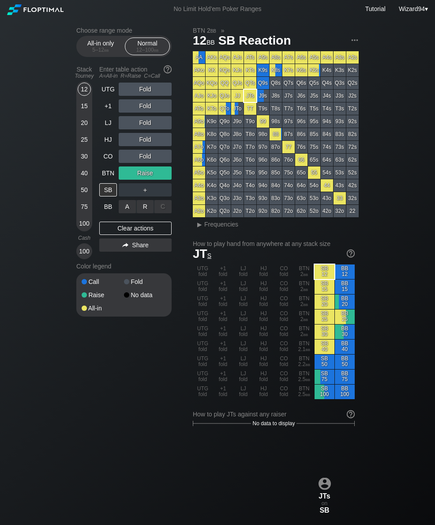
click at [124, 213] on div "A ✕" at bounding box center [127, 206] width 17 height 13
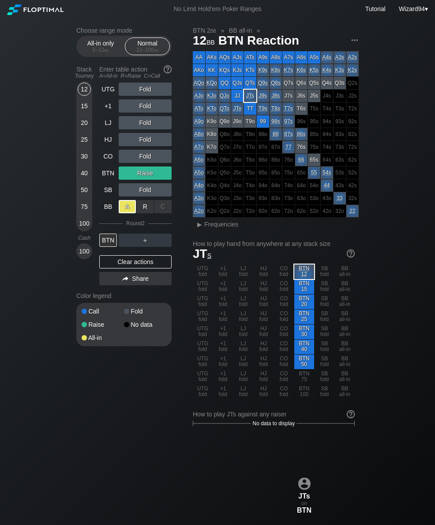
click at [83, 133] on div "20" at bounding box center [84, 124] width 13 height 17
